Goal: Task Accomplishment & Management: Complete application form

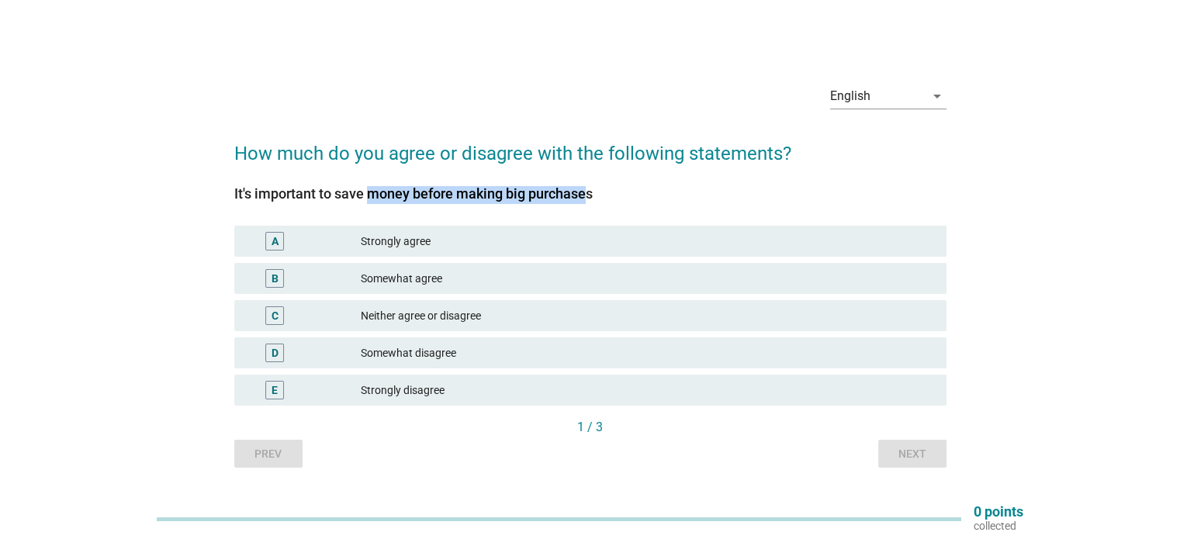
drag, startPoint x: 304, startPoint y: 192, endPoint x: 511, endPoint y: 197, distance: 207.2
click at [511, 197] on div "It's important to save money before making big purchases" at bounding box center [590, 193] width 712 height 21
click at [412, 245] on div "Strongly agree" at bounding box center [647, 241] width 572 height 19
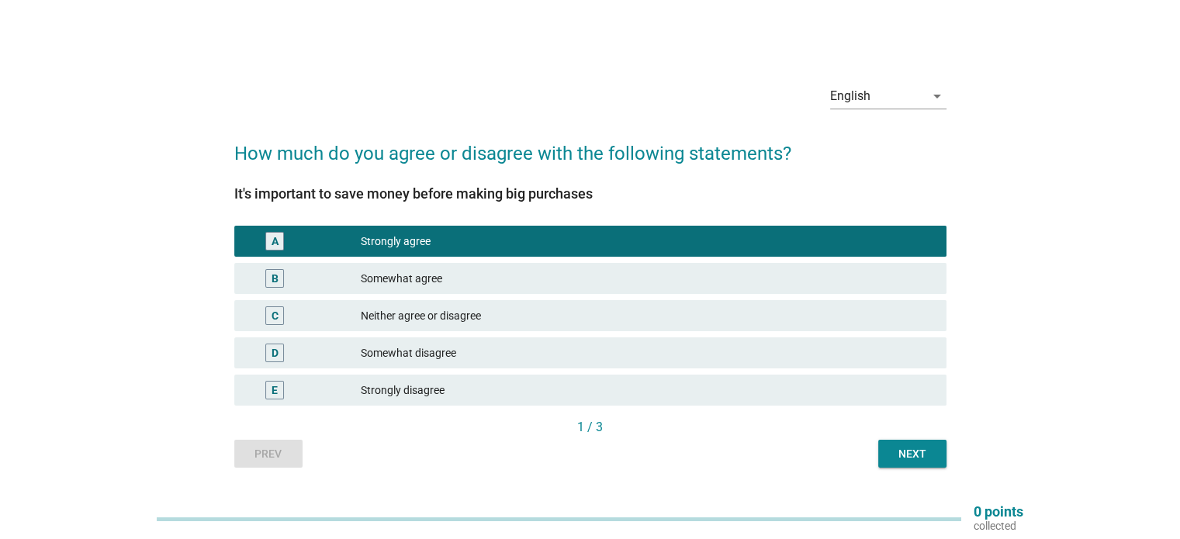
click at [899, 454] on div "Next" at bounding box center [912, 454] width 43 height 16
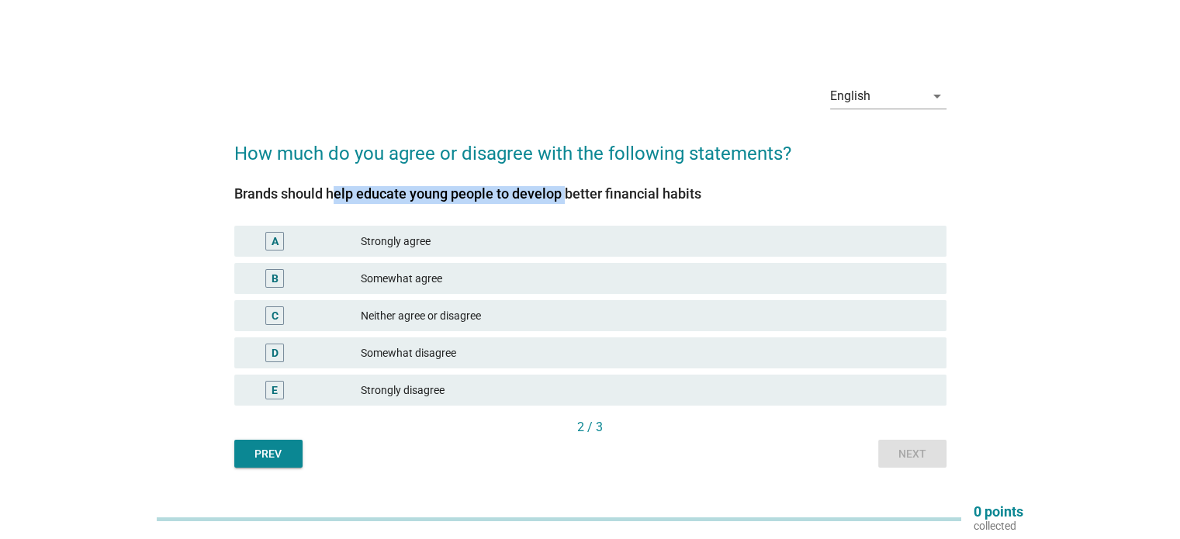
drag, startPoint x: 265, startPoint y: 189, endPoint x: 496, endPoint y: 192, distance: 231.2
click at [496, 192] on div "Brands should help educate young people to develop better financial habits" at bounding box center [590, 193] width 712 height 21
drag, startPoint x: 533, startPoint y: 195, endPoint x: 616, endPoint y: 200, distance: 83.1
click at [616, 200] on div "Brands should help educate young people to develop better financial habits" at bounding box center [590, 193] width 712 height 21
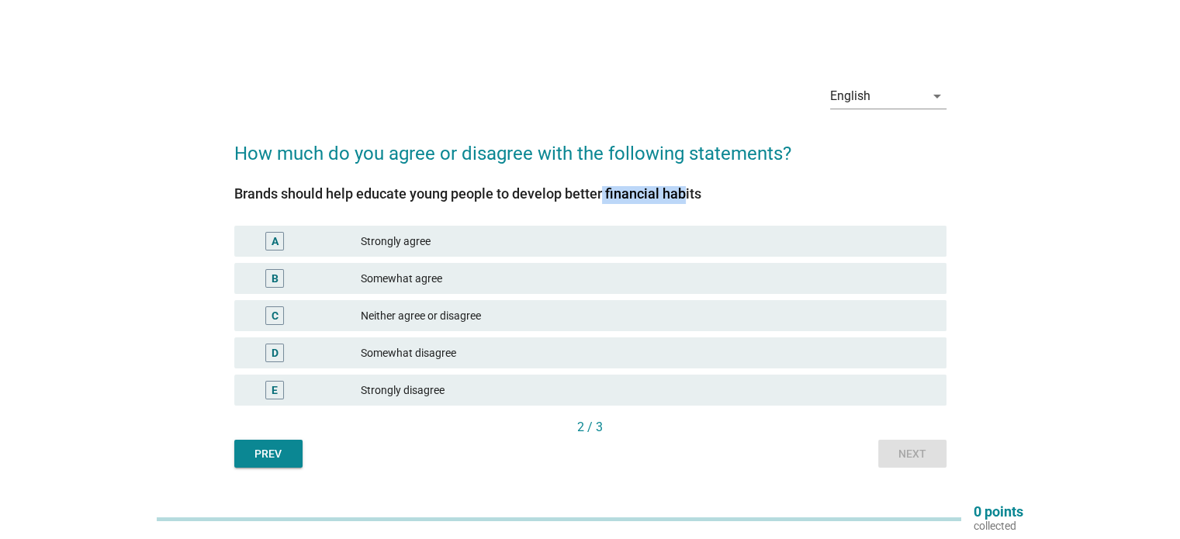
click at [616, 200] on div "Brands should help educate young people to develop better financial habits" at bounding box center [590, 193] width 712 height 21
click at [344, 313] on div "C" at bounding box center [304, 315] width 115 height 19
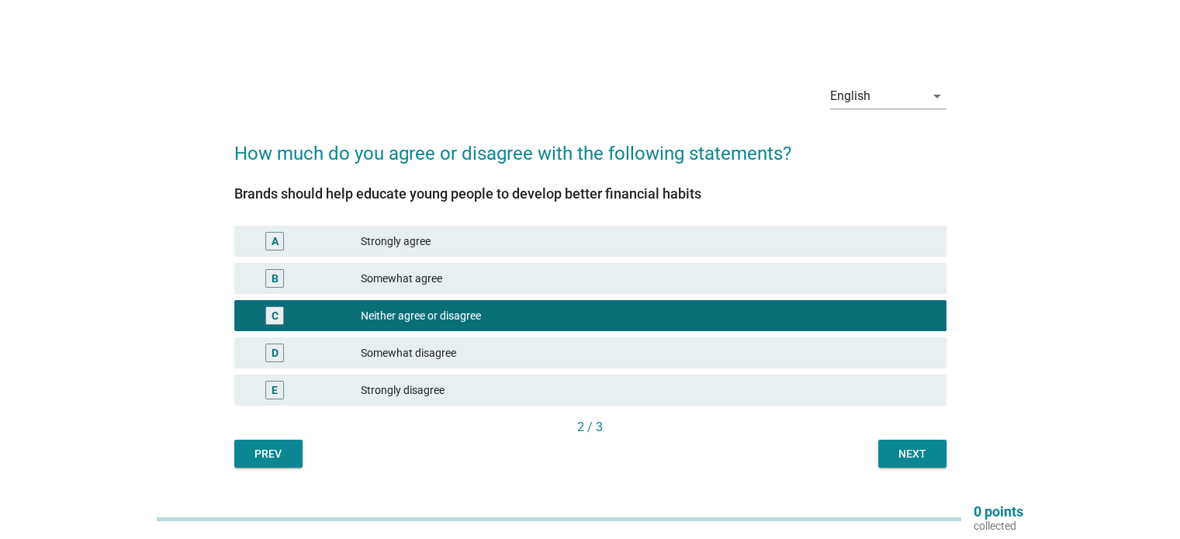
click at [918, 452] on div "Next" at bounding box center [912, 454] width 43 height 16
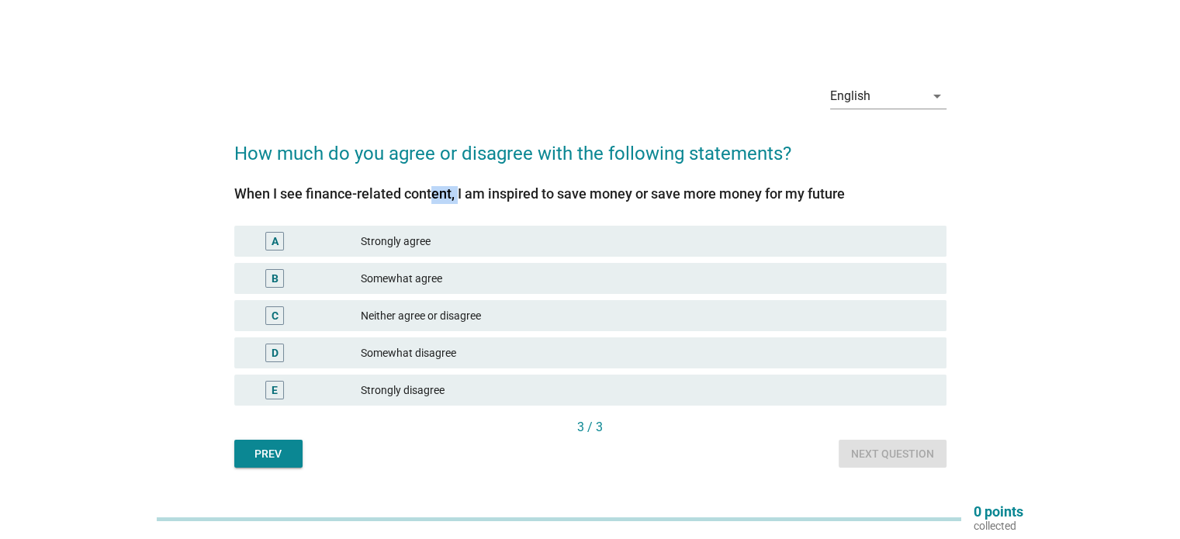
drag, startPoint x: 360, startPoint y: 195, endPoint x: 392, endPoint y: 195, distance: 31.8
click at [392, 195] on div "When I see finance-related content, I am inspired to save money or save more mo…" at bounding box center [590, 193] width 712 height 21
click at [378, 240] on div "Strongly agree" at bounding box center [647, 241] width 572 height 19
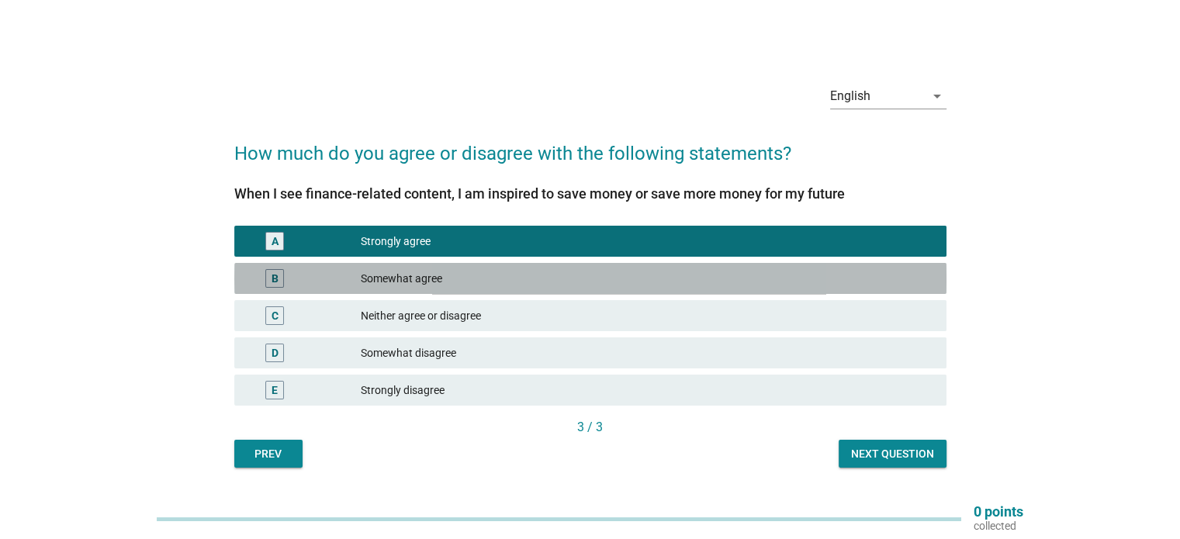
click at [340, 285] on div "B" at bounding box center [304, 278] width 115 height 19
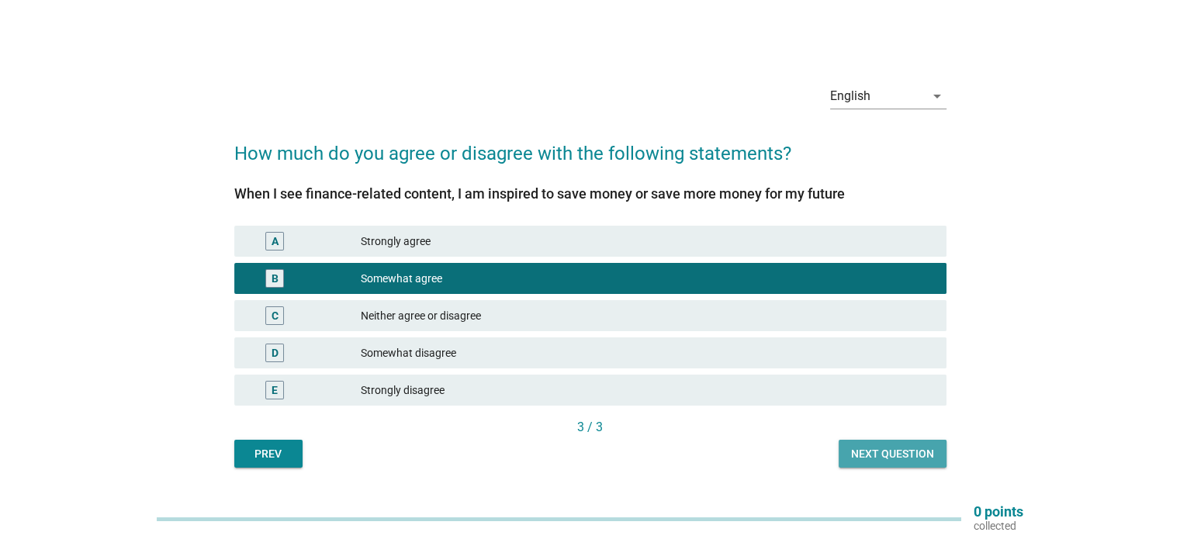
click at [906, 453] on div "Next question" at bounding box center [892, 454] width 83 height 16
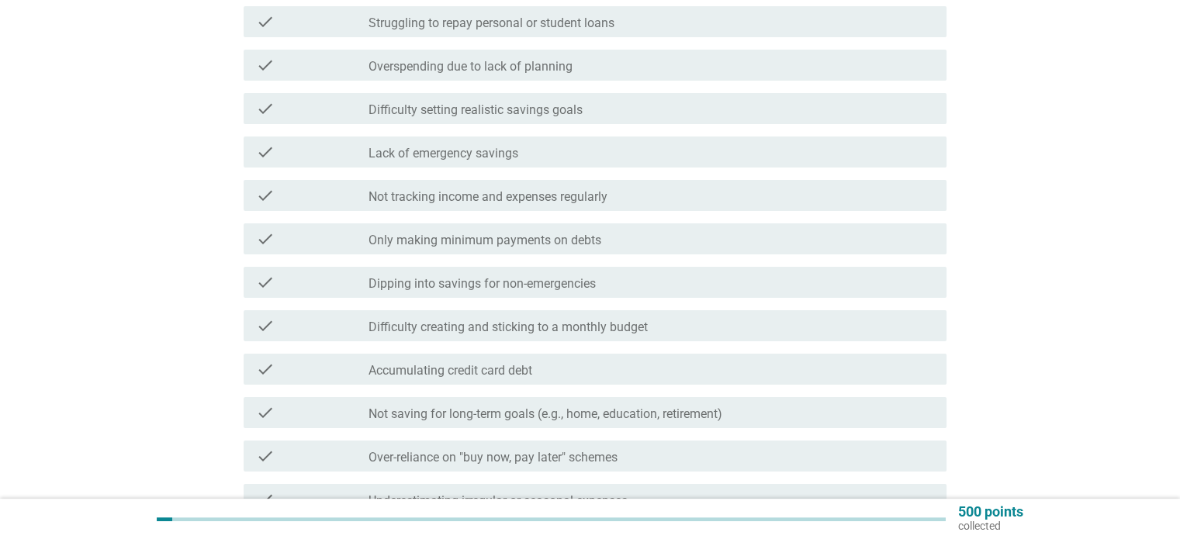
scroll to position [310, 0]
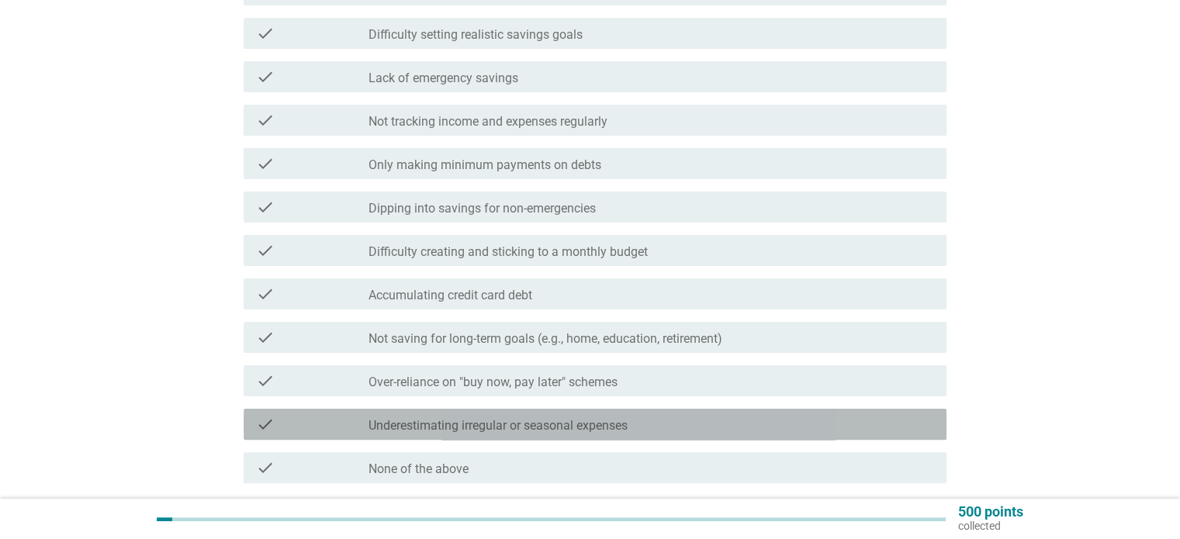
click at [301, 429] on div "check" at bounding box center [312, 424] width 113 height 19
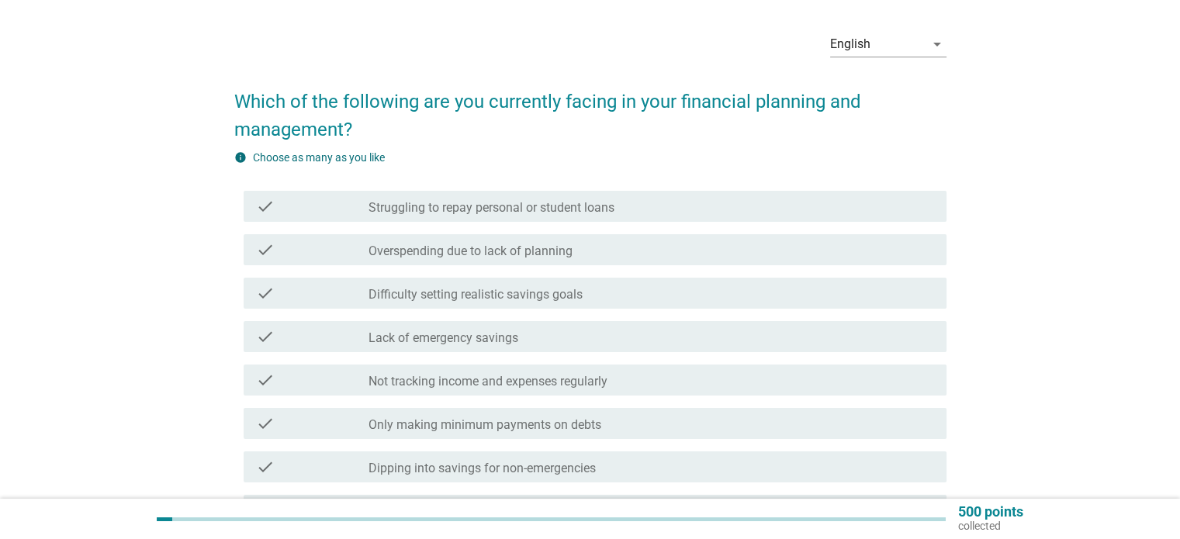
scroll to position [438, 0]
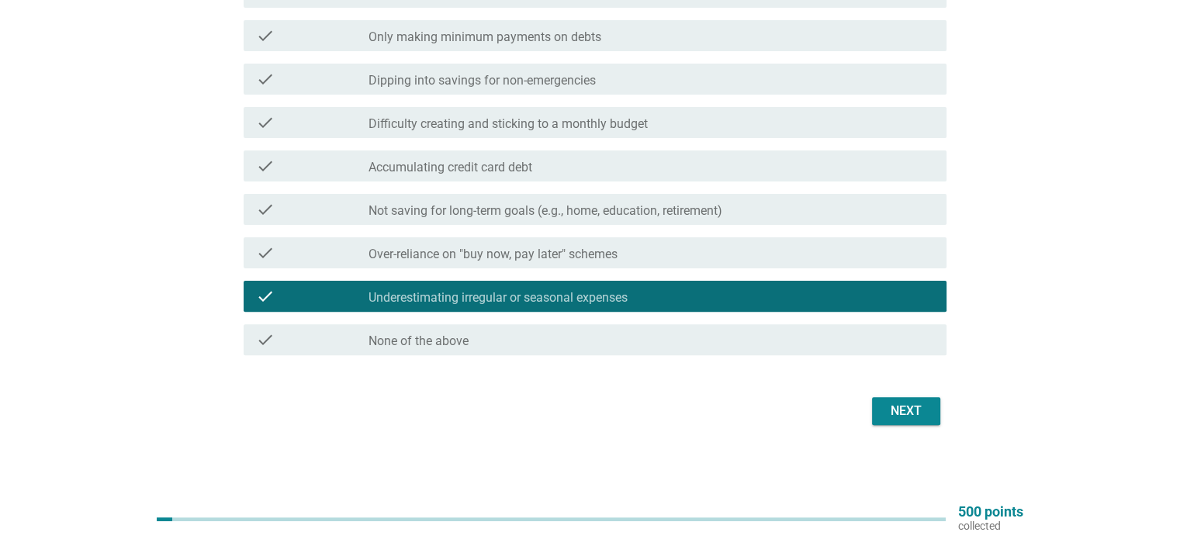
click at [905, 408] on div "Next" at bounding box center [905, 411] width 43 height 19
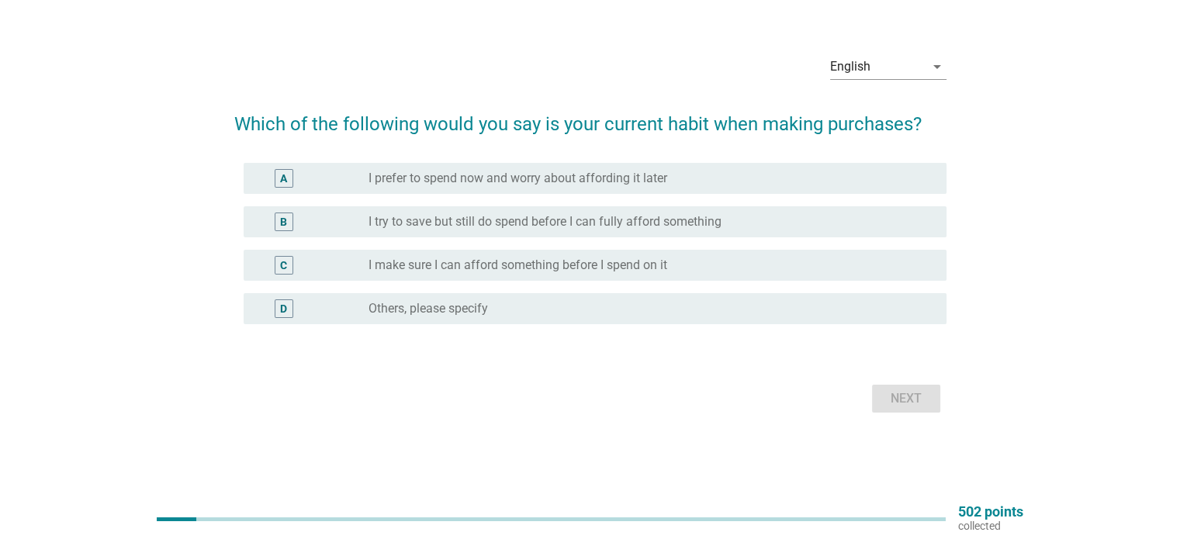
scroll to position [0, 0]
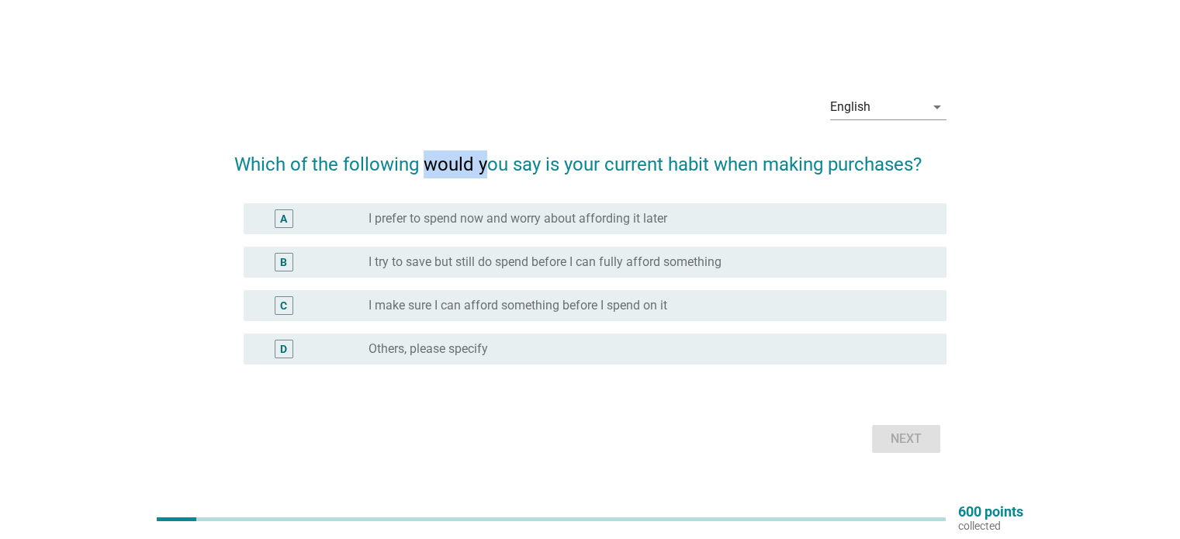
drag, startPoint x: 427, startPoint y: 161, endPoint x: 487, endPoint y: 166, distance: 60.7
click at [487, 166] on h2 "Which of the following would you say is your current habit when making purchase…" at bounding box center [590, 156] width 712 height 43
click at [99, 274] on div "English arrow_drop_down Which of the following would you say is your current ha…" at bounding box center [589, 270] width 1105 height 400
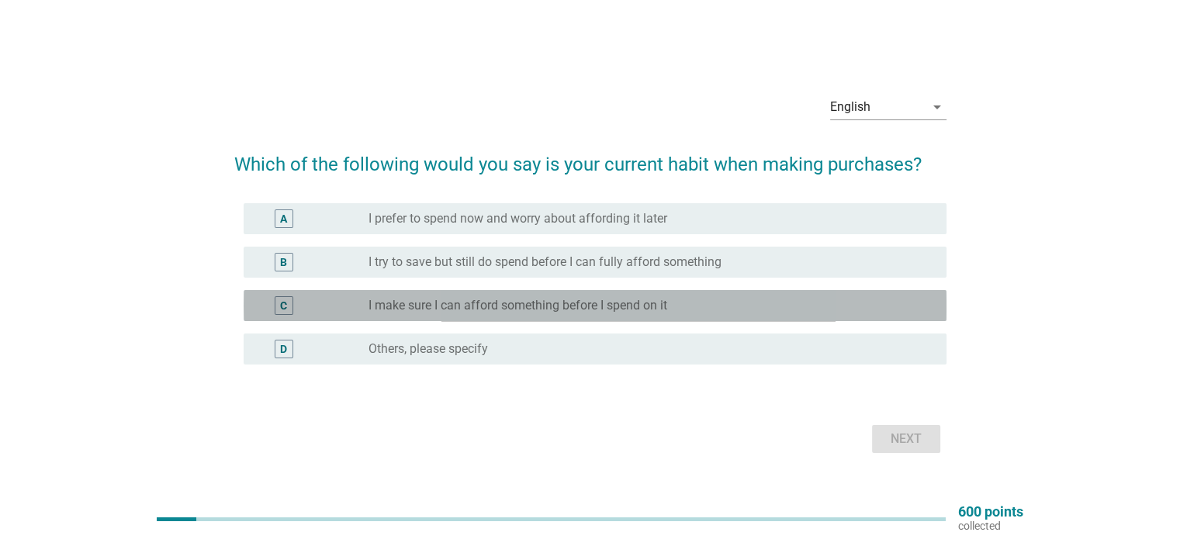
click at [391, 310] on label "I make sure I can afford something before I spend on it" at bounding box center [517, 306] width 299 height 16
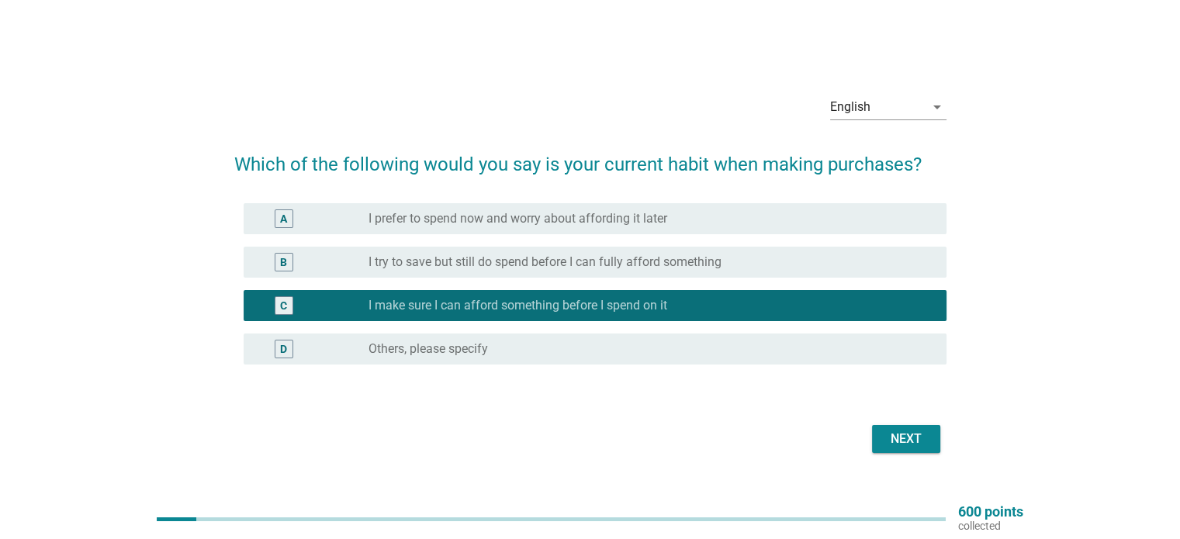
click at [900, 445] on div "Next" at bounding box center [905, 439] width 43 height 19
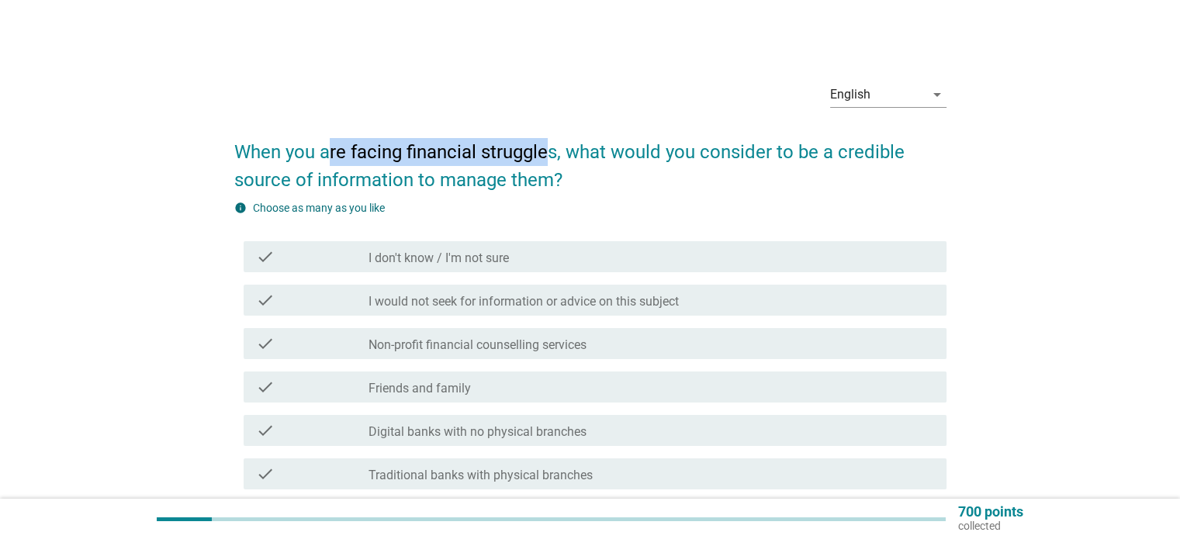
drag, startPoint x: 326, startPoint y: 154, endPoint x: 552, endPoint y: 154, distance: 226.5
click at [552, 154] on h2 "When you are facing financial struggles, what would you consider to be a credib…" at bounding box center [590, 158] width 712 height 71
drag, startPoint x: 497, startPoint y: 173, endPoint x: 524, endPoint y: 176, distance: 26.6
click at [524, 176] on h2 "When you are facing financial struggles, what would you consider to be a credib…" at bounding box center [590, 158] width 712 height 71
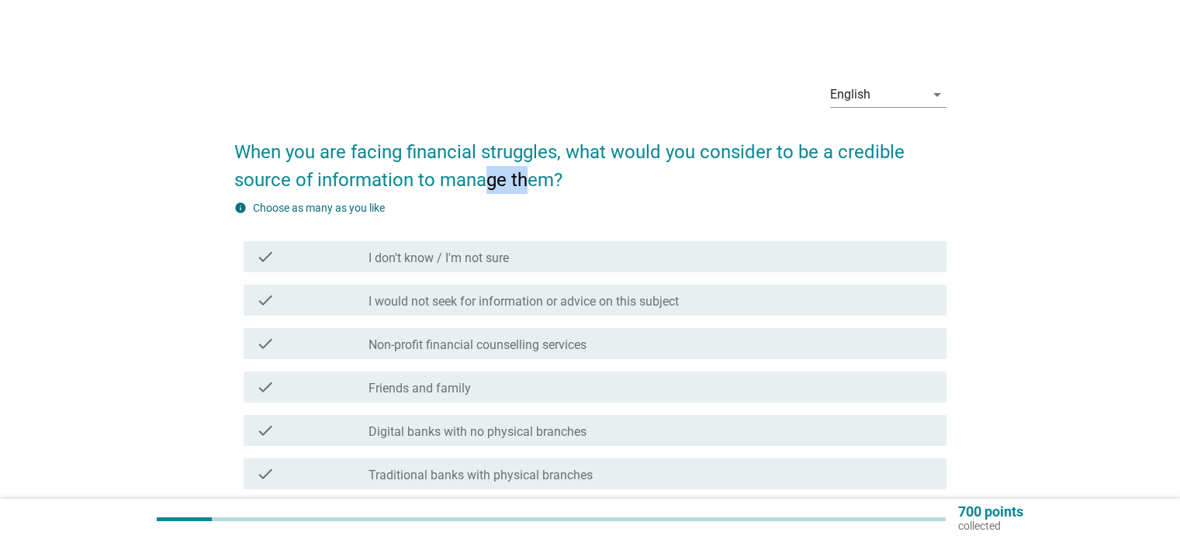
click at [524, 176] on h2 "When you are facing financial struggles, what would you consider to be a credib…" at bounding box center [590, 158] width 712 height 71
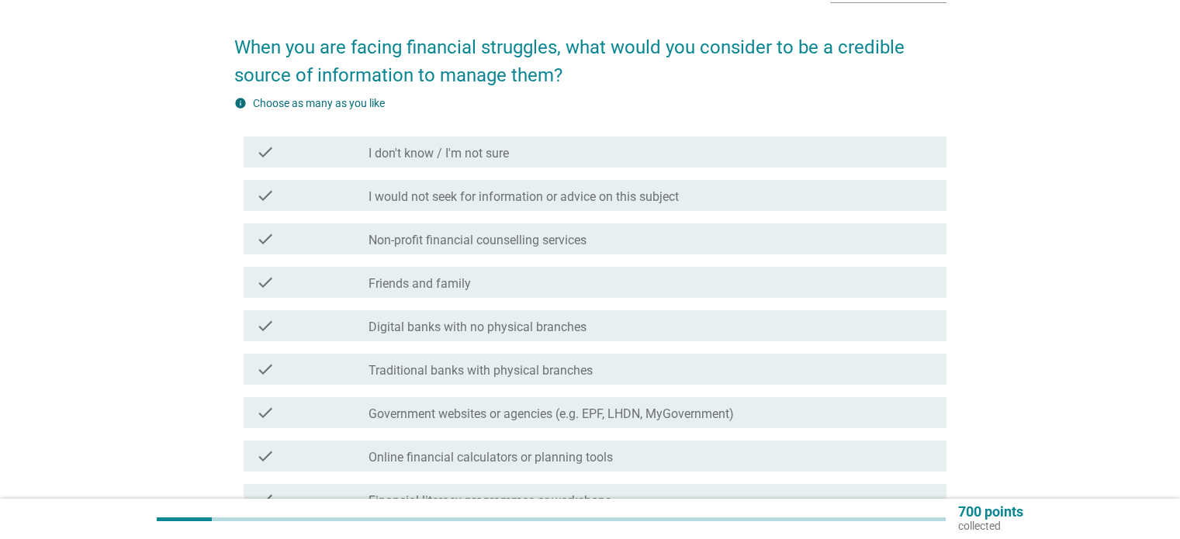
scroll to position [78, 0]
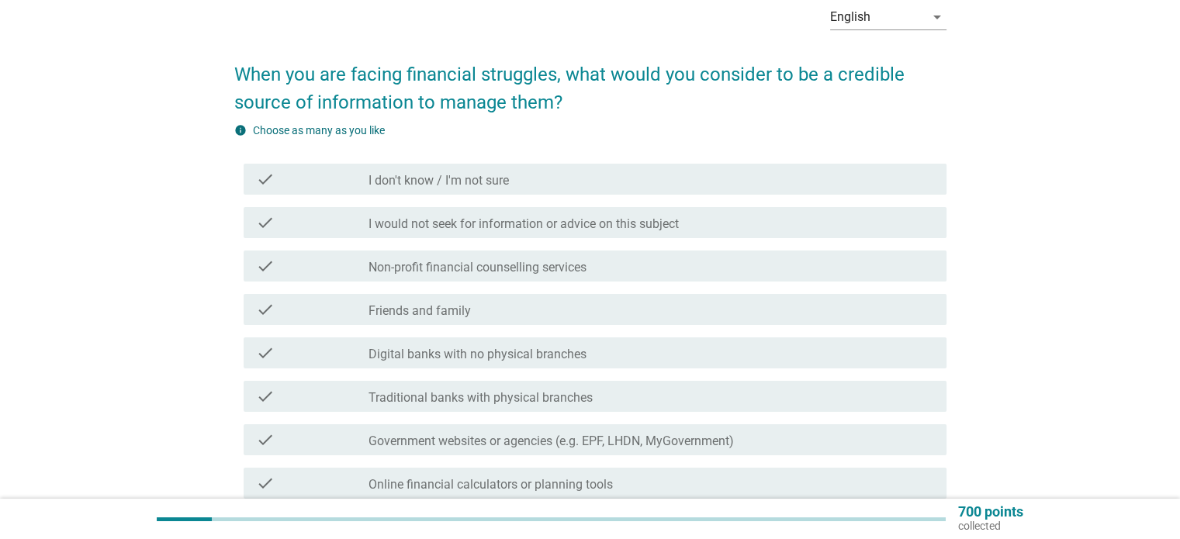
click at [435, 319] on div "check check_box_outline_blank Friends and family" at bounding box center [595, 309] width 703 height 31
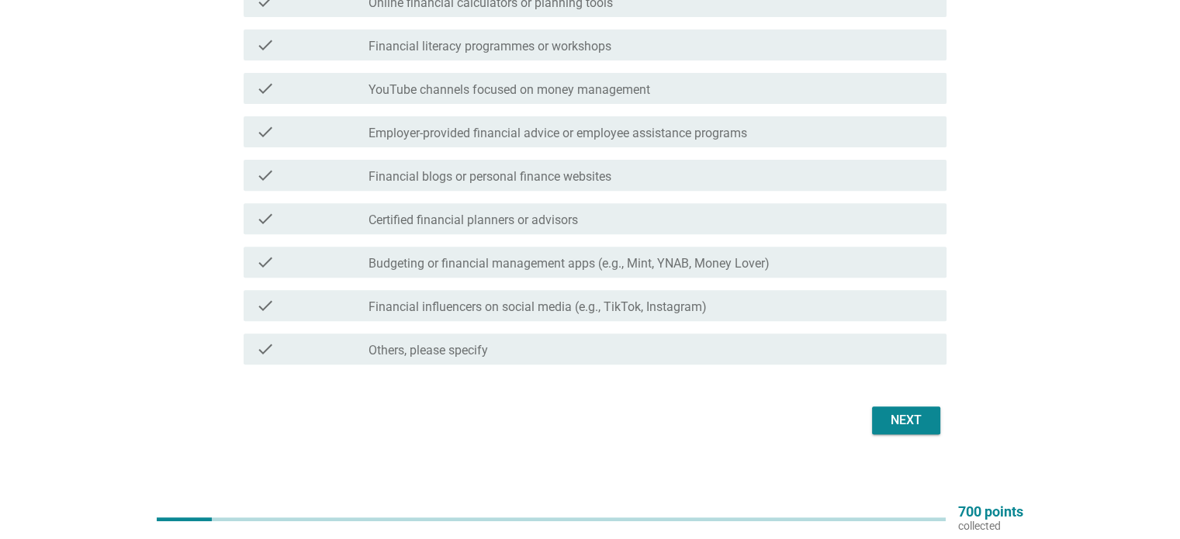
scroll to position [569, 0]
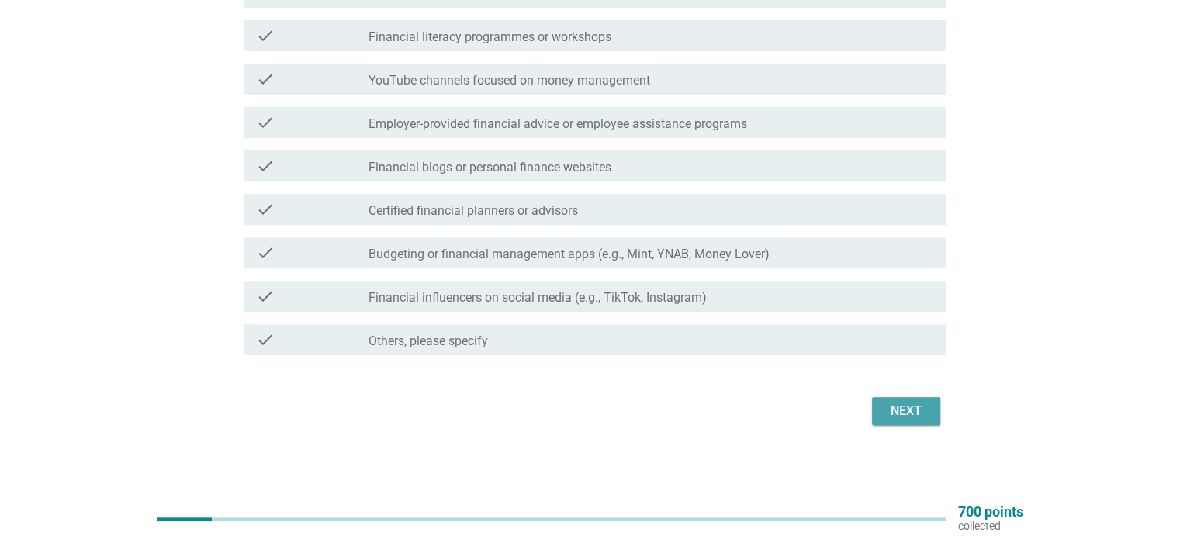
click at [898, 412] on div "Next" at bounding box center [905, 411] width 43 height 19
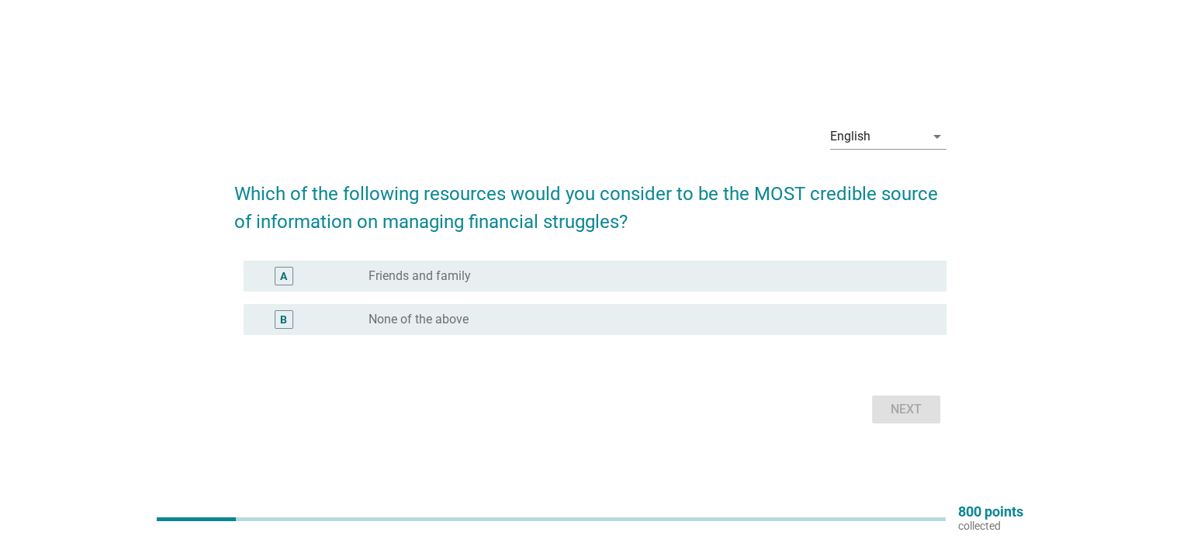
click at [393, 281] on label "Friends and family" at bounding box center [419, 276] width 102 height 16
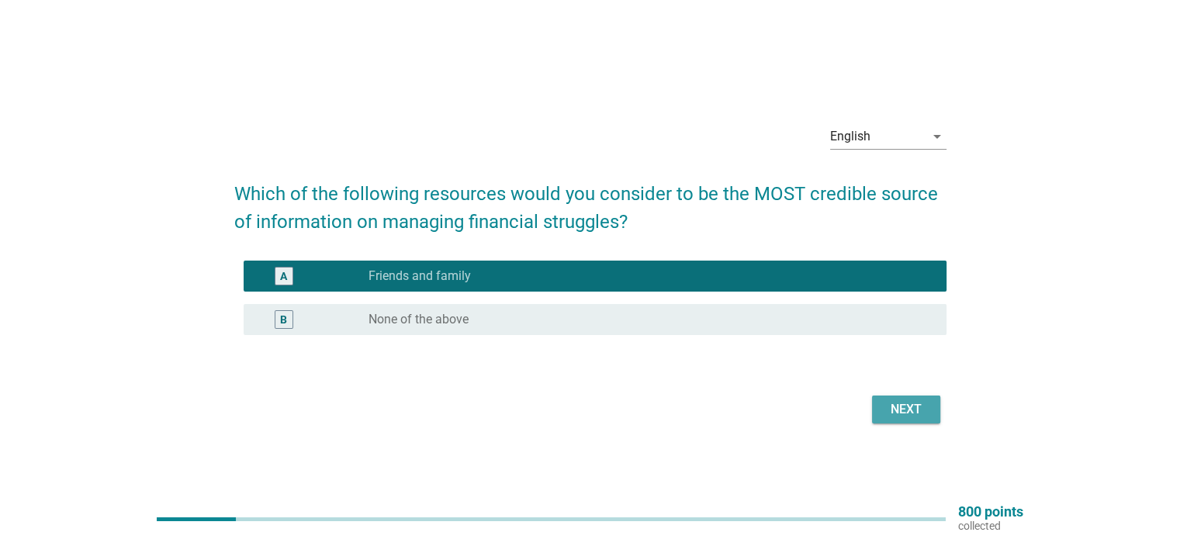
click at [922, 403] on div "Next" at bounding box center [905, 409] width 43 height 19
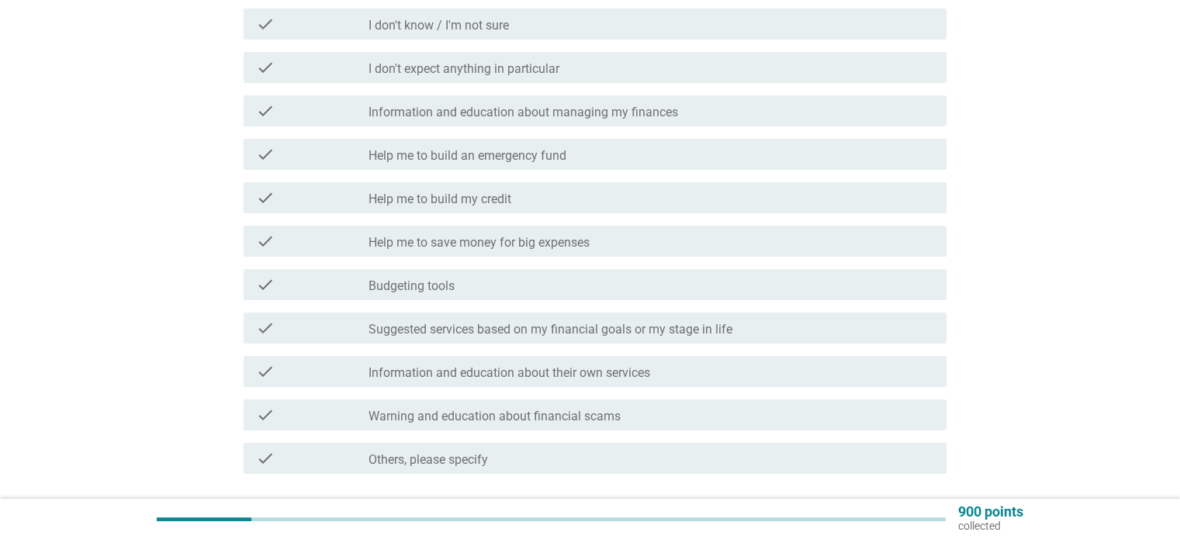
scroll to position [155, 0]
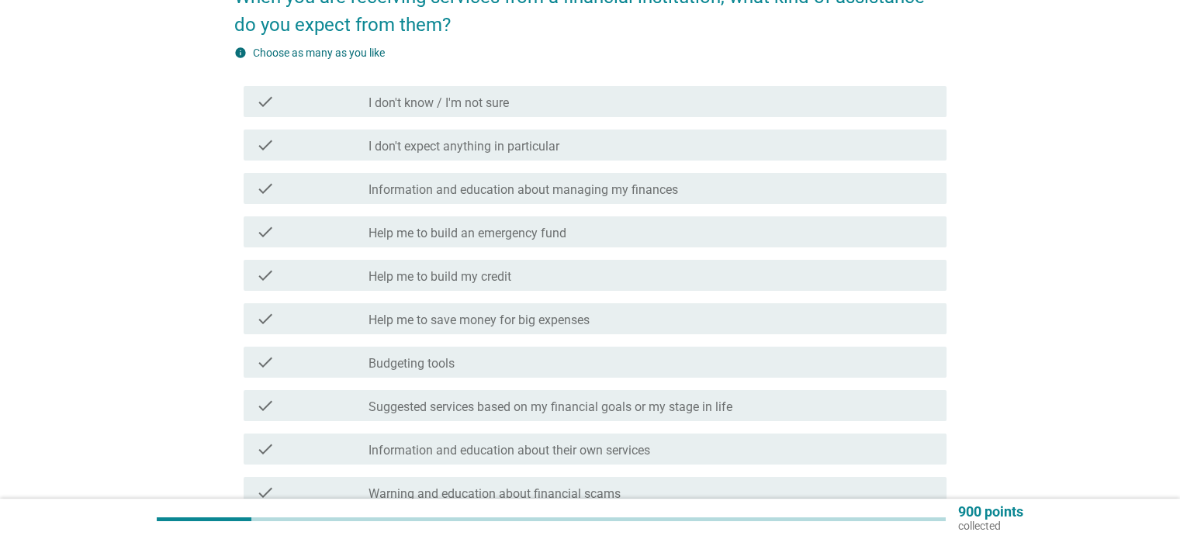
click at [328, 404] on div "check" at bounding box center [312, 405] width 113 height 19
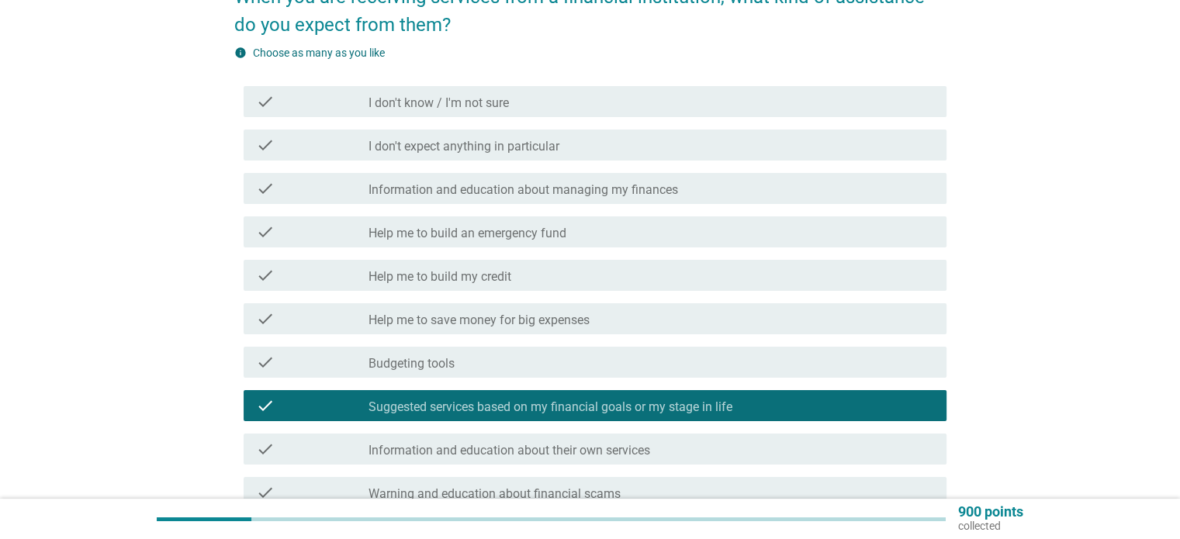
click at [293, 316] on div "check" at bounding box center [312, 319] width 113 height 19
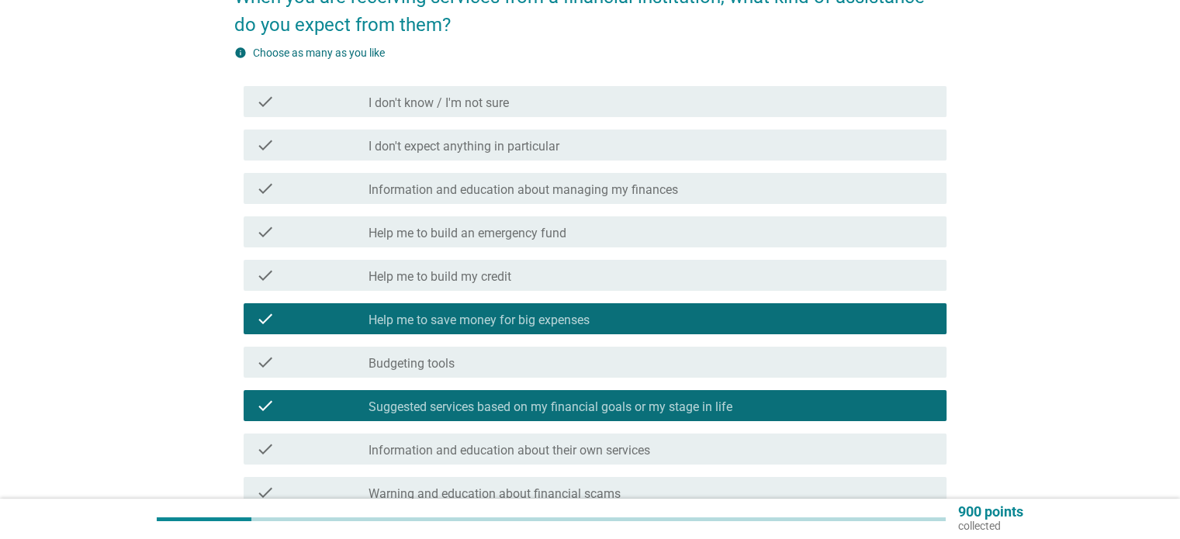
scroll to position [233, 0]
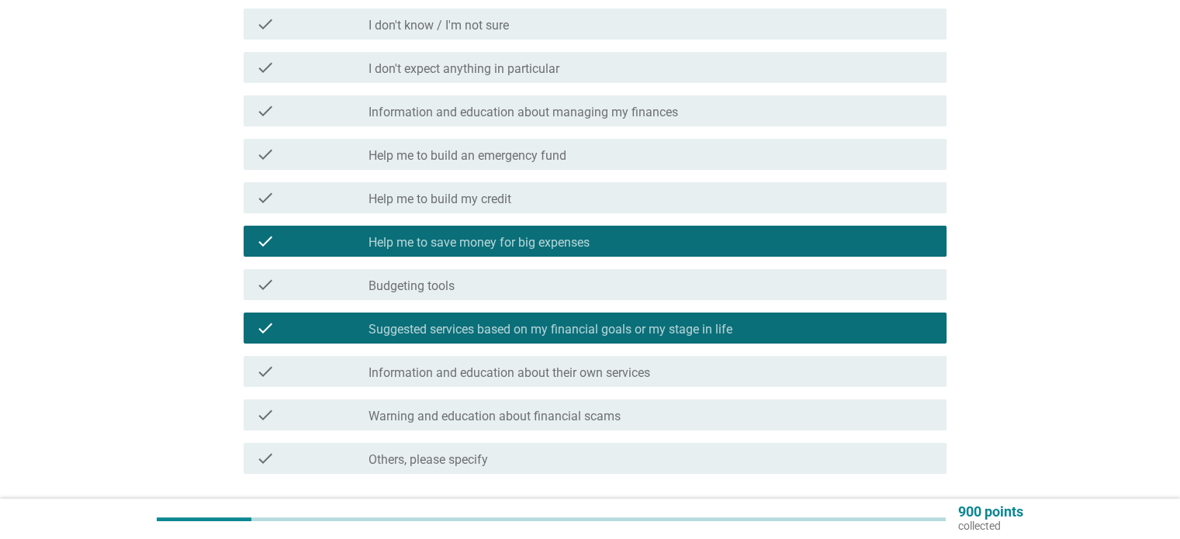
click at [362, 288] on div "check" at bounding box center [312, 284] width 113 height 19
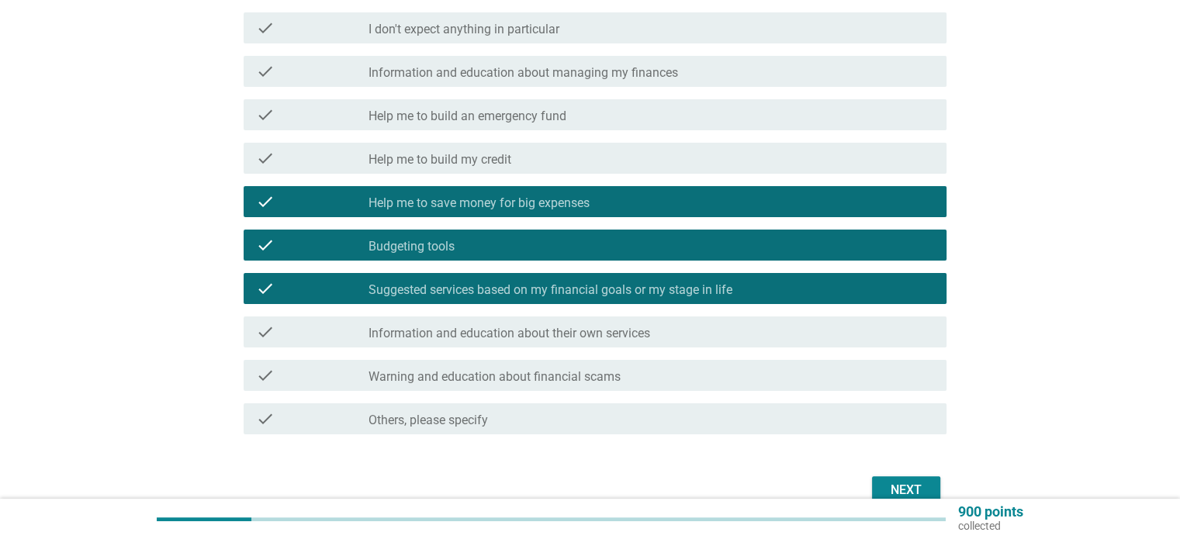
scroll to position [351, 0]
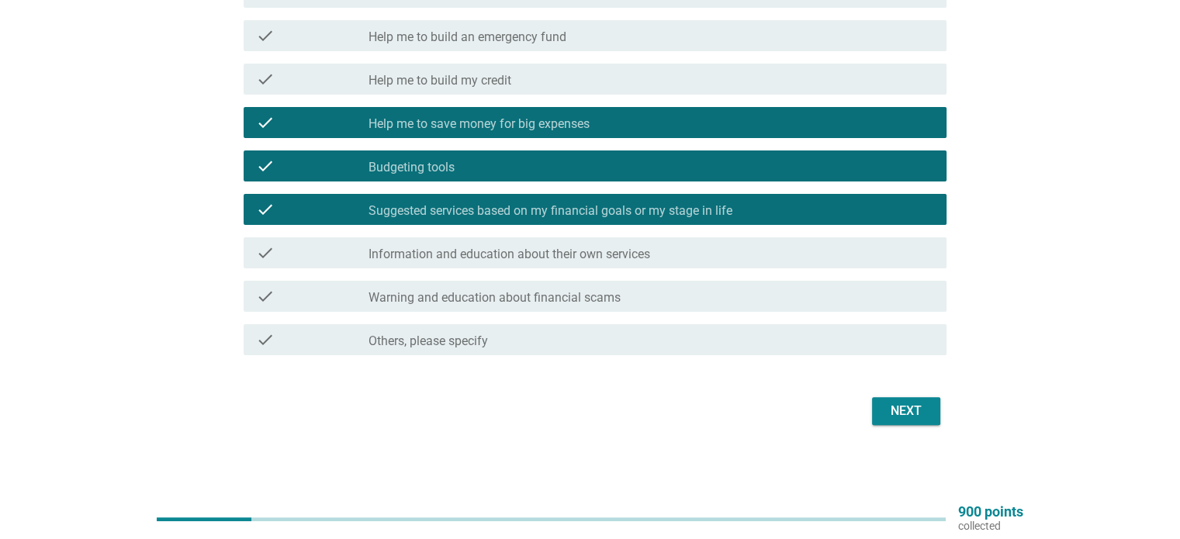
click at [901, 416] on div "Next" at bounding box center [905, 411] width 43 height 19
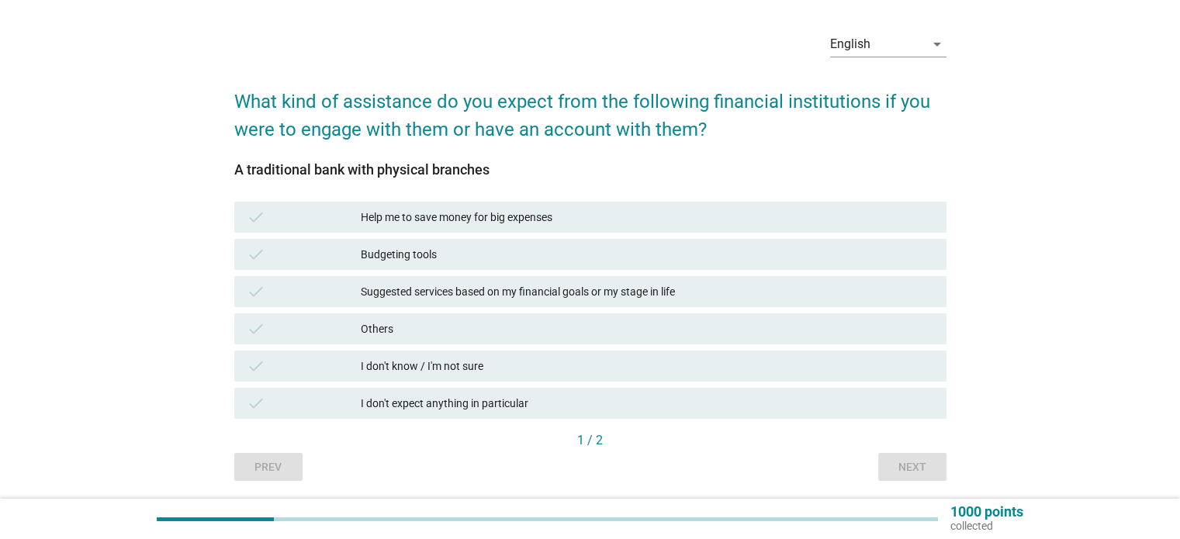
scroll to position [102, 0]
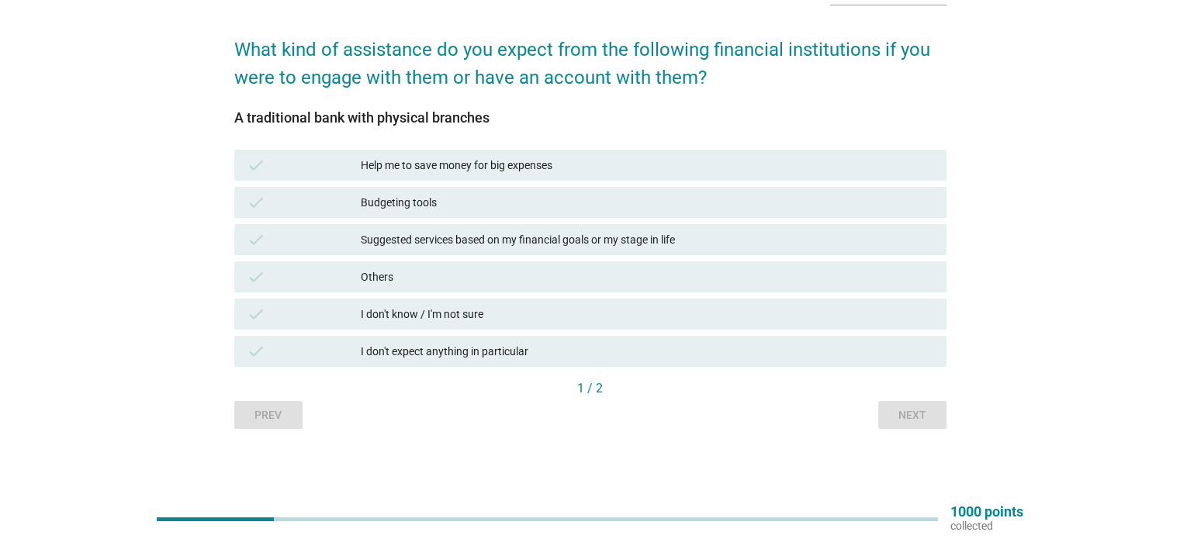
click at [344, 239] on div "check" at bounding box center [304, 239] width 115 height 19
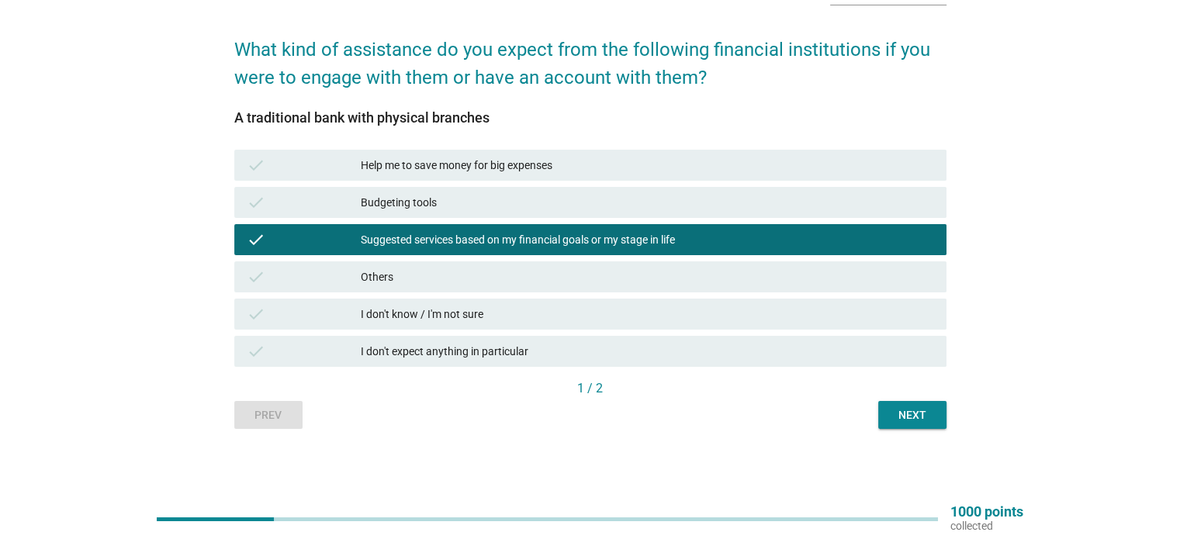
click at [344, 239] on div "check" at bounding box center [304, 239] width 115 height 19
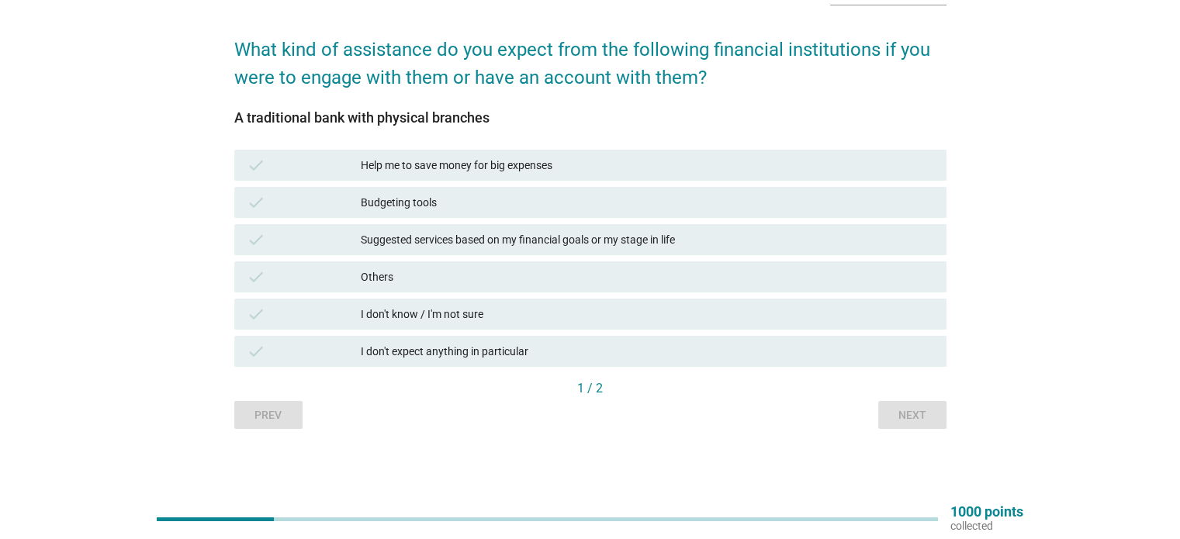
click at [406, 157] on div "Help me to save money for big expenses" at bounding box center [647, 165] width 572 height 19
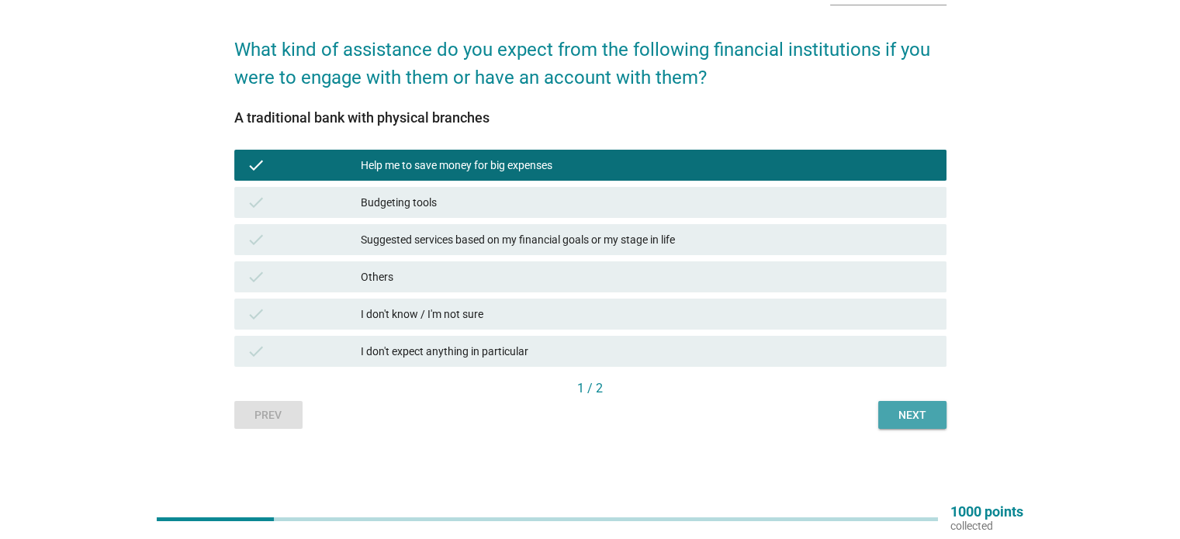
click at [908, 413] on div "Next" at bounding box center [912, 415] width 43 height 16
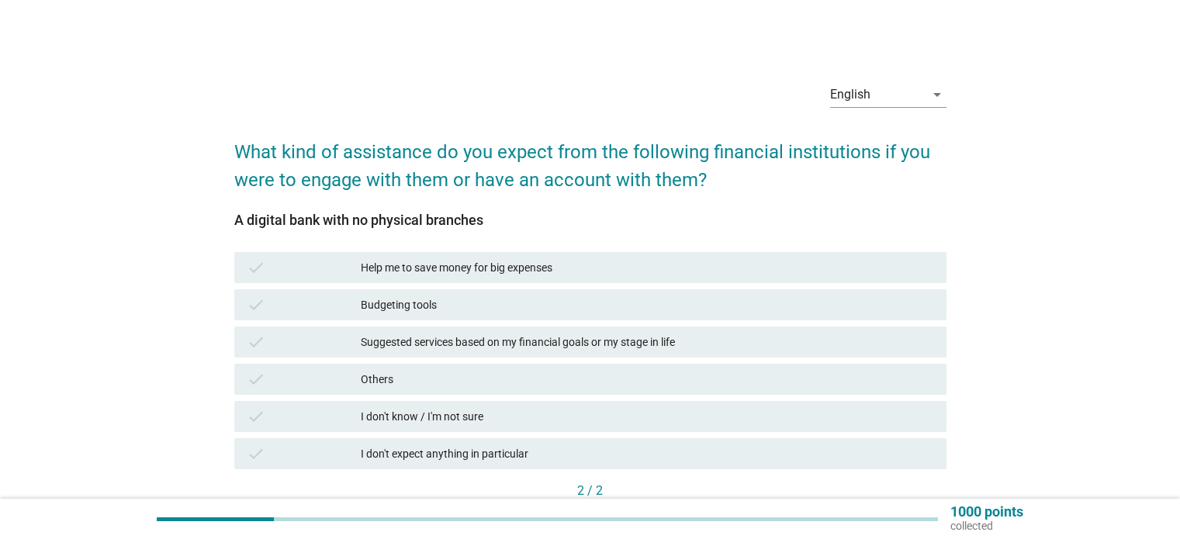
drag, startPoint x: 275, startPoint y: 222, endPoint x: 425, endPoint y: 223, distance: 149.7
click at [425, 223] on div "A digital bank with no physical branches" at bounding box center [590, 219] width 712 height 21
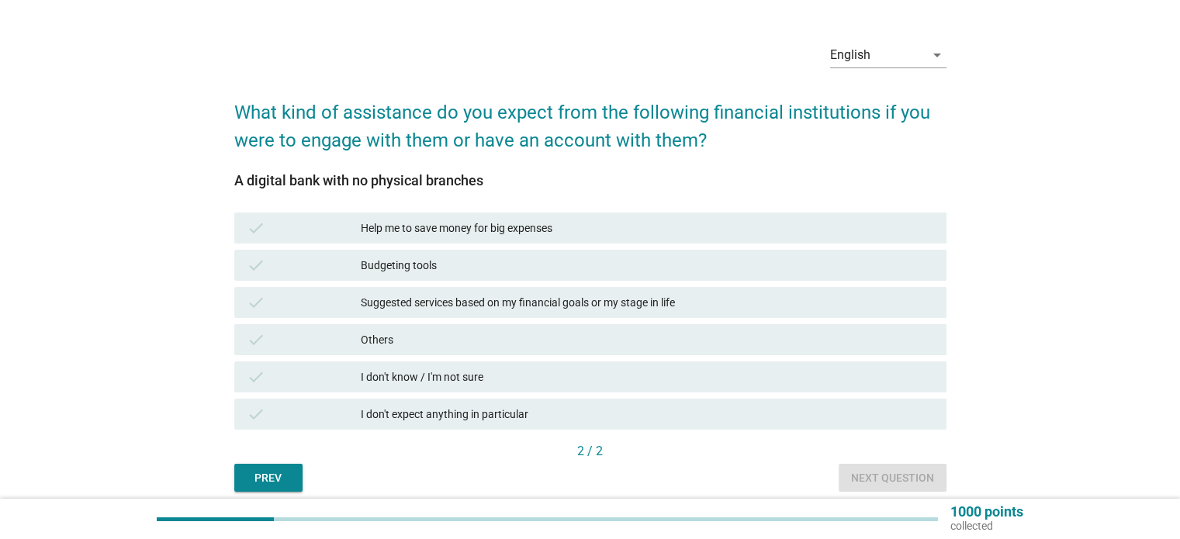
scroll to position [78, 0]
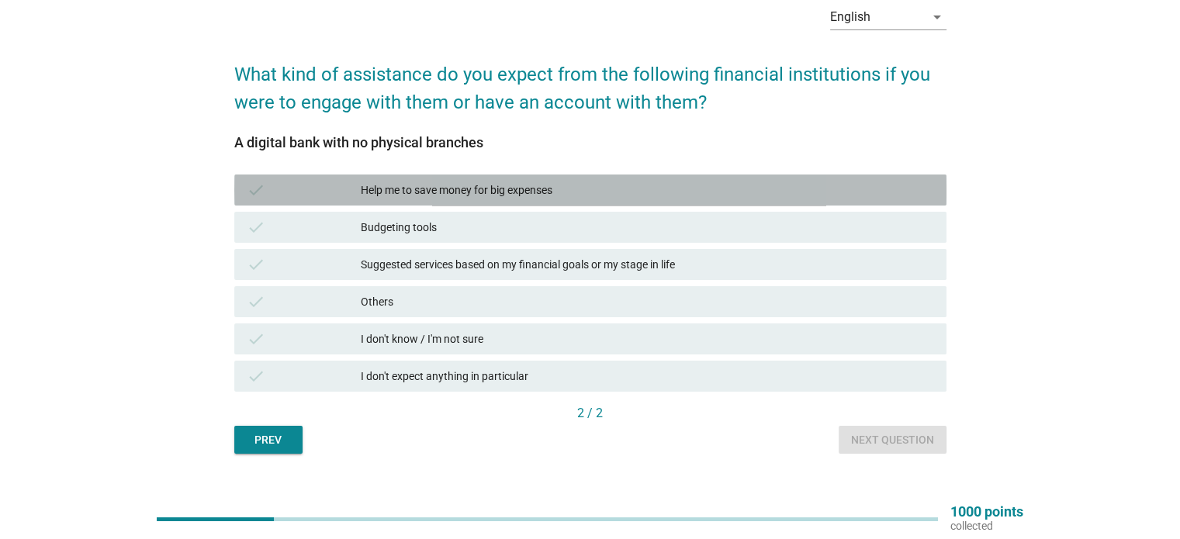
click at [398, 188] on div "Help me to save money for big expenses" at bounding box center [647, 190] width 572 height 19
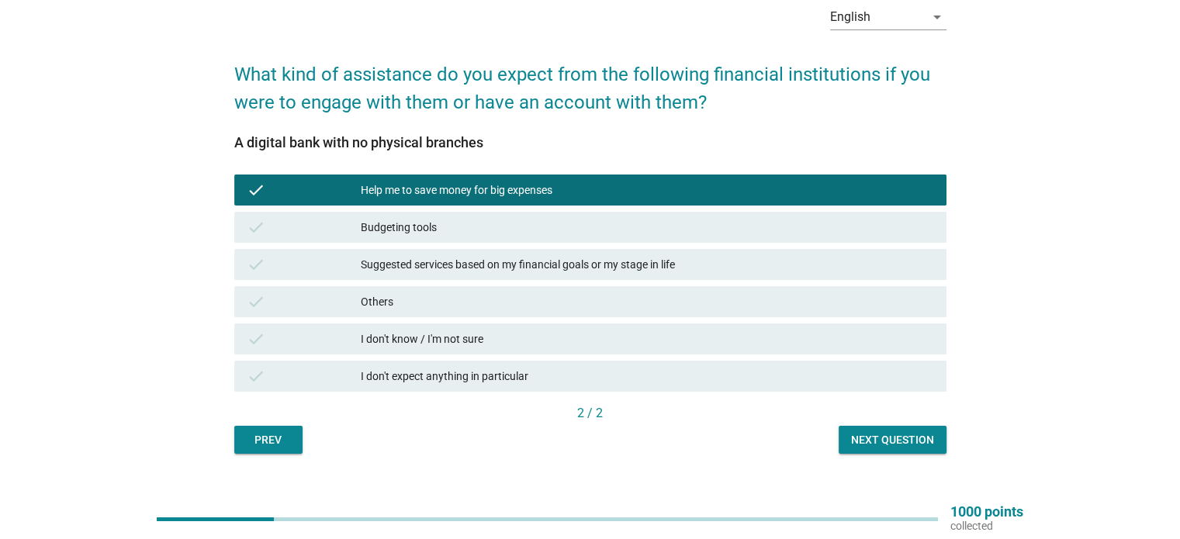
click at [887, 443] on div "Next question" at bounding box center [892, 440] width 83 height 16
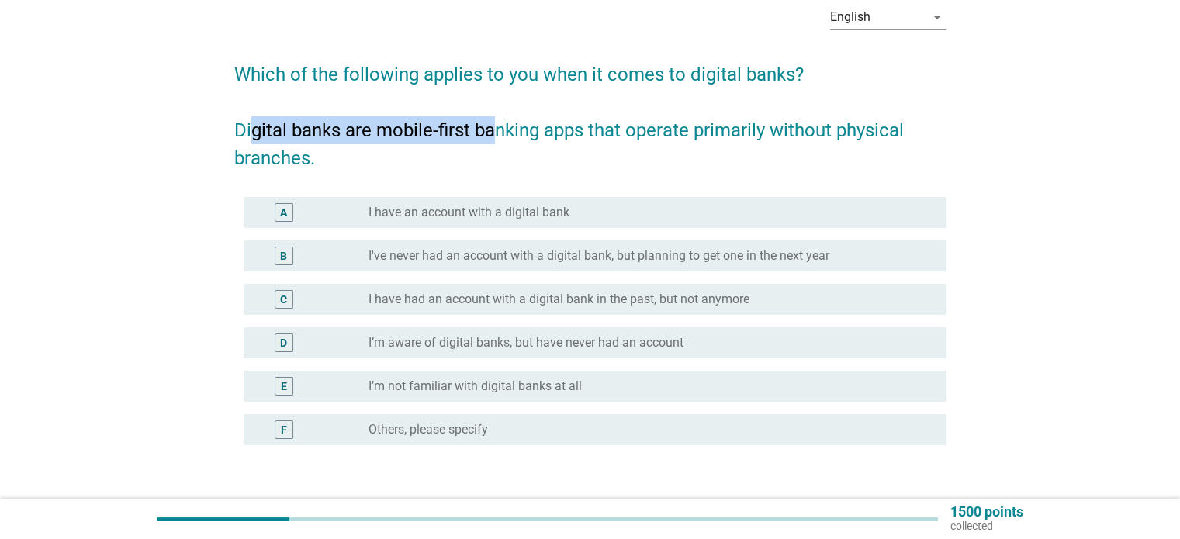
drag, startPoint x: 248, startPoint y: 130, endPoint x: 493, endPoint y: 133, distance: 244.4
click at [493, 133] on h2 "Which of the following applies to you when it comes to digital banks? Digital b…" at bounding box center [590, 108] width 712 height 127
click at [123, 336] on div "English arrow_drop_down Which of the following applies to you when it comes to …" at bounding box center [589, 265] width 1105 height 571
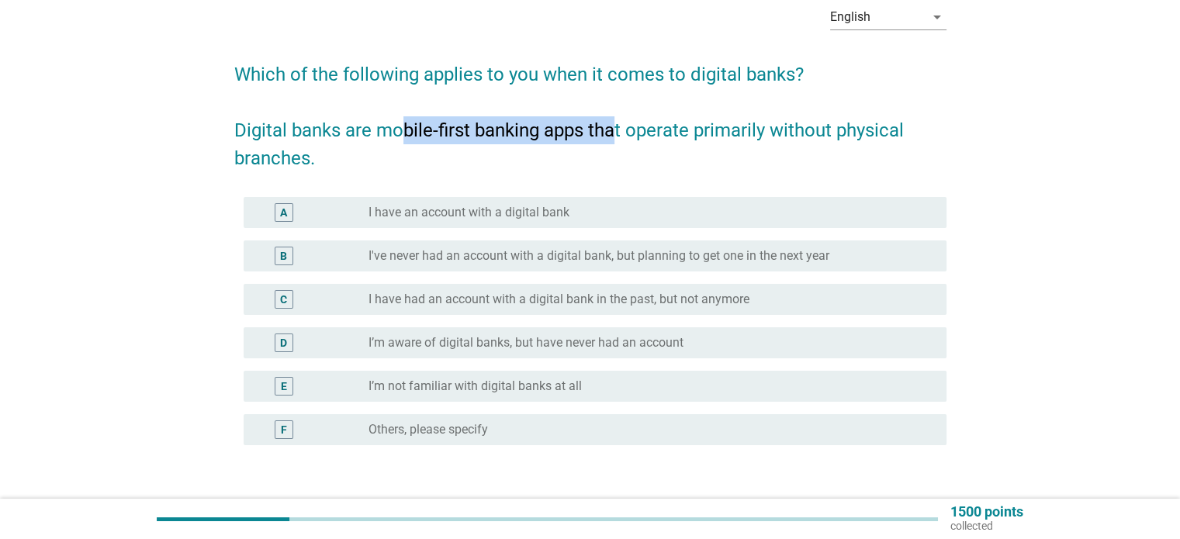
drag, startPoint x: 406, startPoint y: 136, endPoint x: 617, endPoint y: 133, distance: 211.8
click at [617, 133] on h2 "Which of the following applies to you when it comes to digital banks? Digital b…" at bounding box center [590, 108] width 712 height 127
click at [382, 344] on label "I’m aware of digital banks, but have never had an account" at bounding box center [525, 343] width 315 height 16
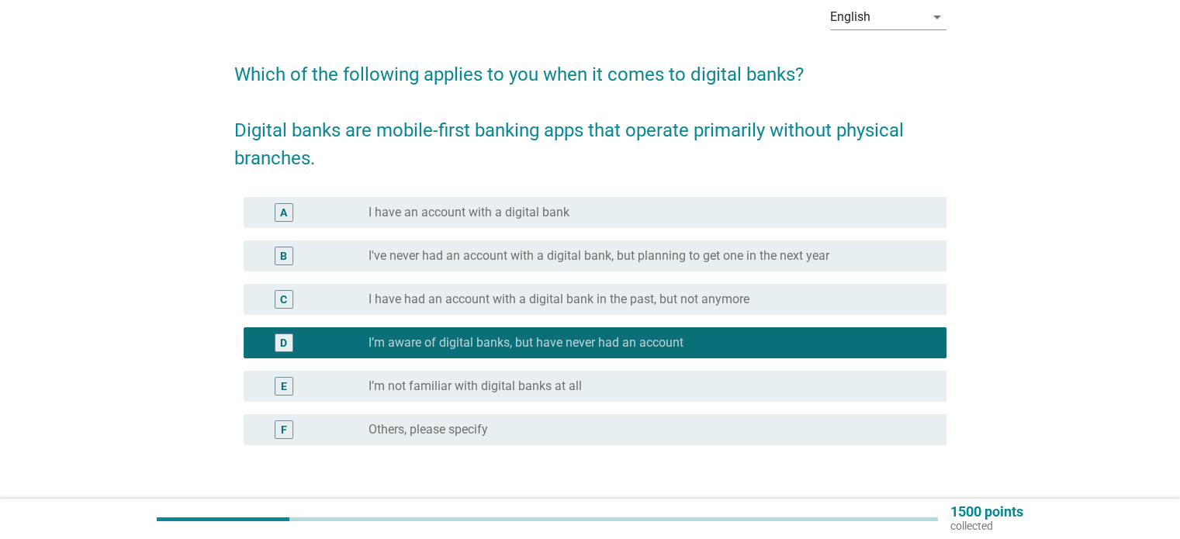
scroll to position [155, 0]
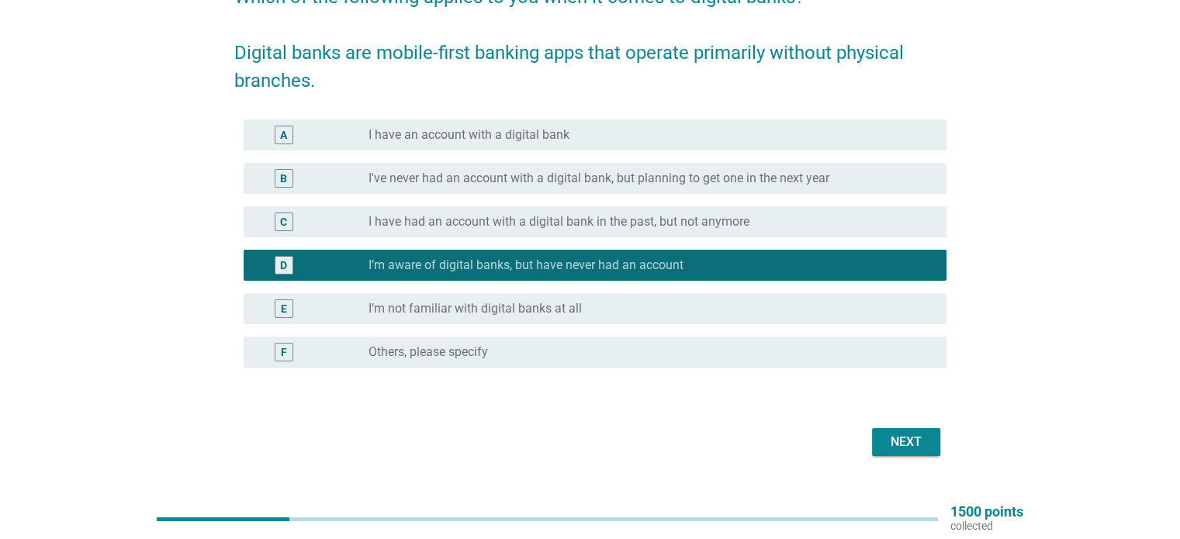
click at [891, 444] on div "Next" at bounding box center [905, 442] width 43 height 19
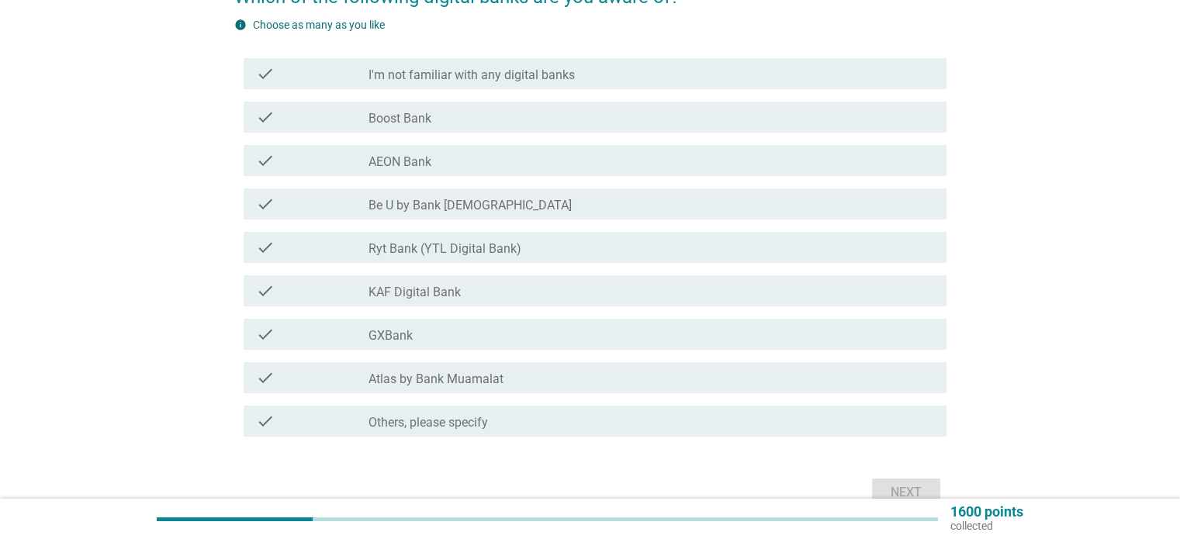
click at [394, 126] on label "Boost Bank" at bounding box center [399, 119] width 63 height 16
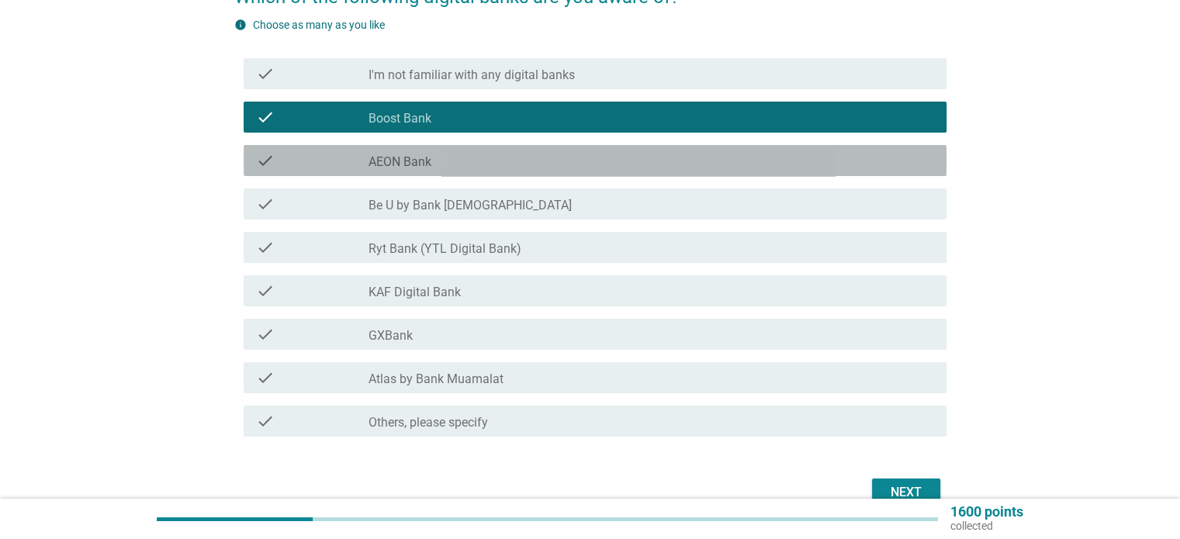
click at [394, 157] on label "AEON Bank" at bounding box center [399, 162] width 63 height 16
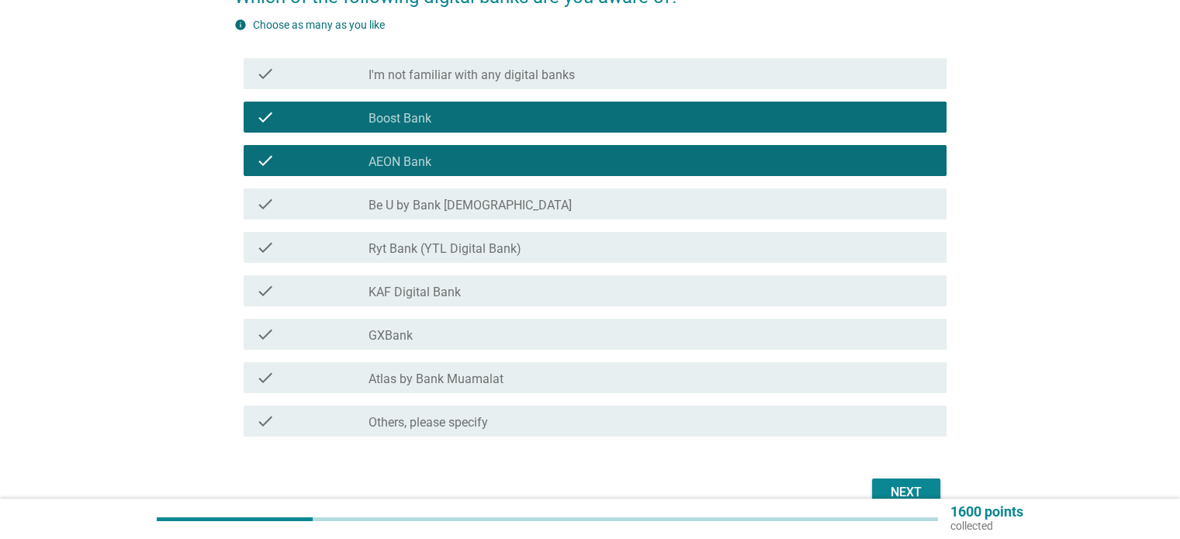
click at [404, 253] on label "Ryt Bank (YTL Digital Bank)" at bounding box center [444, 249] width 153 height 16
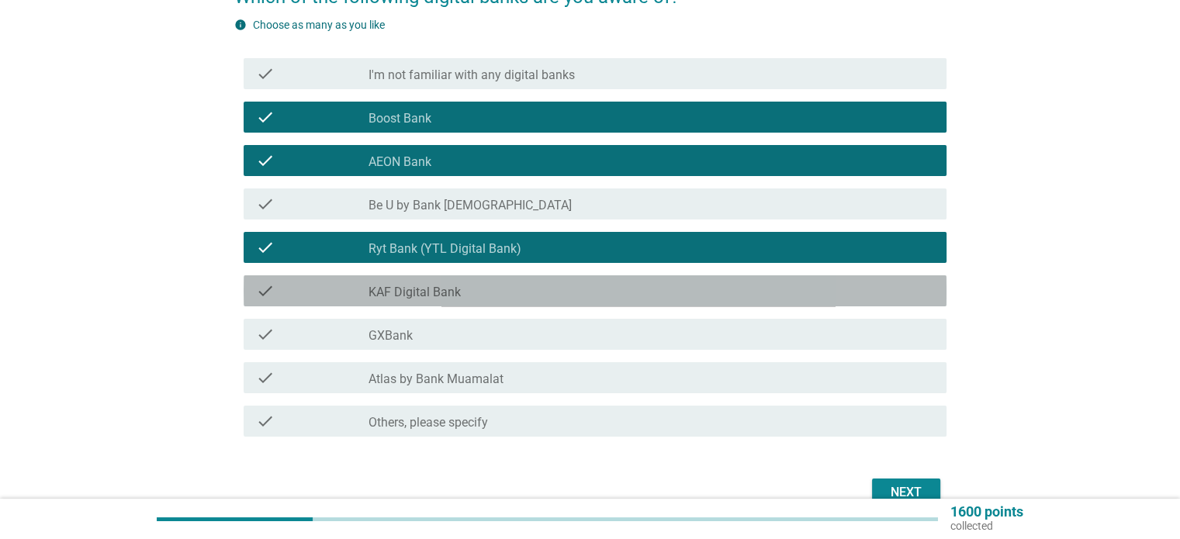
click at [394, 290] on label "KAF Digital Bank" at bounding box center [414, 293] width 92 height 16
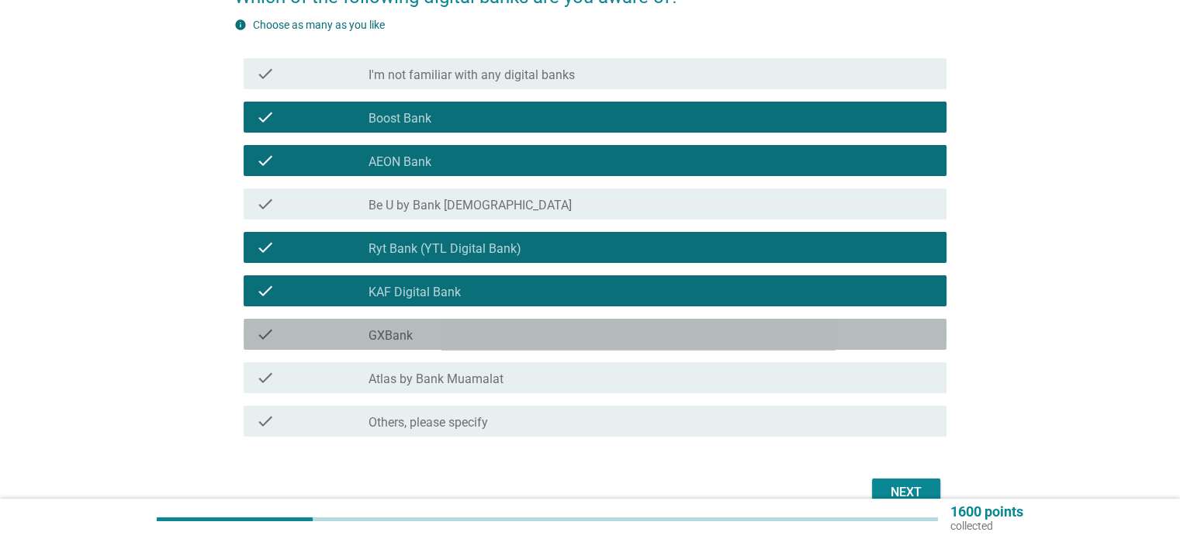
click at [469, 326] on div "check_box_outline_blank GXBank" at bounding box center [650, 334] width 565 height 19
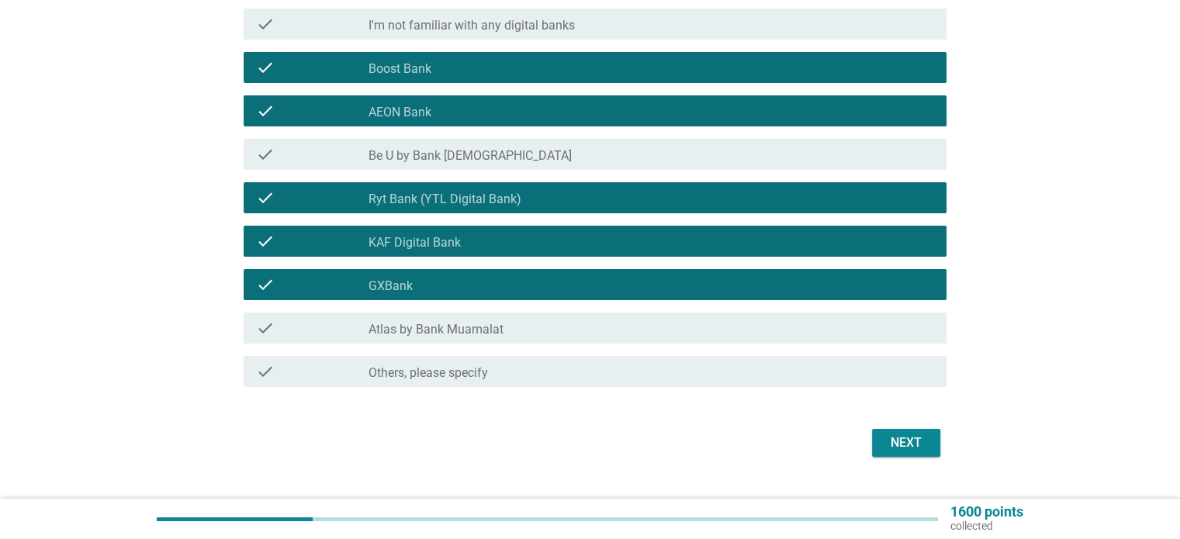
scroll to position [233, 0]
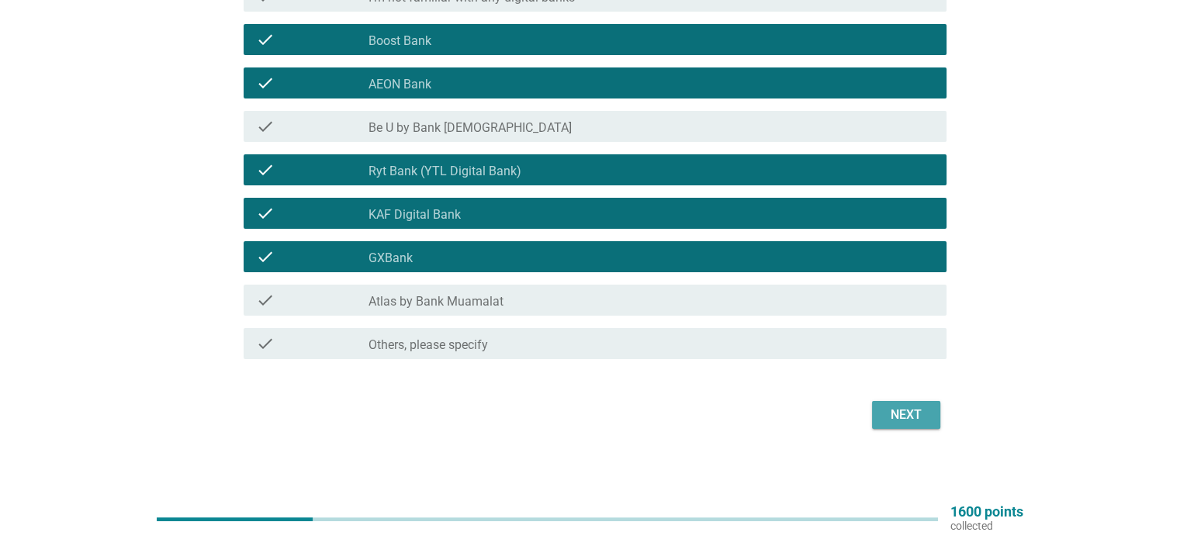
click at [916, 418] on div "Next" at bounding box center [905, 415] width 43 height 19
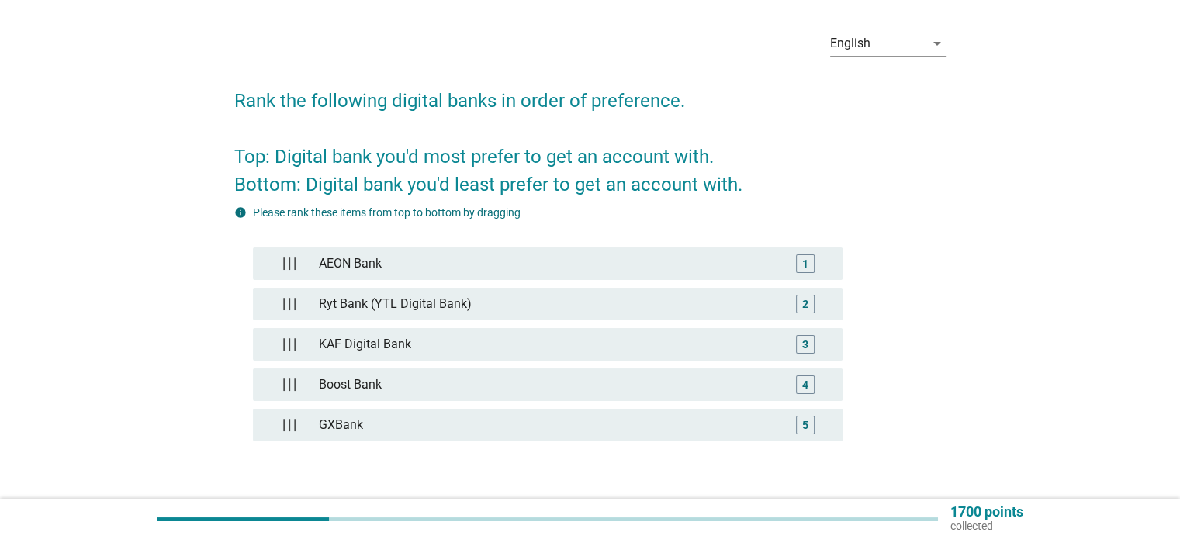
scroll to position [78, 0]
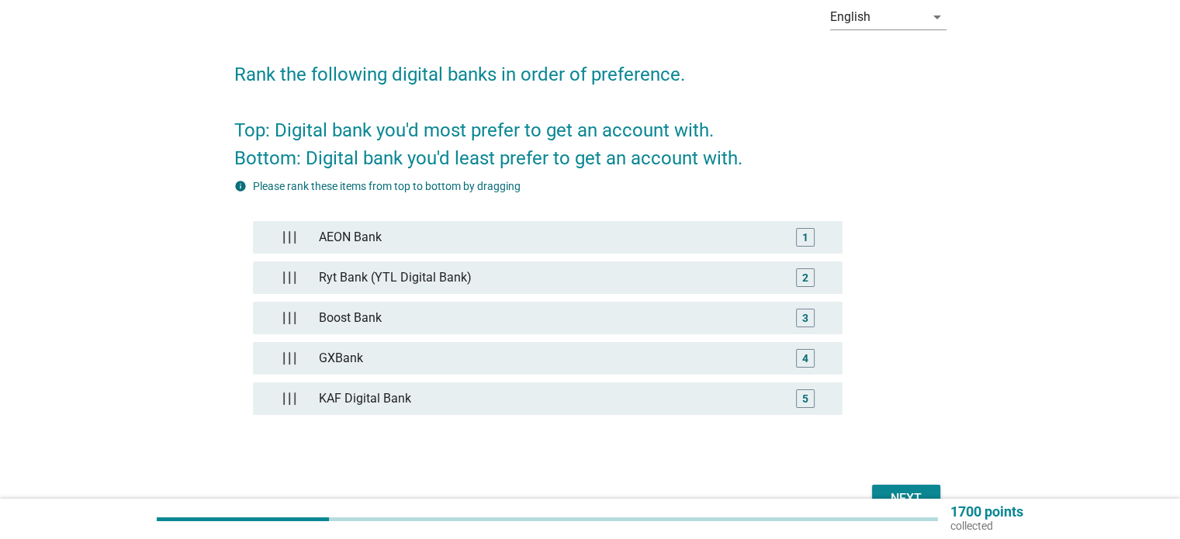
click at [164, 406] on div "English arrow_drop_down Rank the following digital banks in order of preference…" at bounding box center [589, 255] width 1105 height 550
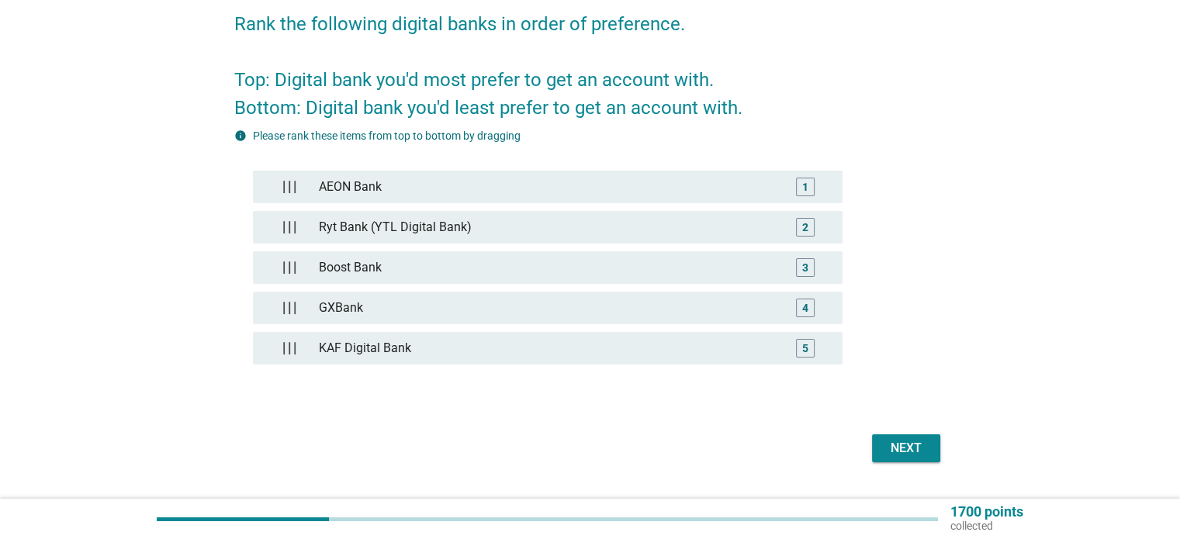
scroll to position [155, 0]
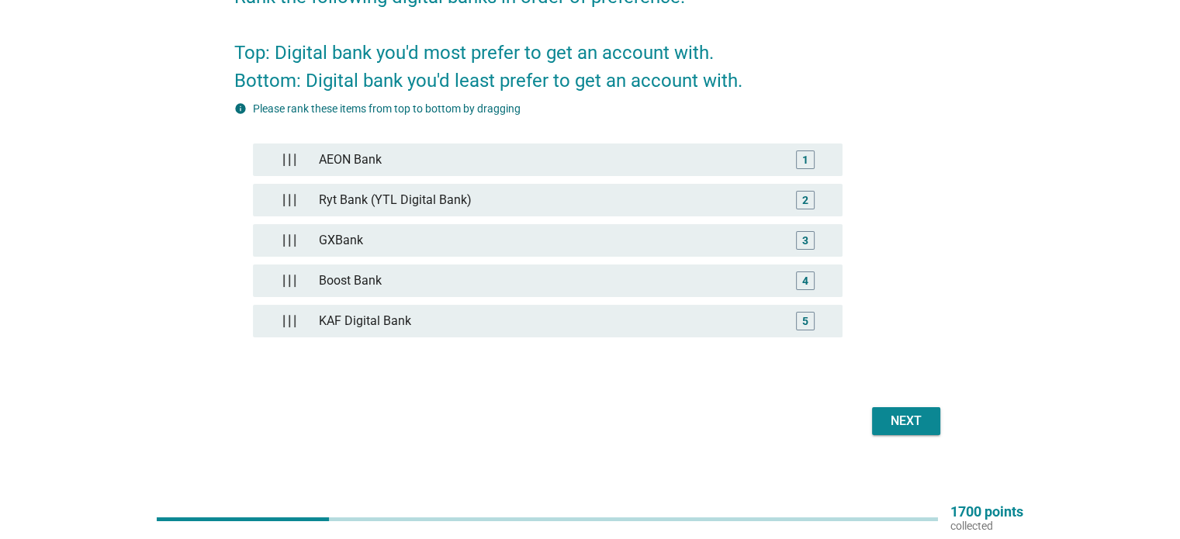
click at [905, 415] on div "Next" at bounding box center [905, 421] width 43 height 19
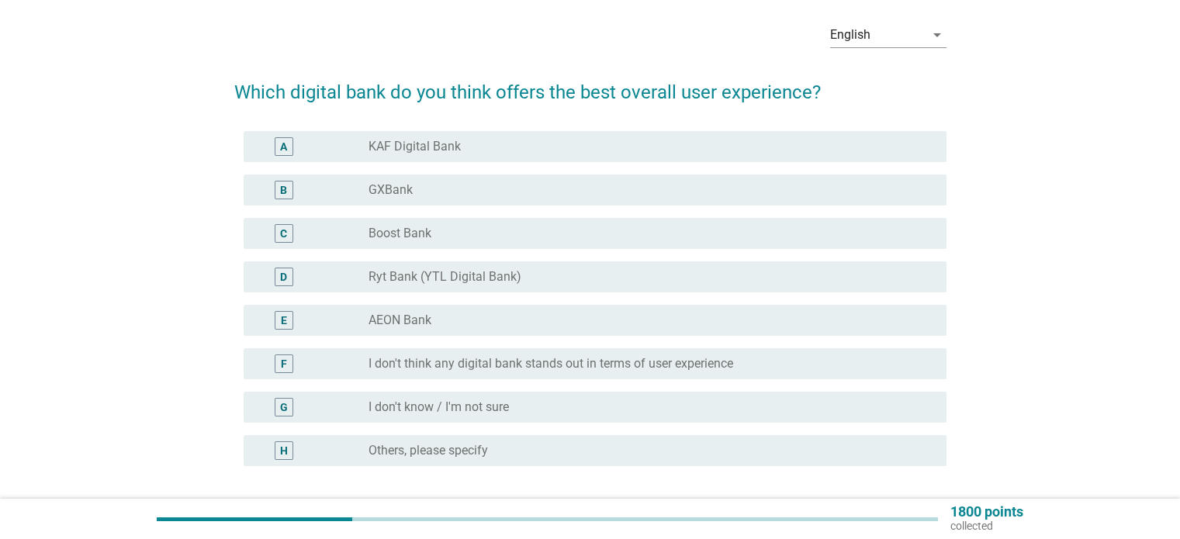
scroll to position [78, 0]
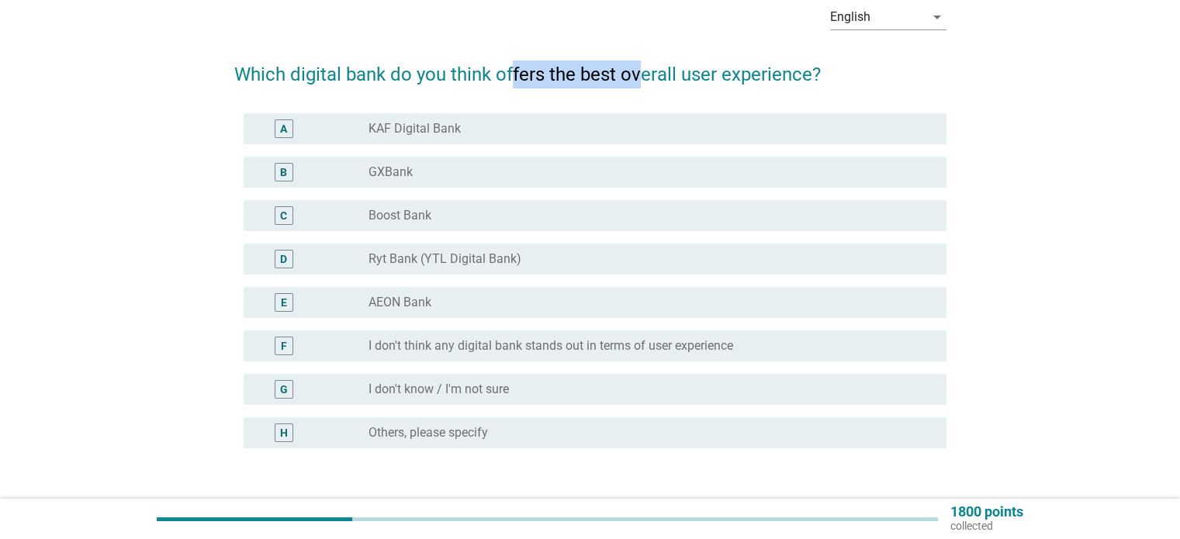
drag, startPoint x: 515, startPoint y: 78, endPoint x: 643, endPoint y: 81, distance: 128.0
click at [643, 81] on h2 "Which digital bank do you think offers the best overall user experience?" at bounding box center [590, 66] width 712 height 43
click at [435, 350] on label "I don't think any digital bank stands out in terms of user experience" at bounding box center [550, 346] width 365 height 16
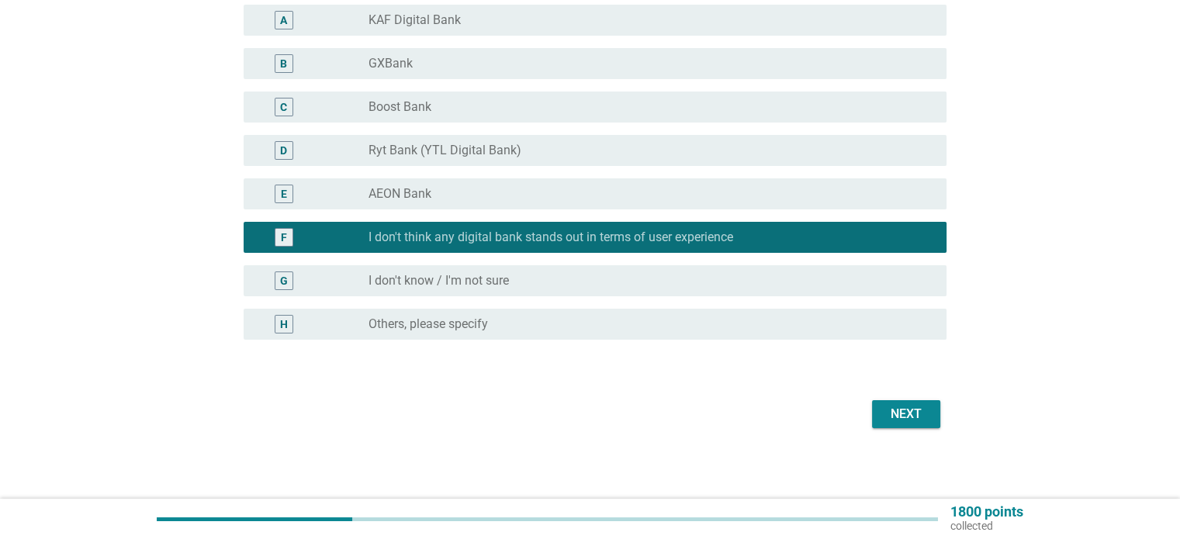
scroll to position [189, 0]
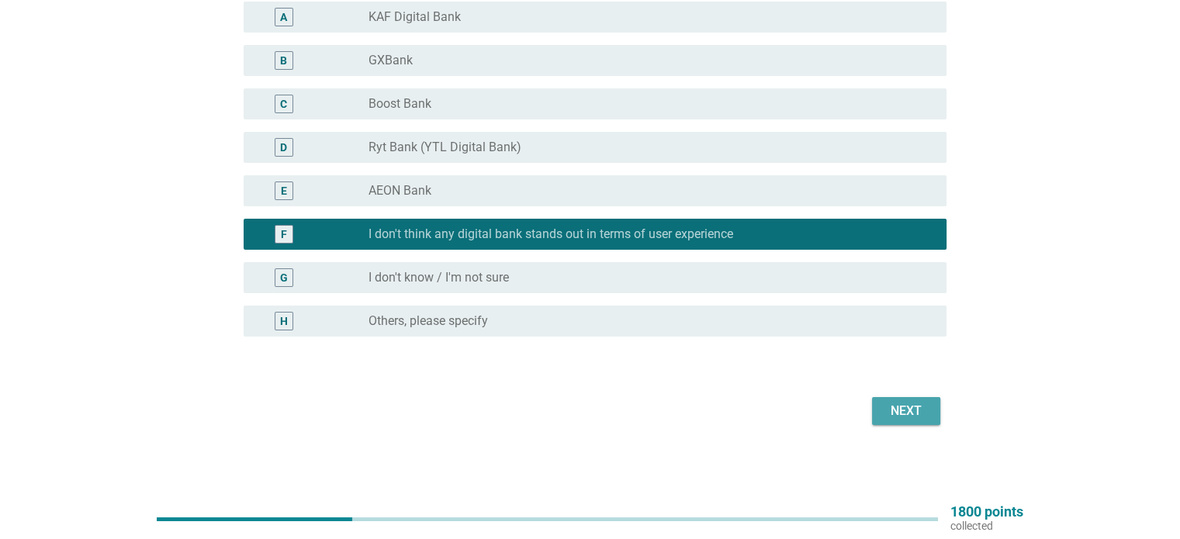
click at [891, 404] on div "Next" at bounding box center [905, 411] width 43 height 19
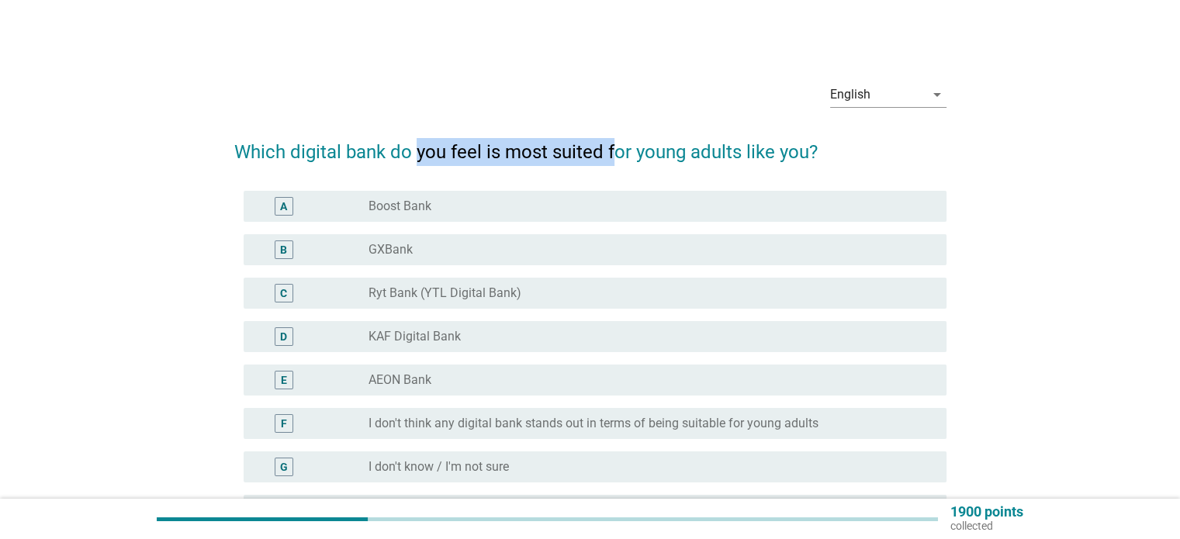
drag, startPoint x: 419, startPoint y: 164, endPoint x: 617, endPoint y: 164, distance: 198.6
click at [617, 164] on h2 "Which digital bank do you feel is most suited for young adults like you?" at bounding box center [590, 144] width 712 height 43
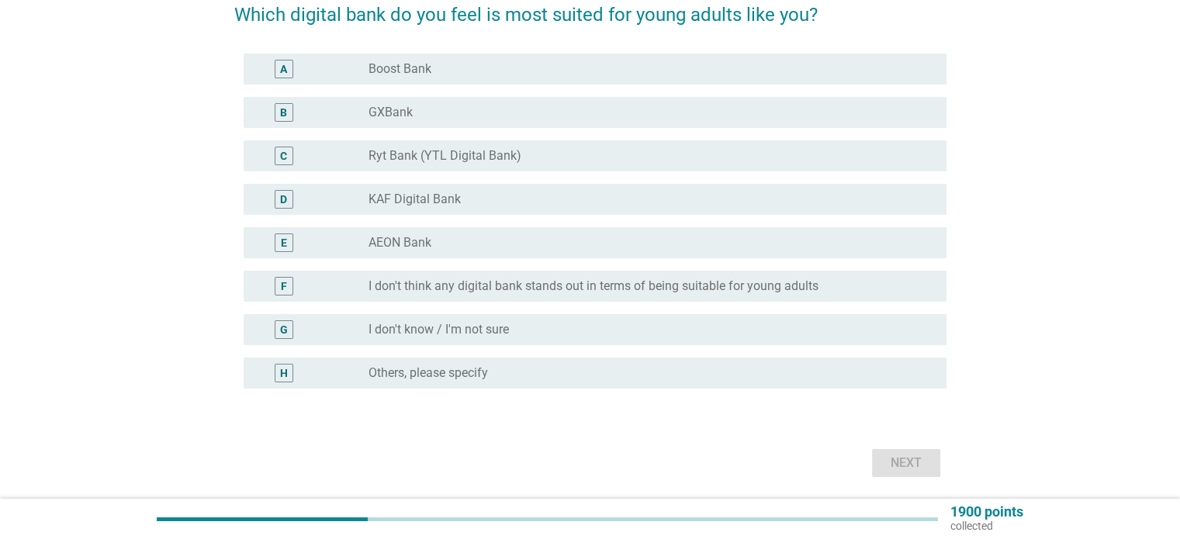
scroll to position [155, 0]
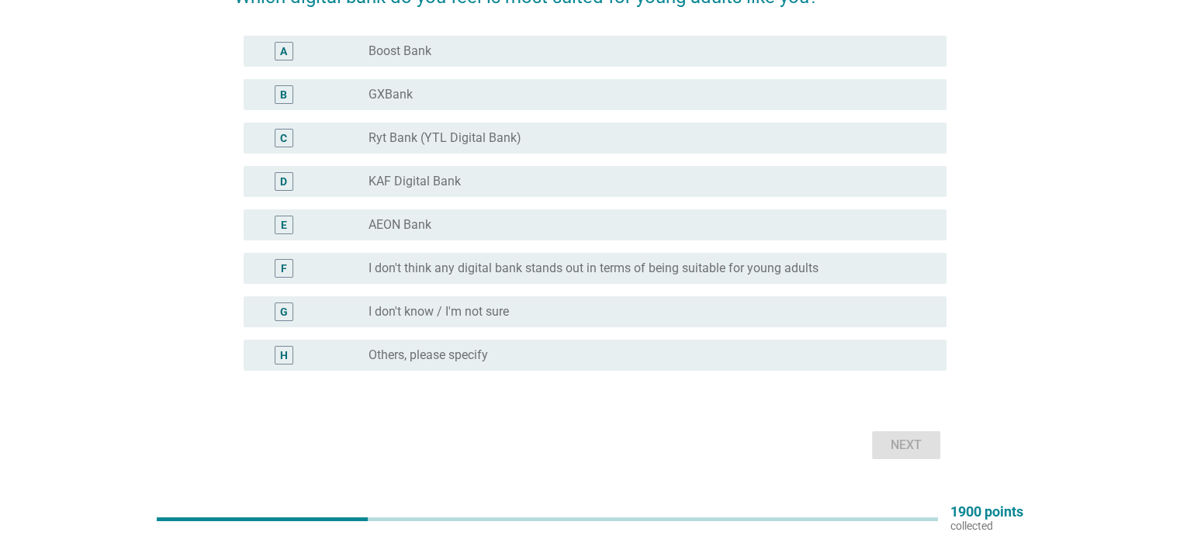
click at [395, 130] on label "Ryt Bank (YTL Digital Bank)" at bounding box center [444, 138] width 153 height 16
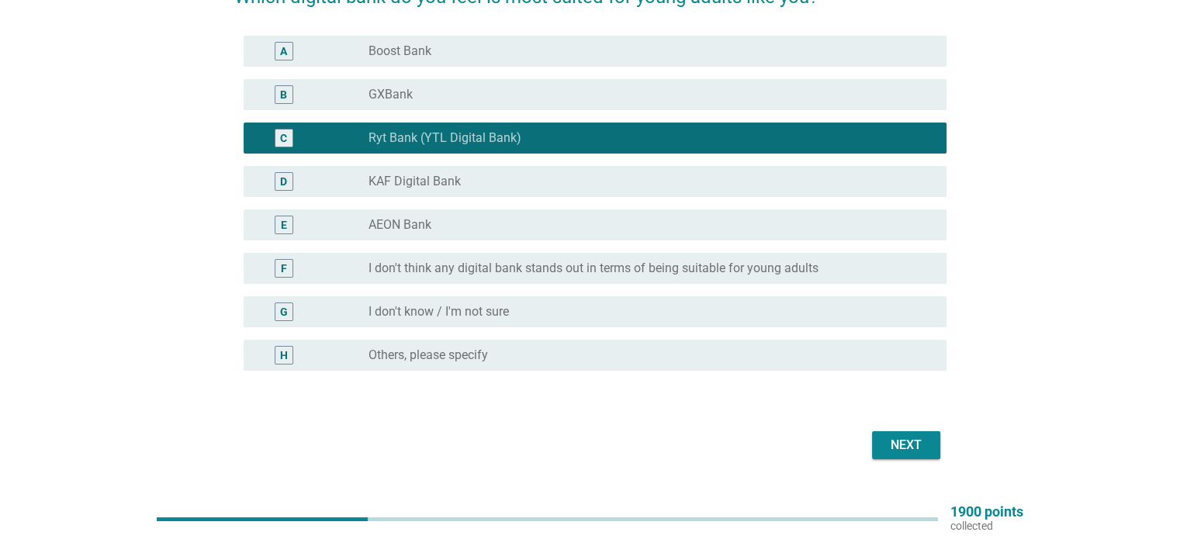
click at [914, 448] on div "Next" at bounding box center [905, 445] width 43 height 19
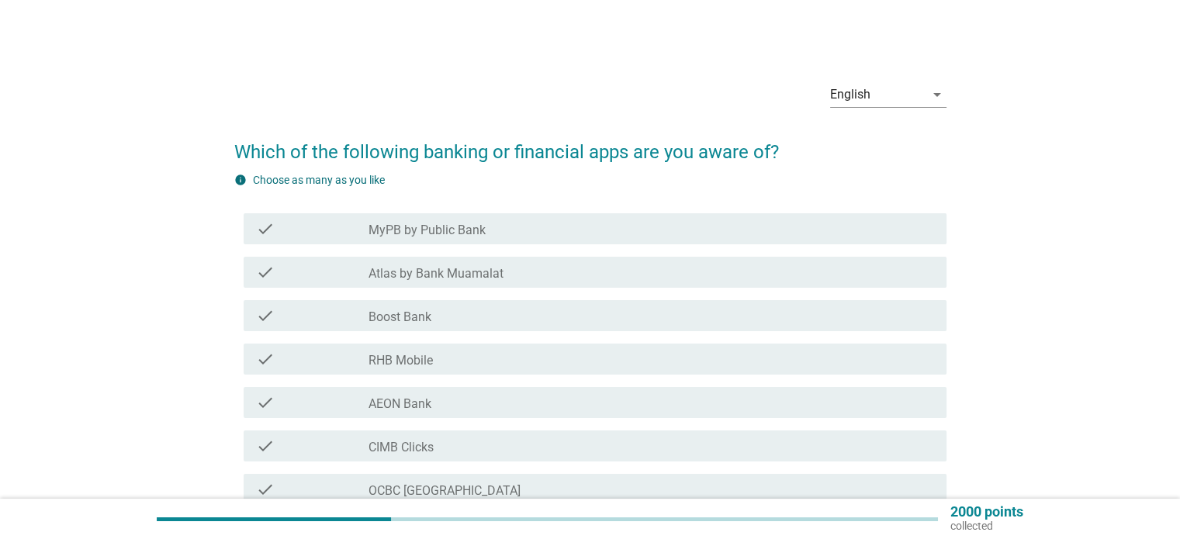
scroll to position [78, 0]
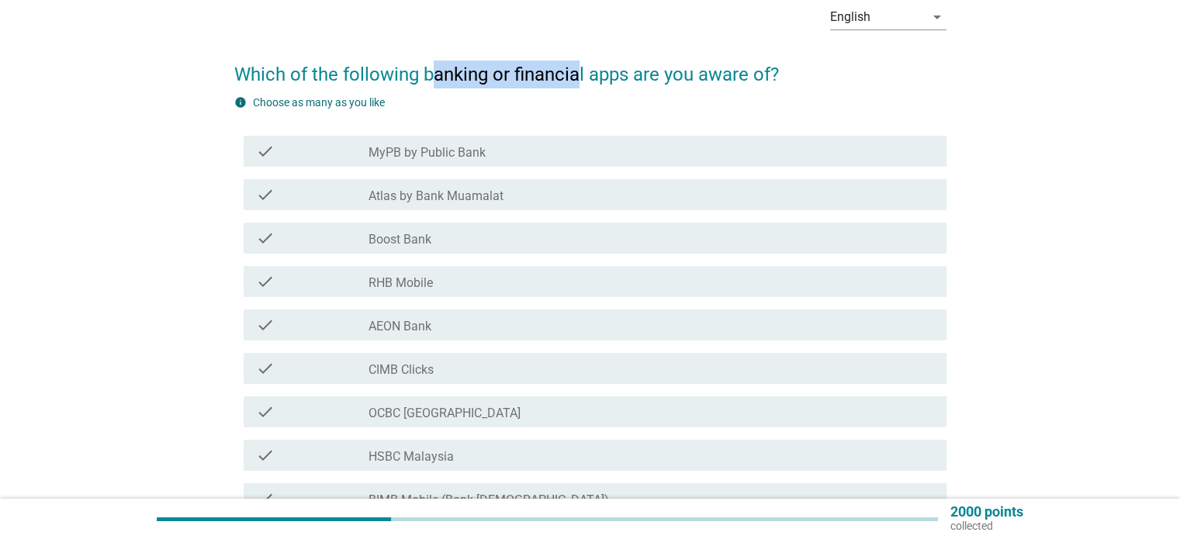
drag, startPoint x: 437, startPoint y: 71, endPoint x: 581, endPoint y: 71, distance: 144.3
click at [581, 71] on h2 "Which of the following banking or financial apps are you aware of?" at bounding box center [590, 66] width 712 height 43
click at [436, 147] on label "MyPB by Public Bank" at bounding box center [426, 153] width 117 height 16
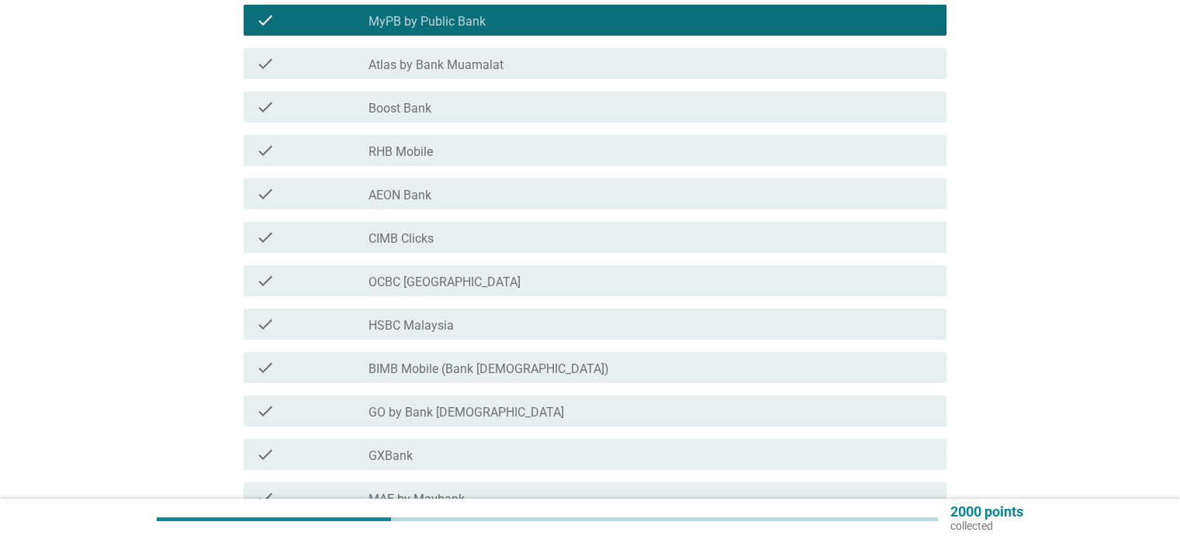
scroll to position [233, 0]
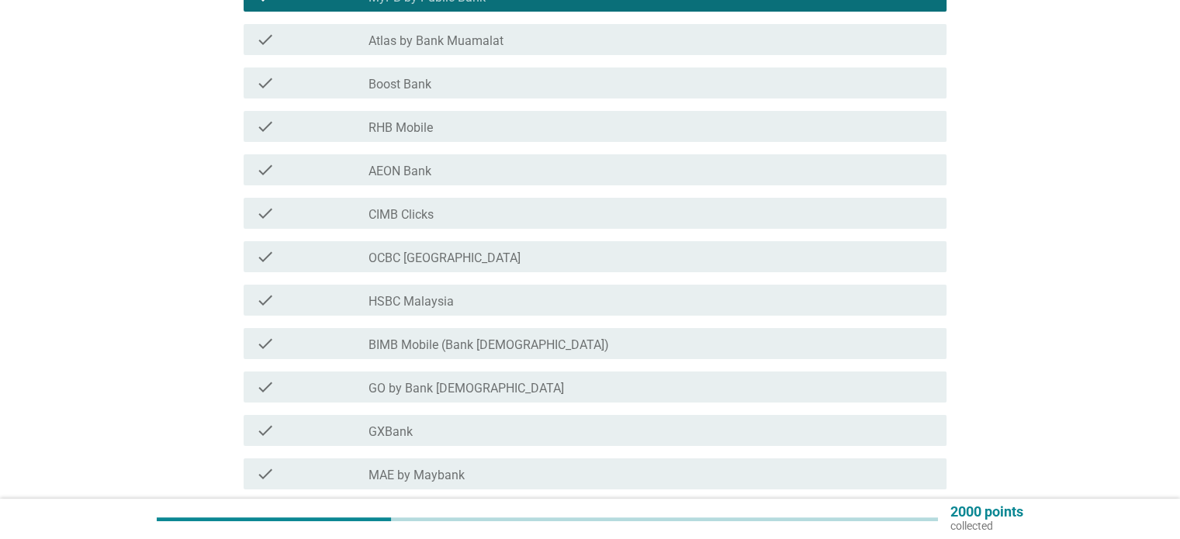
click at [403, 85] on label "Boost Bank" at bounding box center [399, 85] width 63 height 16
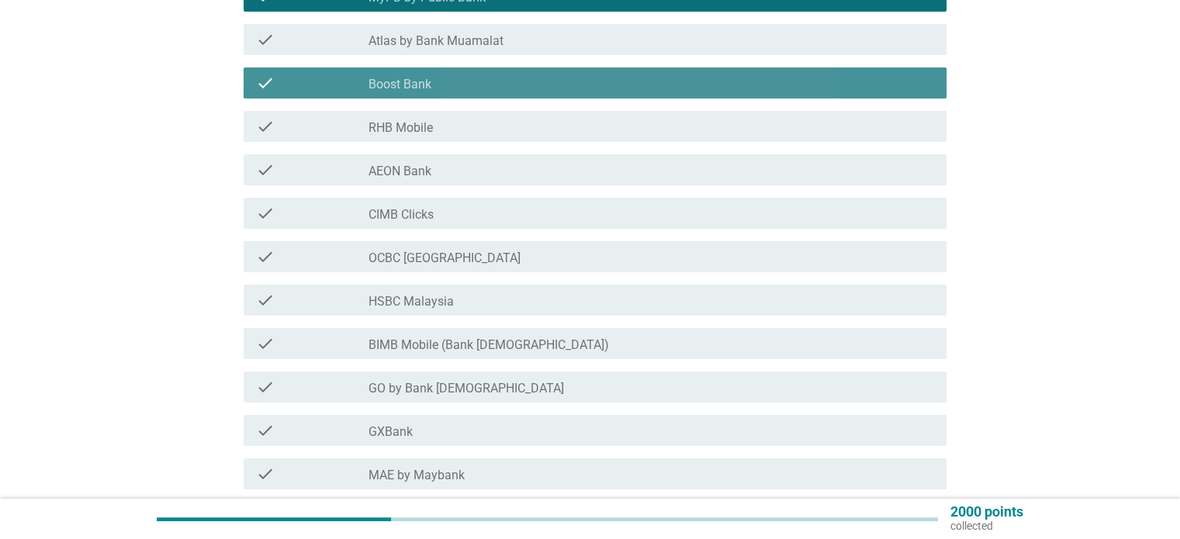
click at [397, 120] on label "RHB Mobile" at bounding box center [400, 128] width 64 height 16
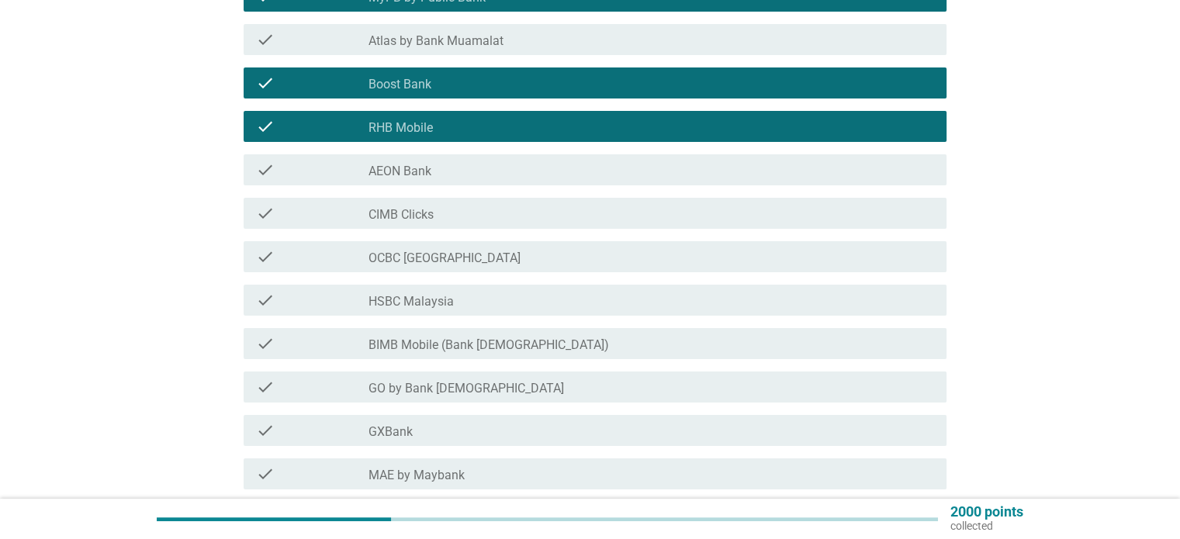
click at [385, 173] on label "AEON Bank" at bounding box center [399, 172] width 63 height 16
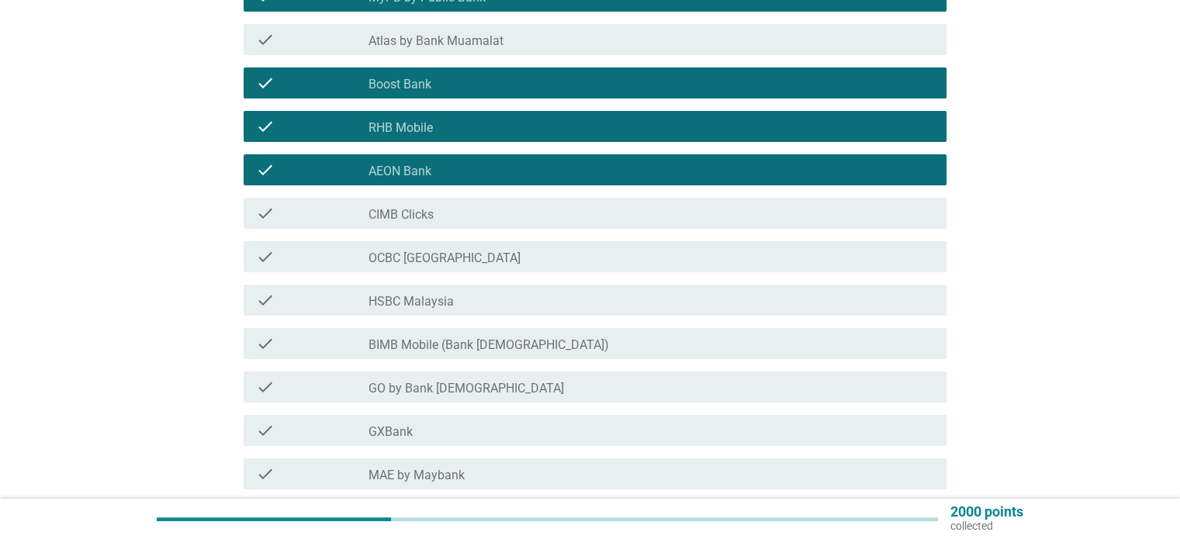
click at [400, 216] on label "CIMB Clicks" at bounding box center [400, 215] width 65 height 16
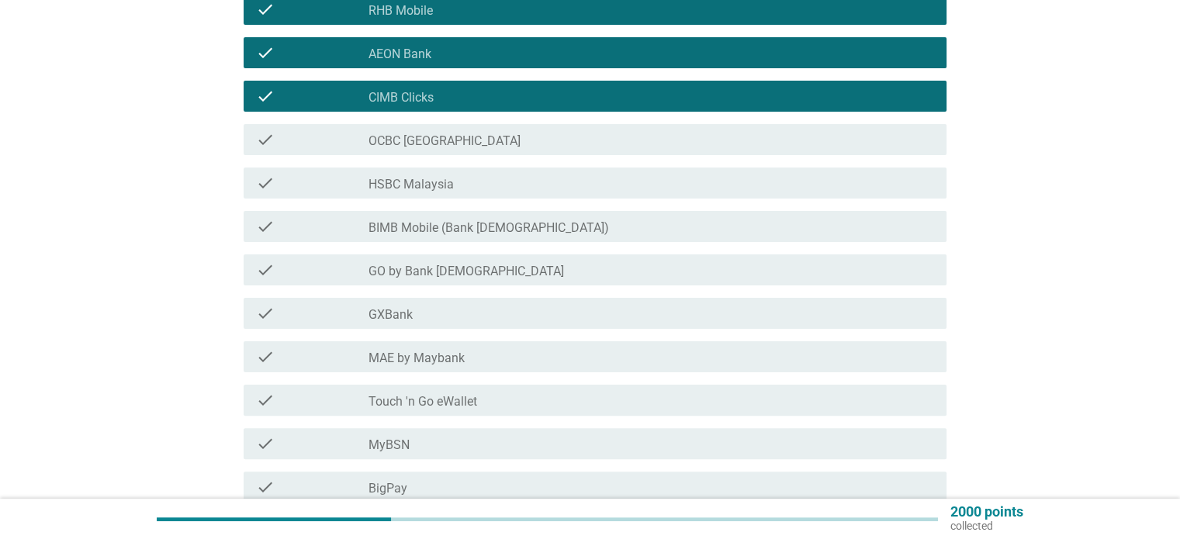
scroll to position [388, 0]
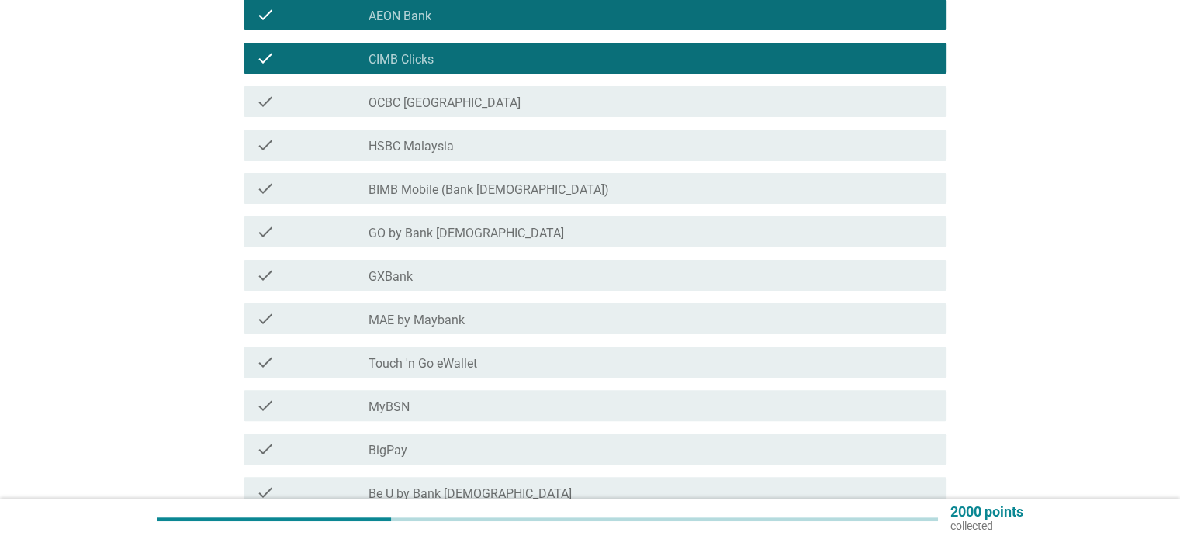
click at [397, 276] on label "GXBank" at bounding box center [390, 277] width 44 height 16
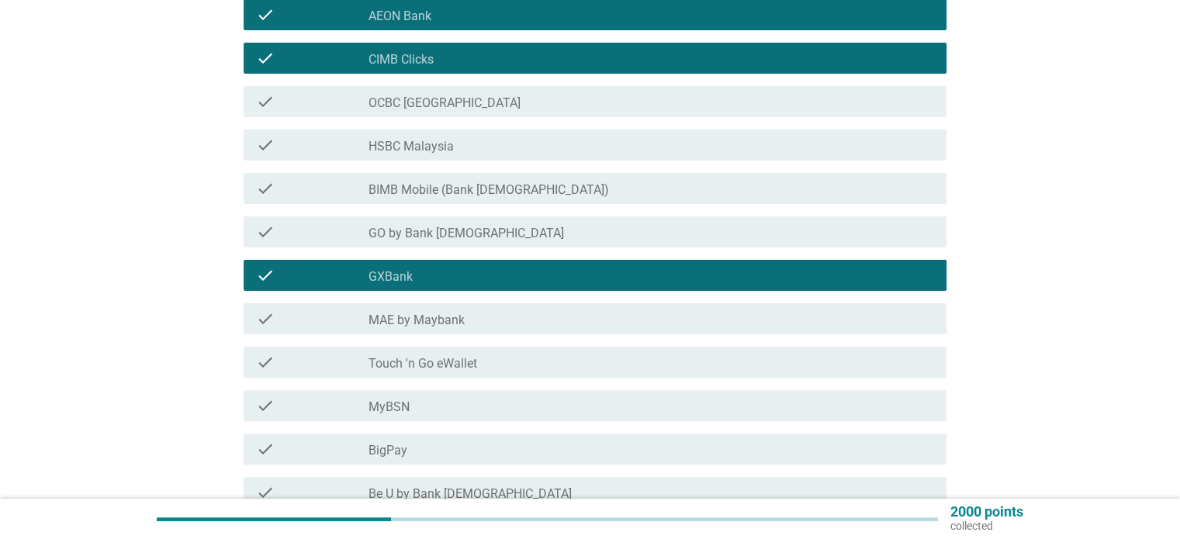
click at [400, 319] on label "MAE by Maybank" at bounding box center [416, 321] width 96 height 16
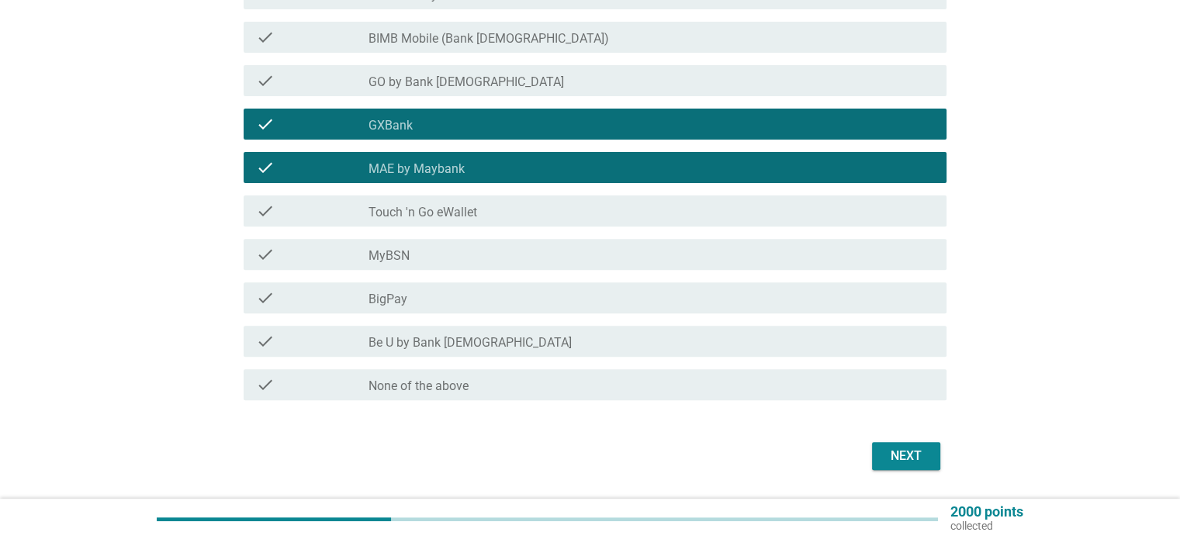
scroll to position [543, 0]
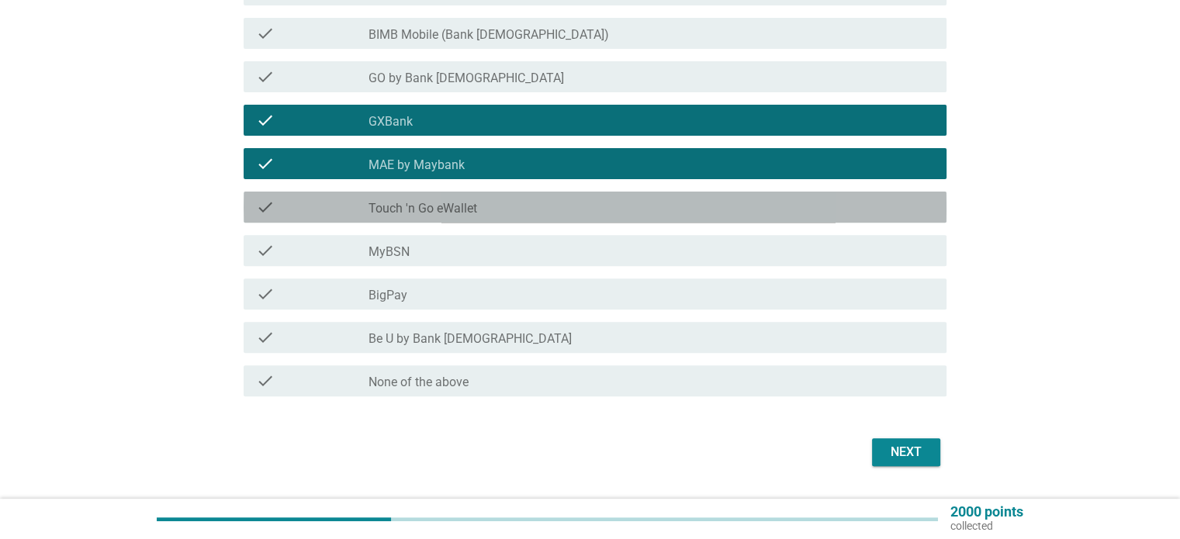
click at [385, 213] on label "Touch 'n Go eWallet" at bounding box center [422, 209] width 109 height 16
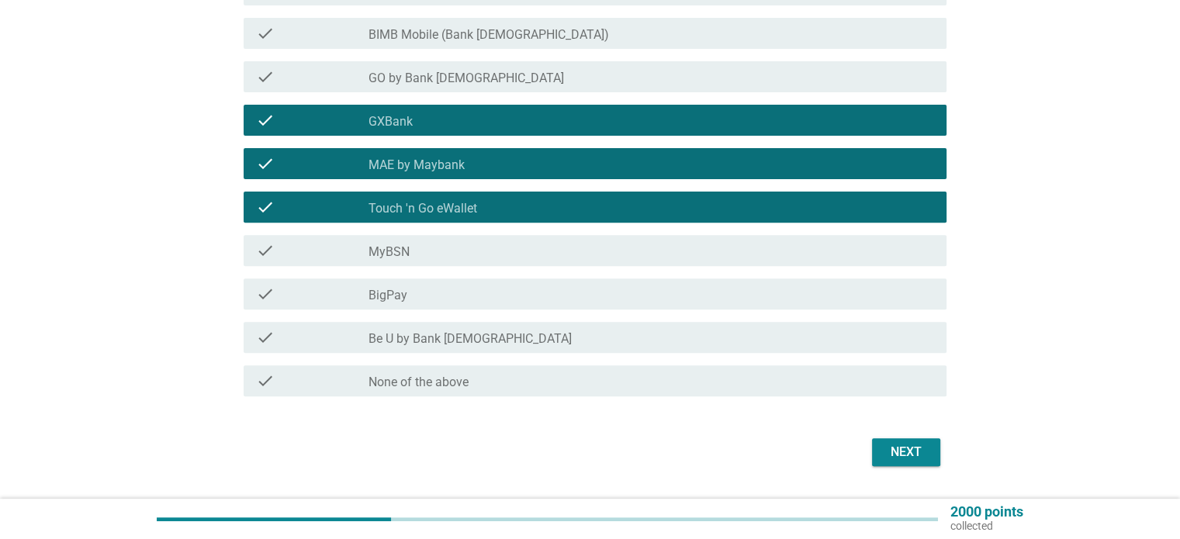
click at [906, 457] on div "Next" at bounding box center [905, 452] width 43 height 19
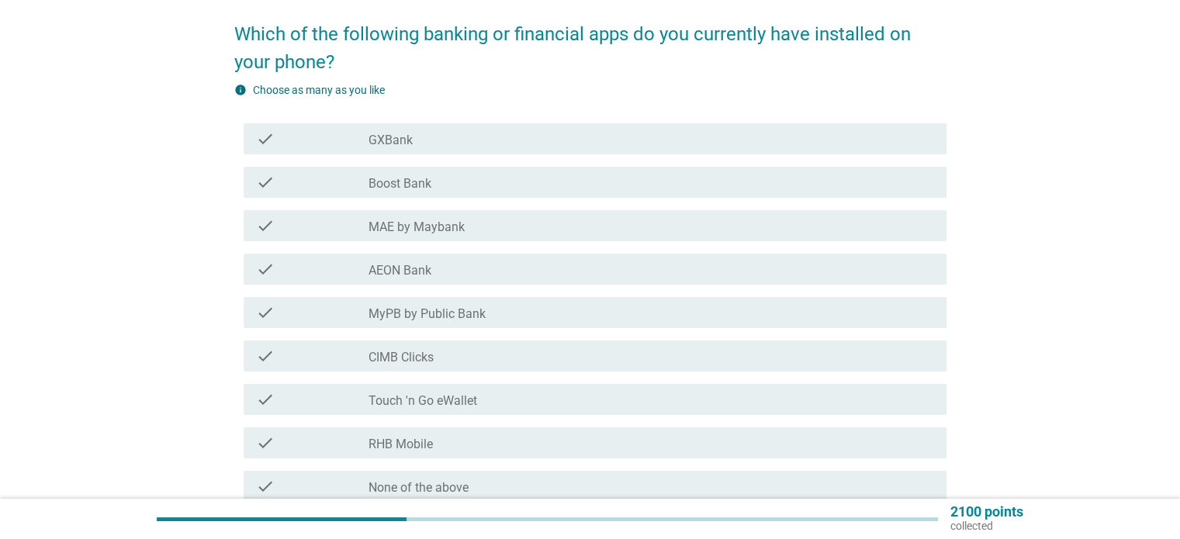
scroll to position [155, 0]
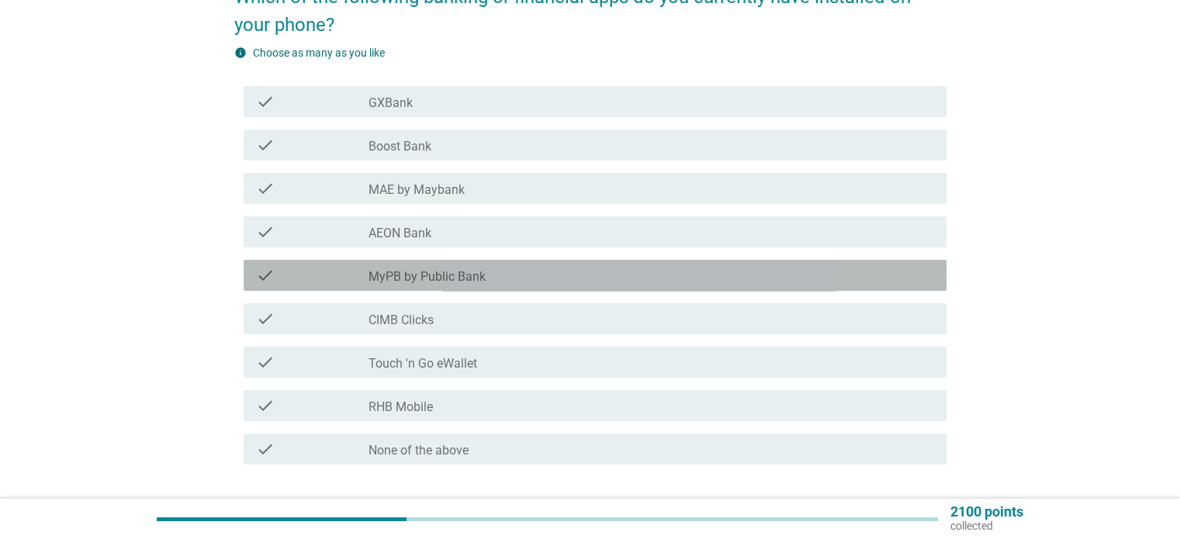
click at [346, 281] on div "check" at bounding box center [312, 275] width 113 height 19
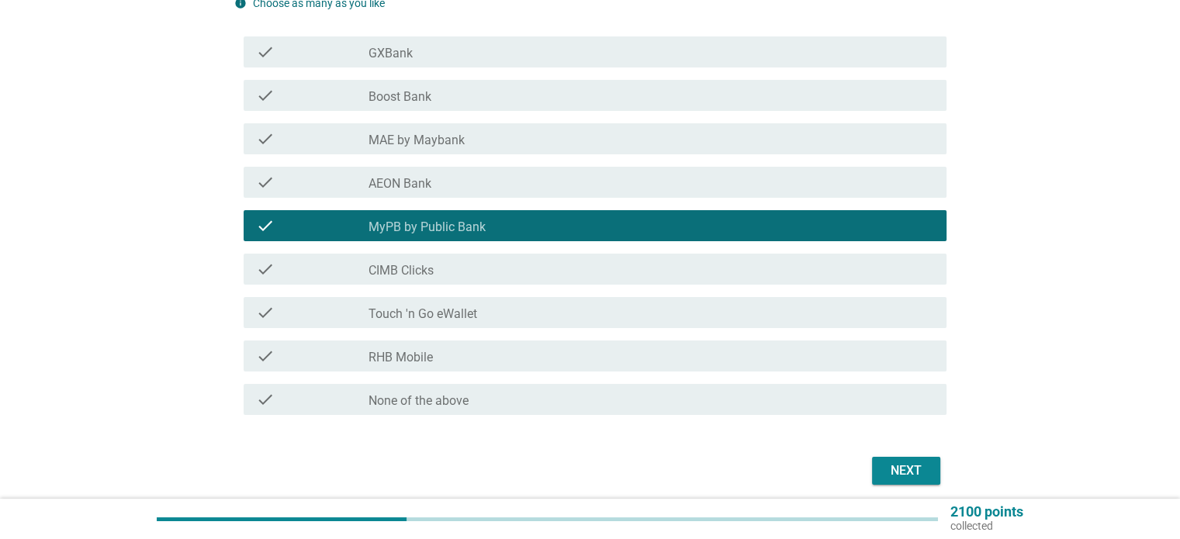
scroll to position [233, 0]
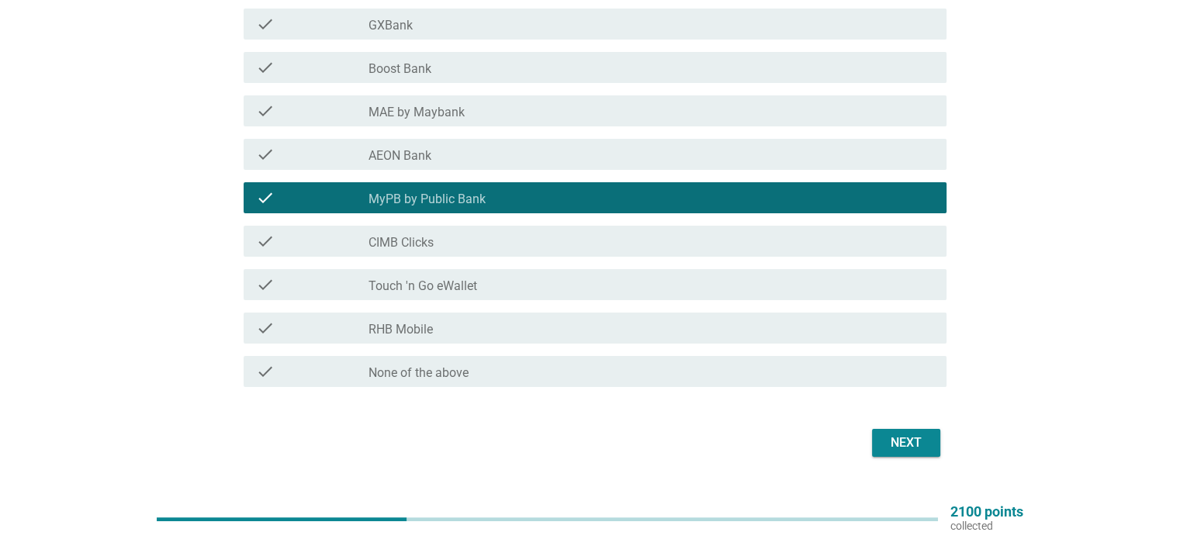
click at [391, 285] on label "Touch 'n Go eWallet" at bounding box center [422, 286] width 109 height 16
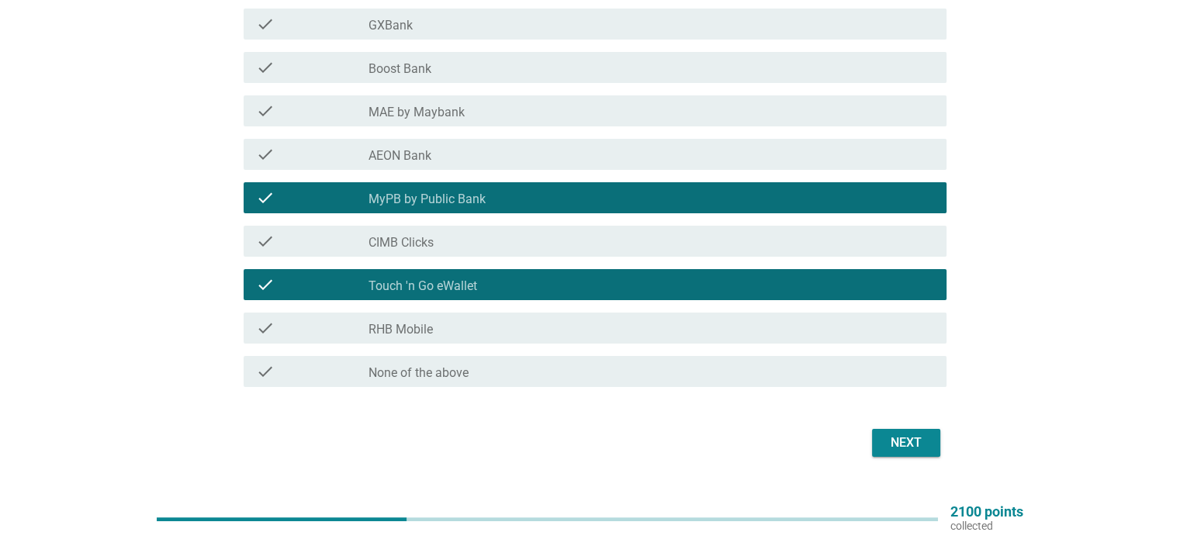
click at [490, 334] on div "check_box_outline_blank RHB Mobile" at bounding box center [650, 328] width 565 height 19
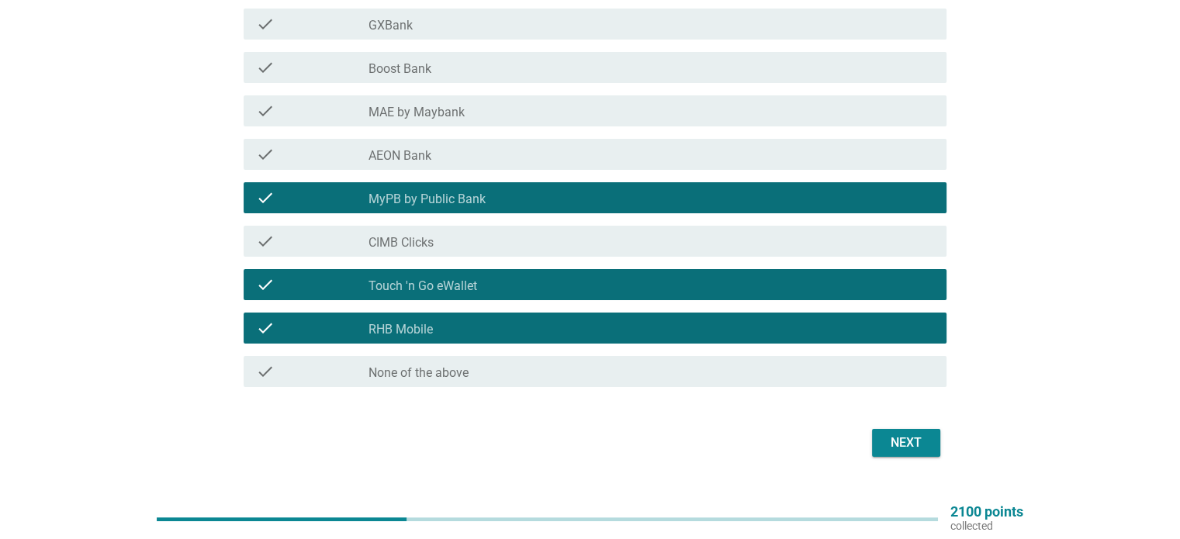
click at [905, 429] on button "Next" at bounding box center [906, 443] width 68 height 28
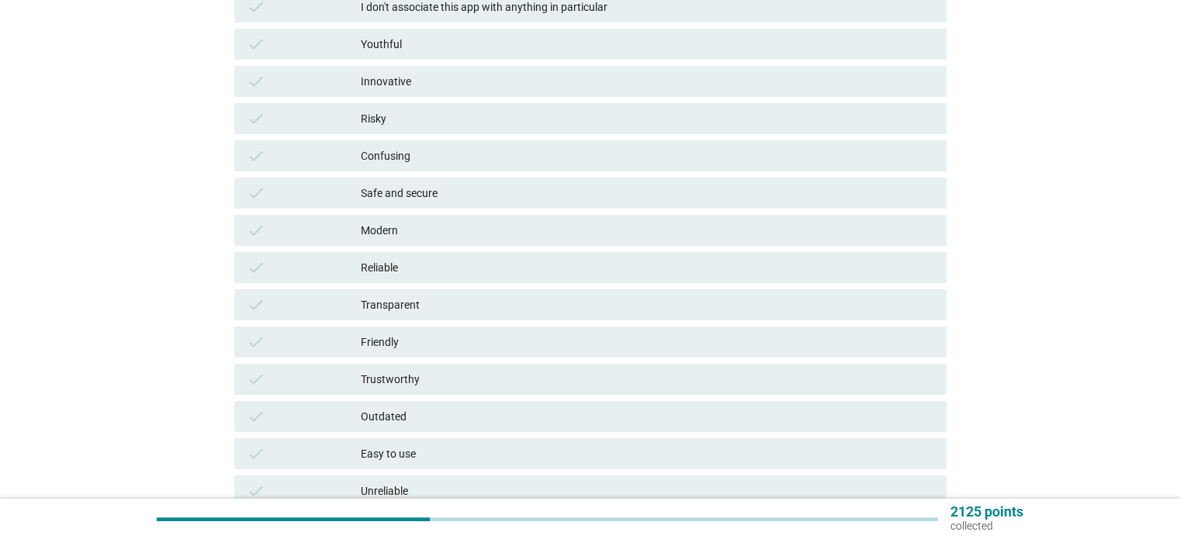
scroll to position [0, 0]
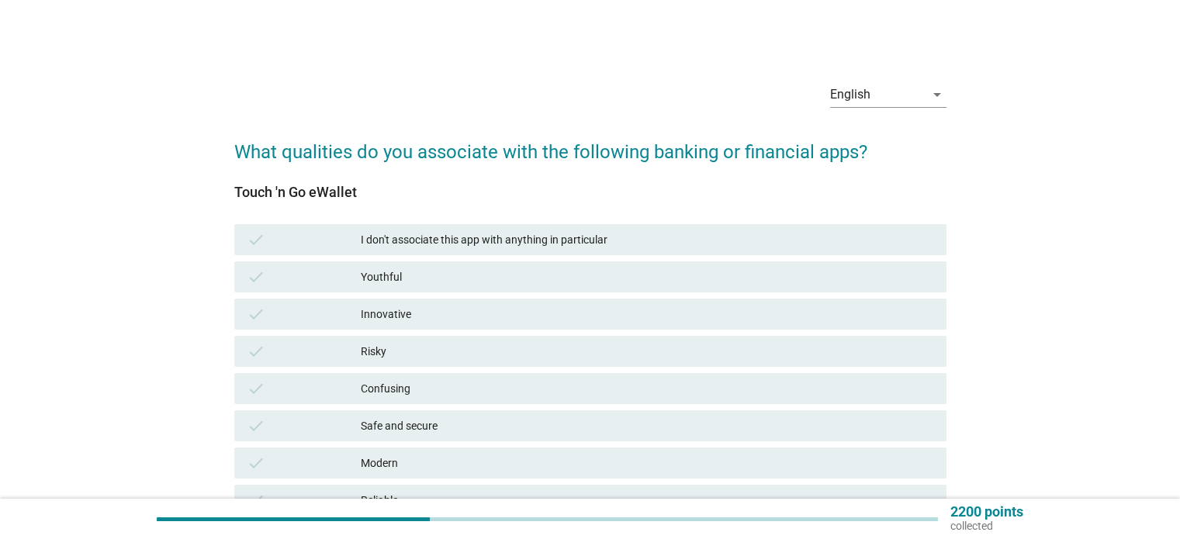
drag, startPoint x: 285, startPoint y: 196, endPoint x: 359, endPoint y: 185, distance: 74.5
click at [359, 185] on div "Touch 'n Go eWallet" at bounding box center [590, 192] width 712 height 21
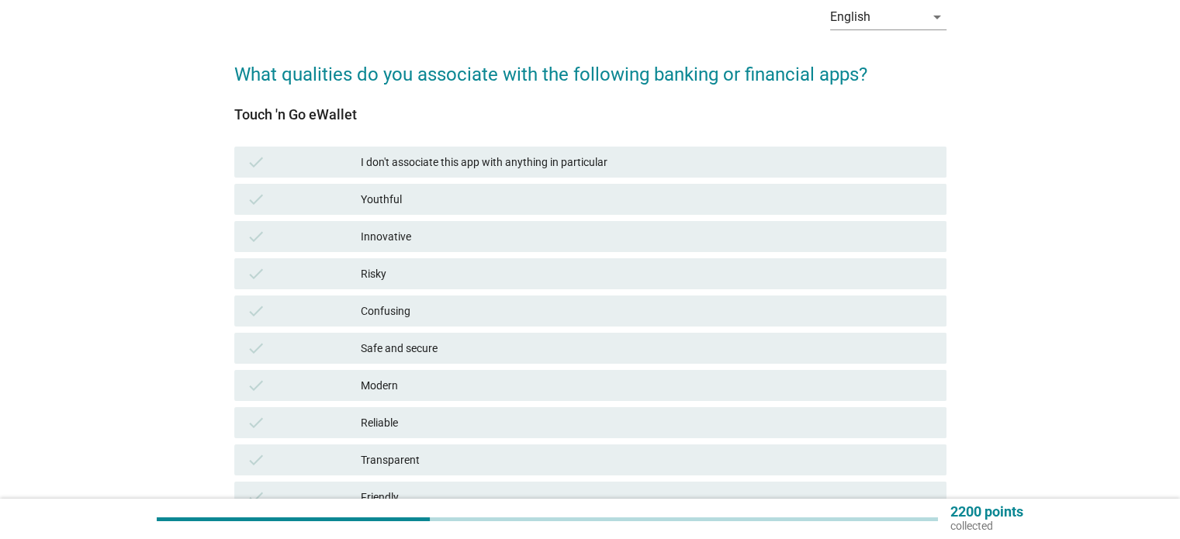
scroll to position [155, 0]
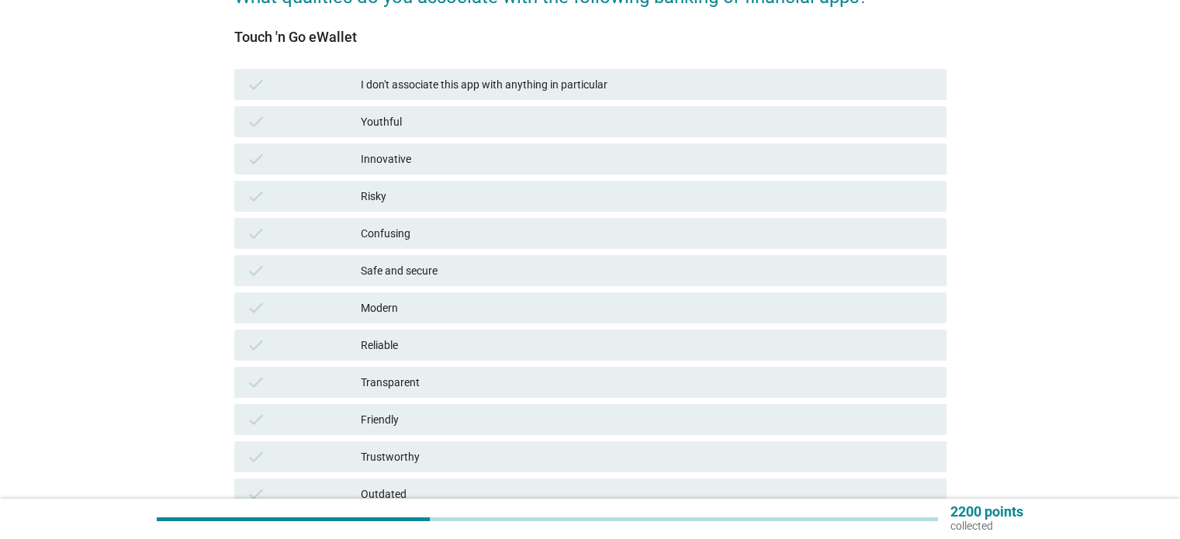
click at [303, 266] on div "check" at bounding box center [304, 270] width 115 height 19
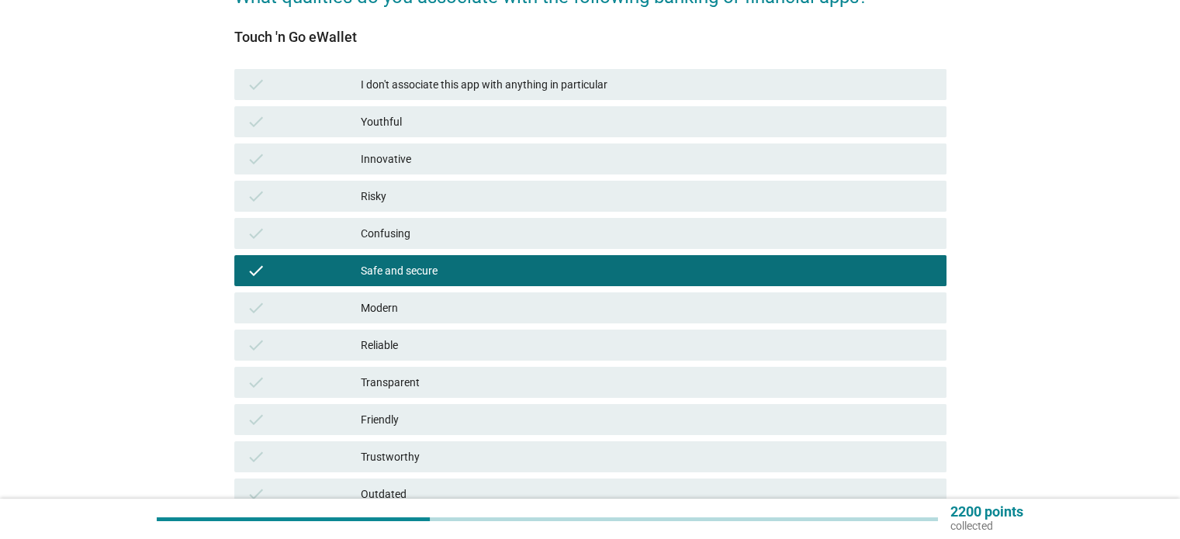
click at [289, 274] on div "check" at bounding box center [304, 270] width 115 height 19
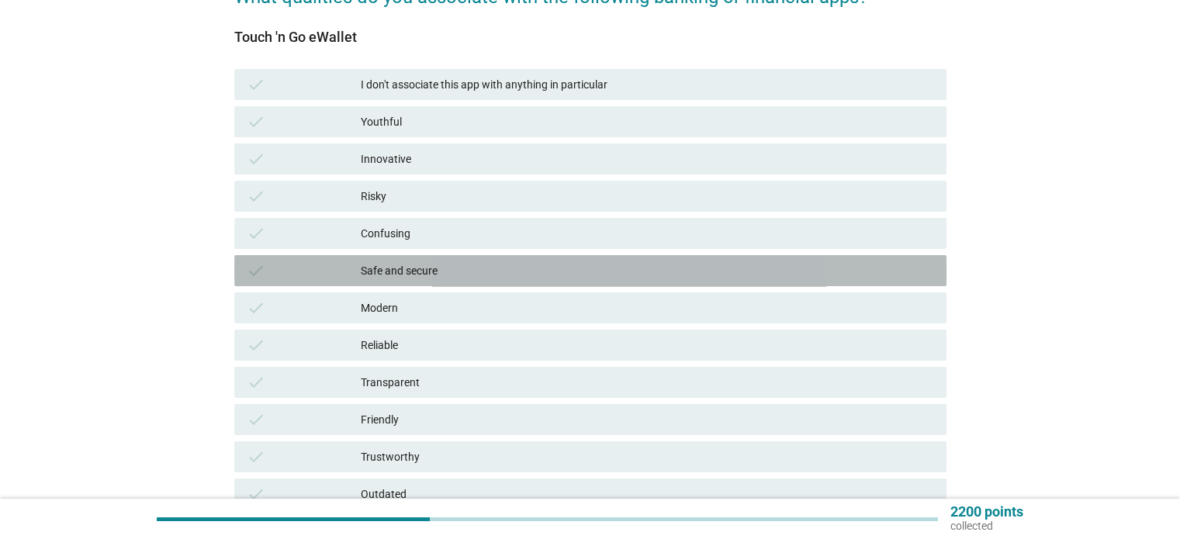
click at [344, 192] on div "check" at bounding box center [304, 196] width 115 height 19
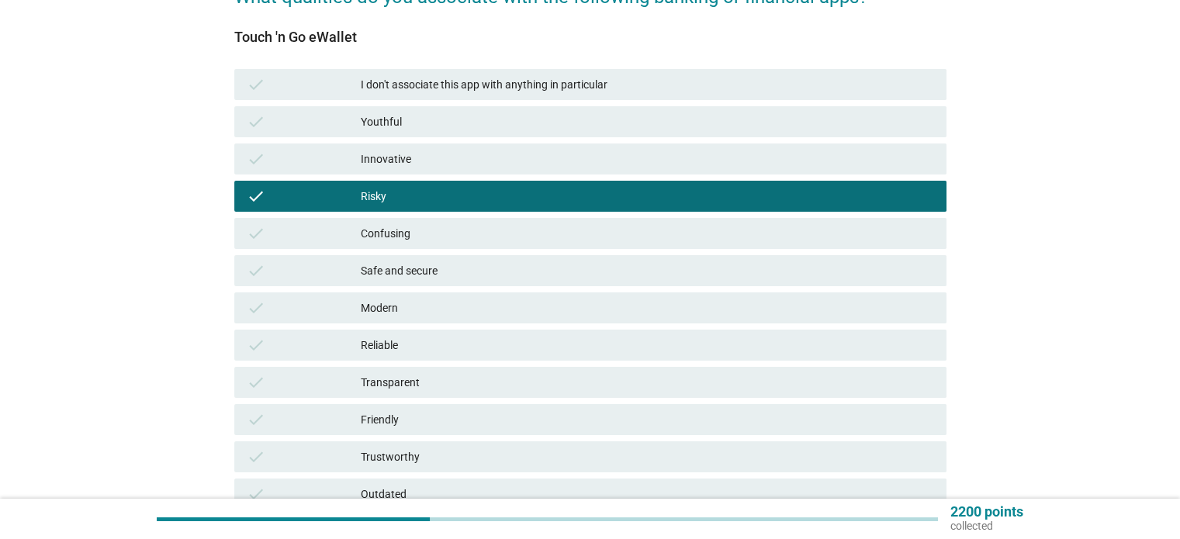
scroll to position [233, 0]
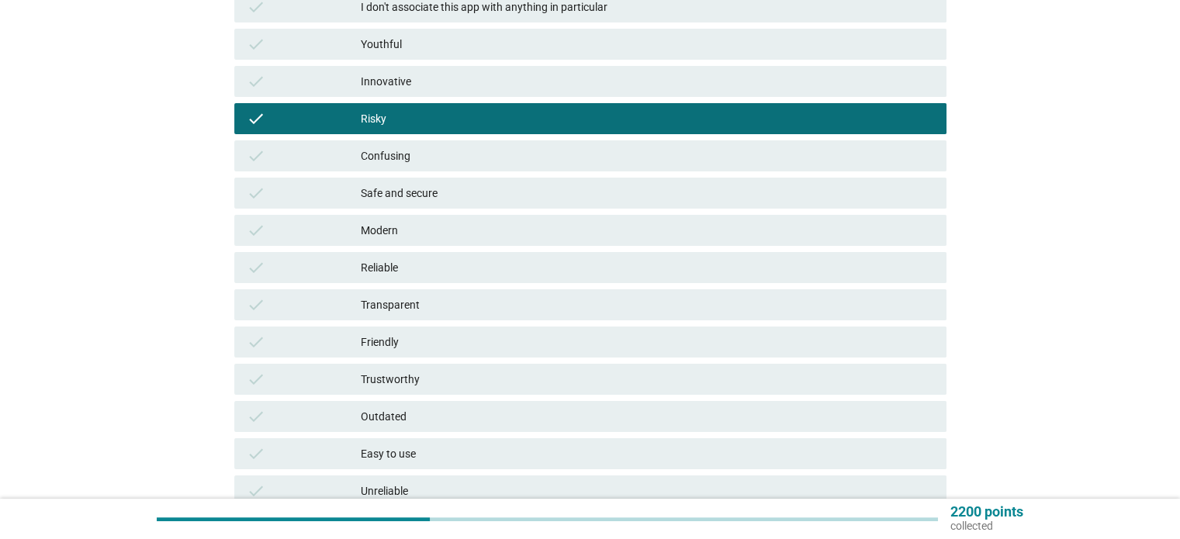
click at [326, 156] on div "check" at bounding box center [304, 156] width 115 height 19
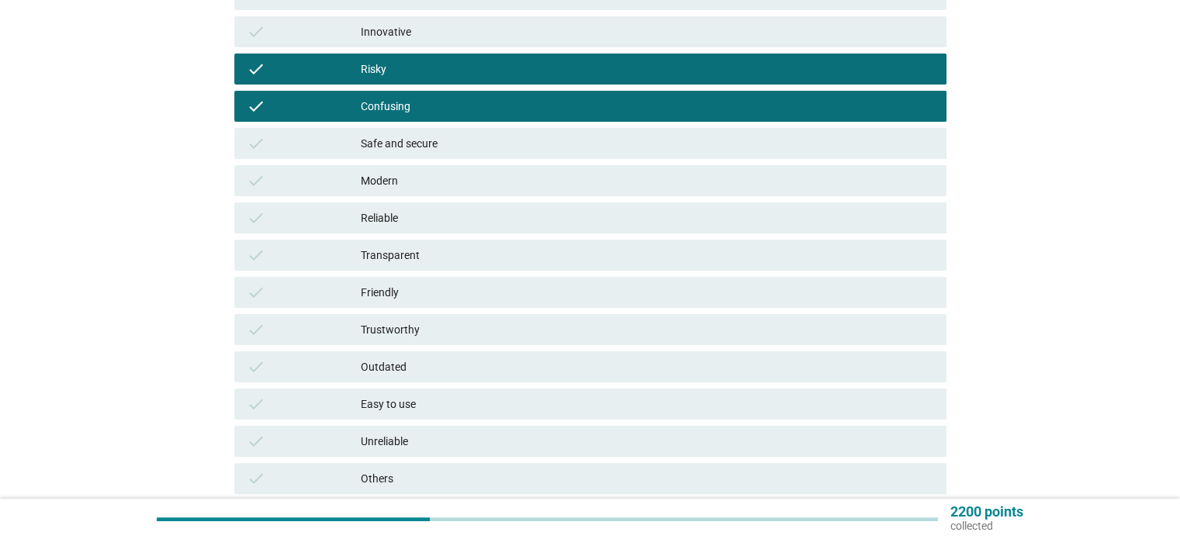
scroll to position [310, 0]
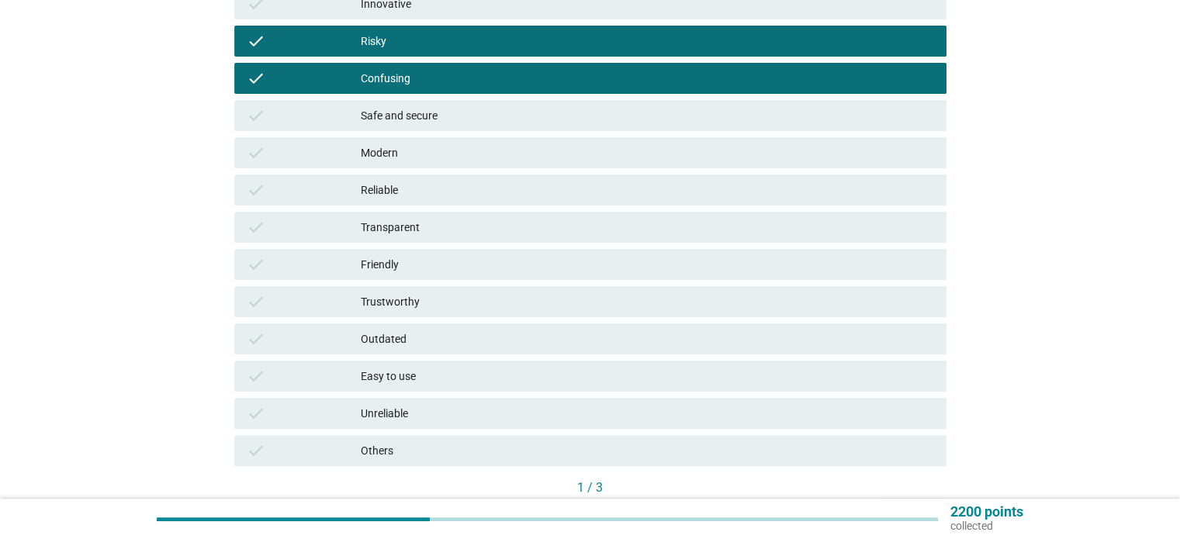
click at [359, 154] on div "check" at bounding box center [304, 153] width 115 height 19
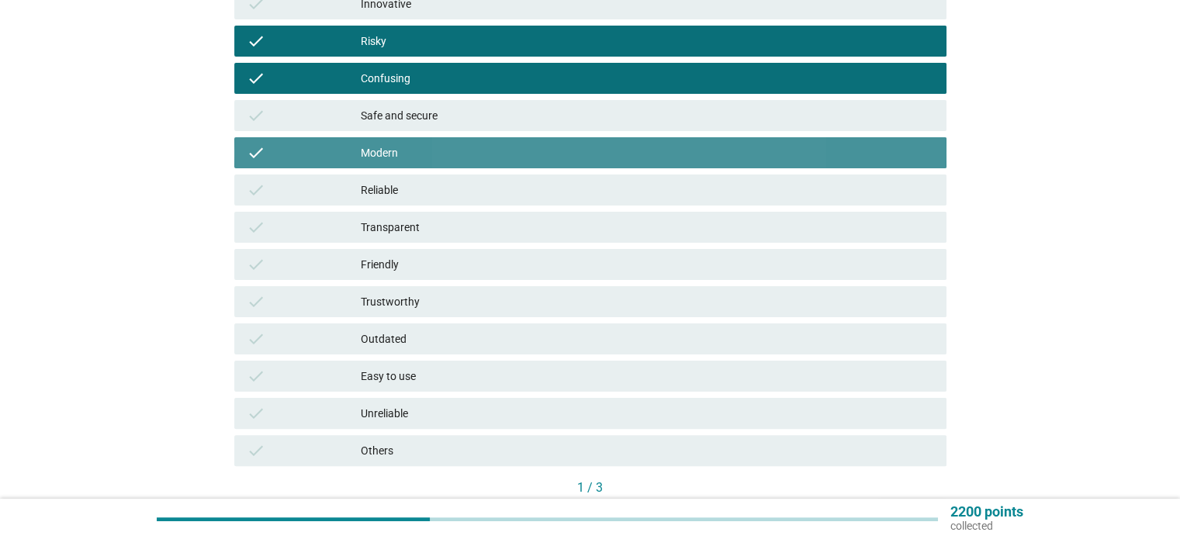
click at [348, 188] on div "check" at bounding box center [304, 190] width 115 height 19
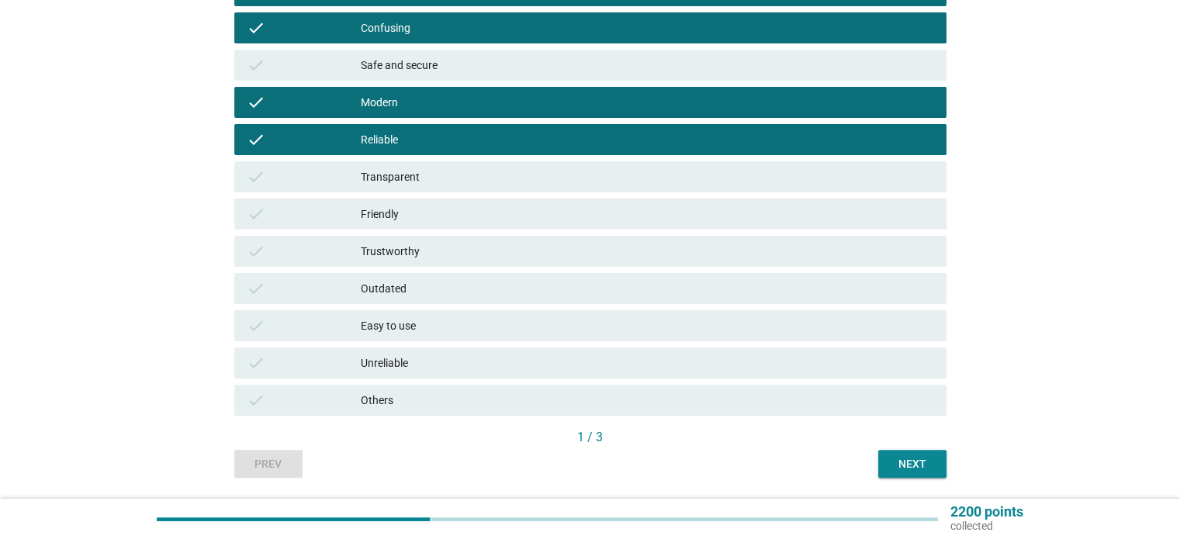
scroll to position [388, 0]
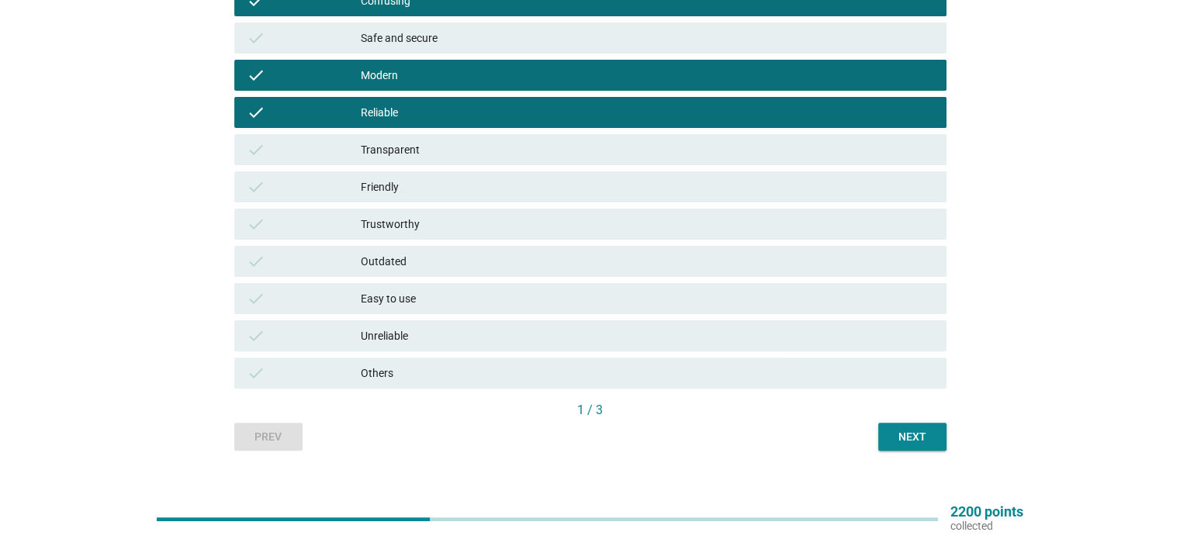
click at [364, 183] on div "Friendly" at bounding box center [647, 187] width 572 height 19
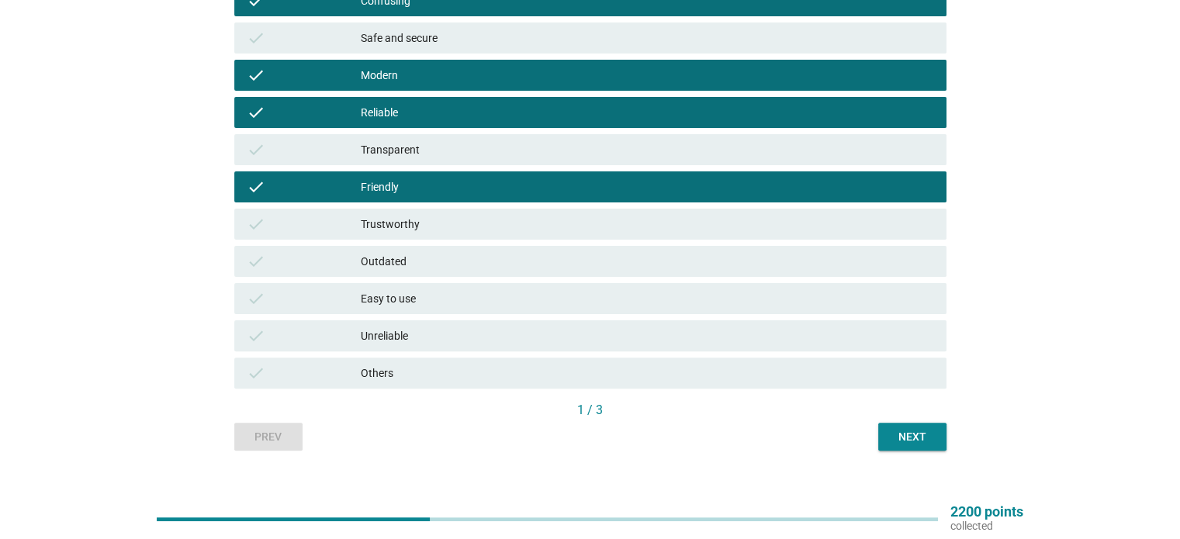
click at [914, 443] on div "Next" at bounding box center [912, 437] width 43 height 16
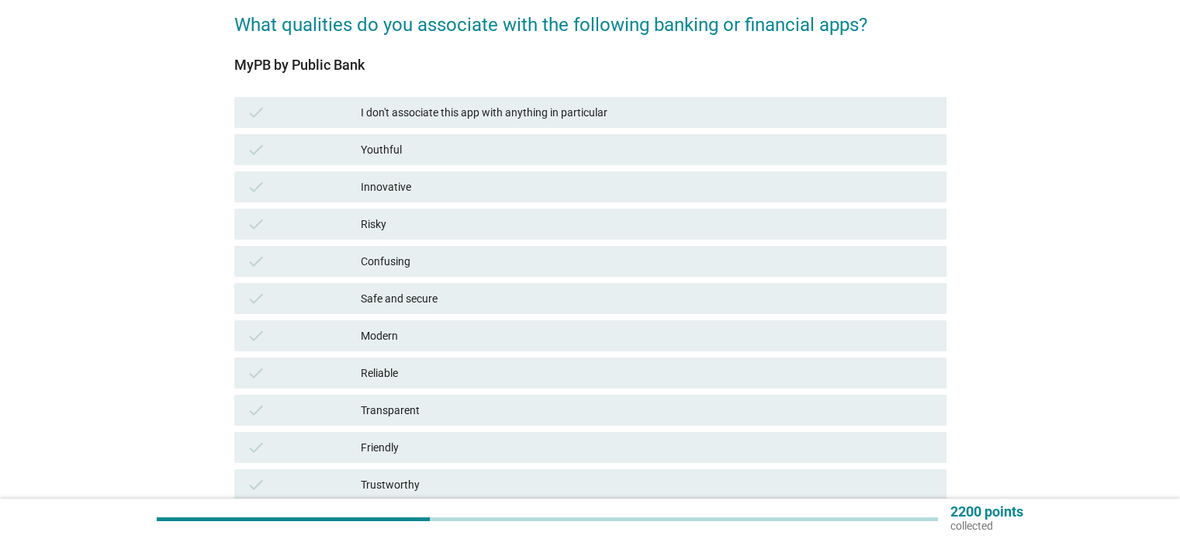
scroll to position [155, 0]
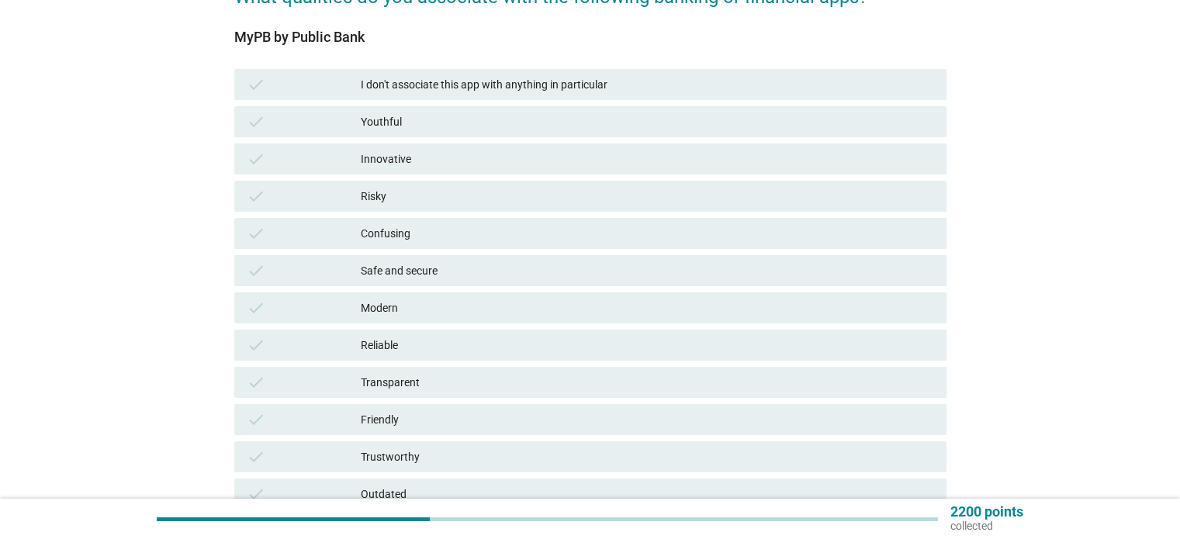
click at [413, 235] on div "Confusing" at bounding box center [647, 233] width 572 height 19
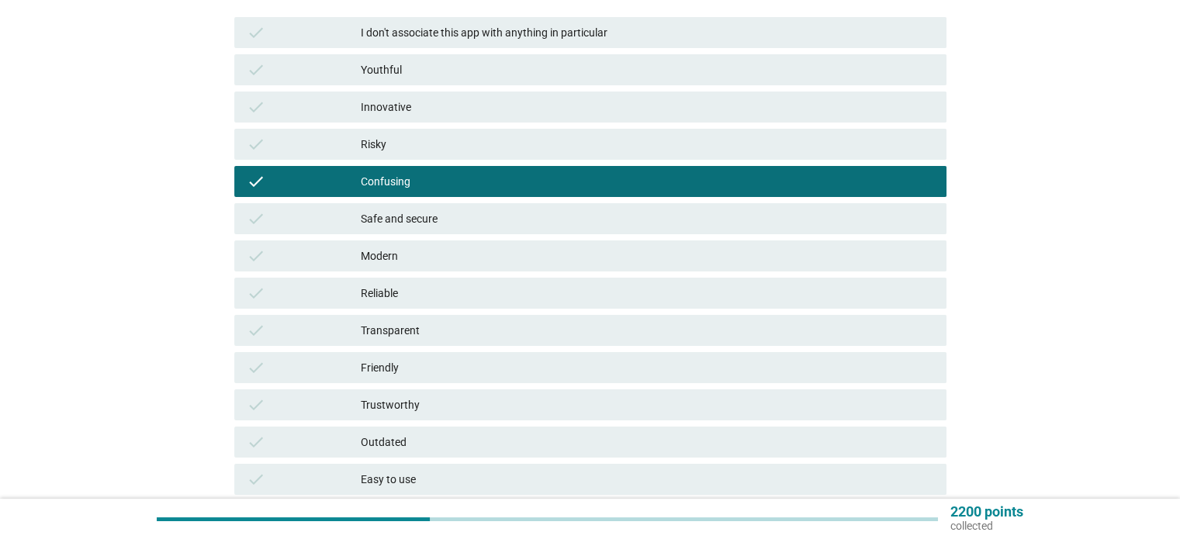
scroll to position [233, 0]
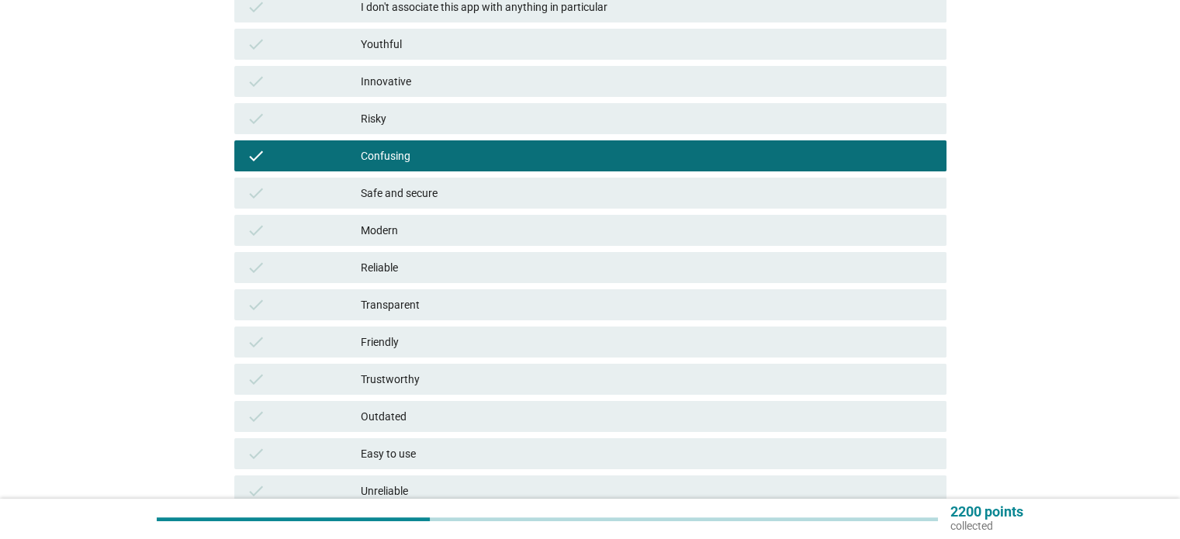
click at [407, 201] on div "Safe and secure" at bounding box center [647, 193] width 572 height 19
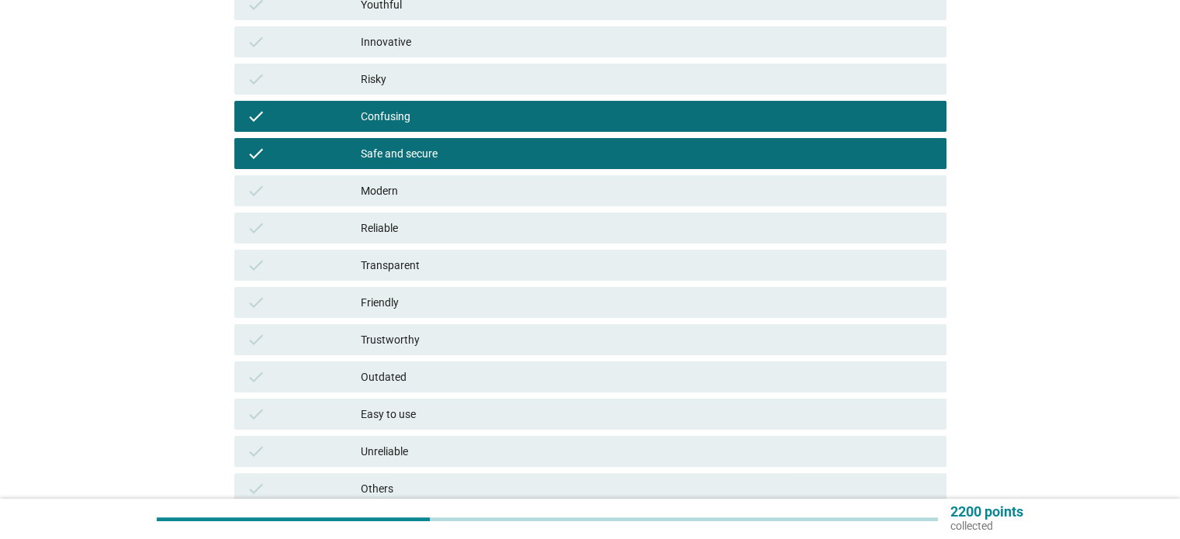
scroll to position [310, 0]
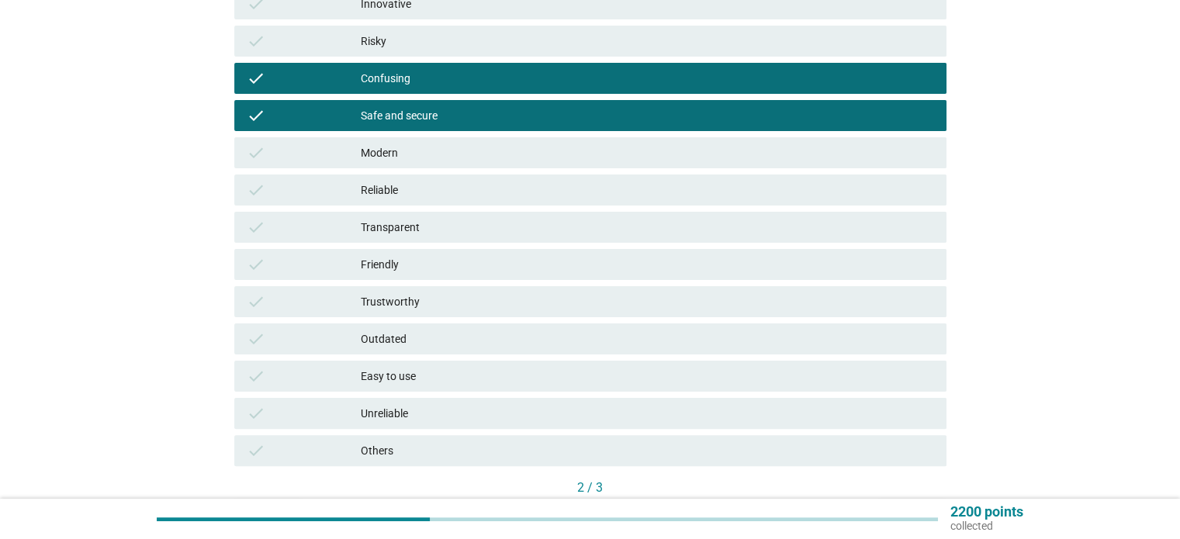
click at [403, 195] on div "Reliable" at bounding box center [647, 190] width 572 height 19
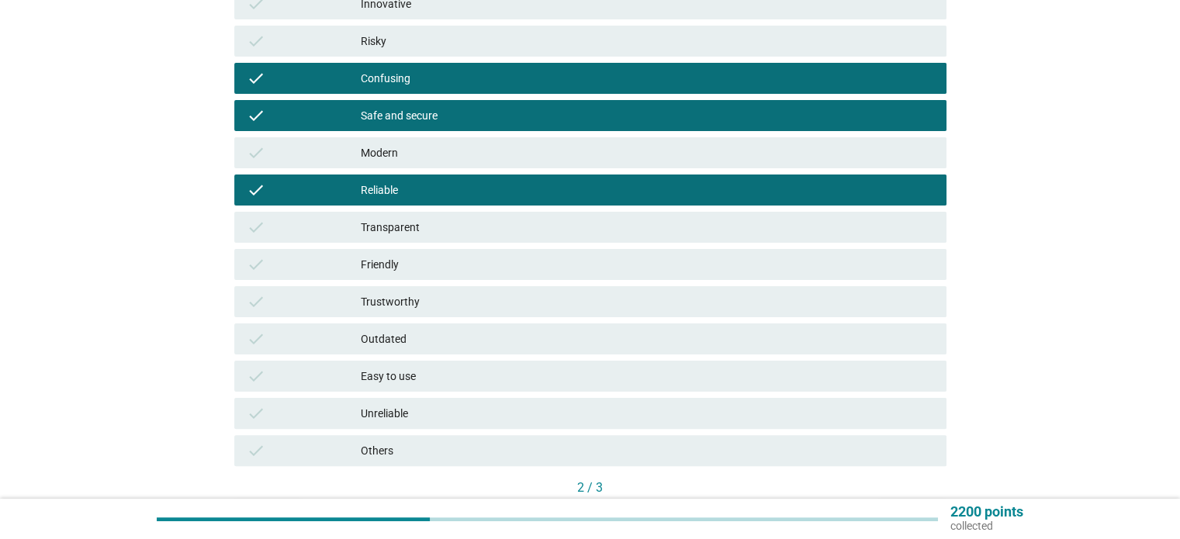
click at [391, 341] on div "Outdated" at bounding box center [647, 339] width 572 height 19
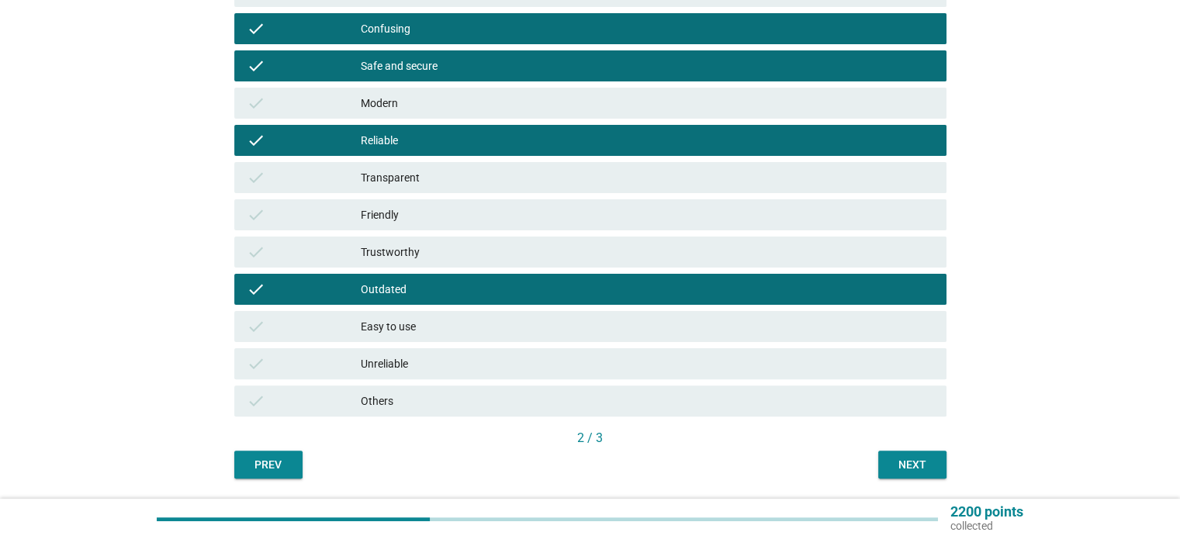
scroll to position [388, 0]
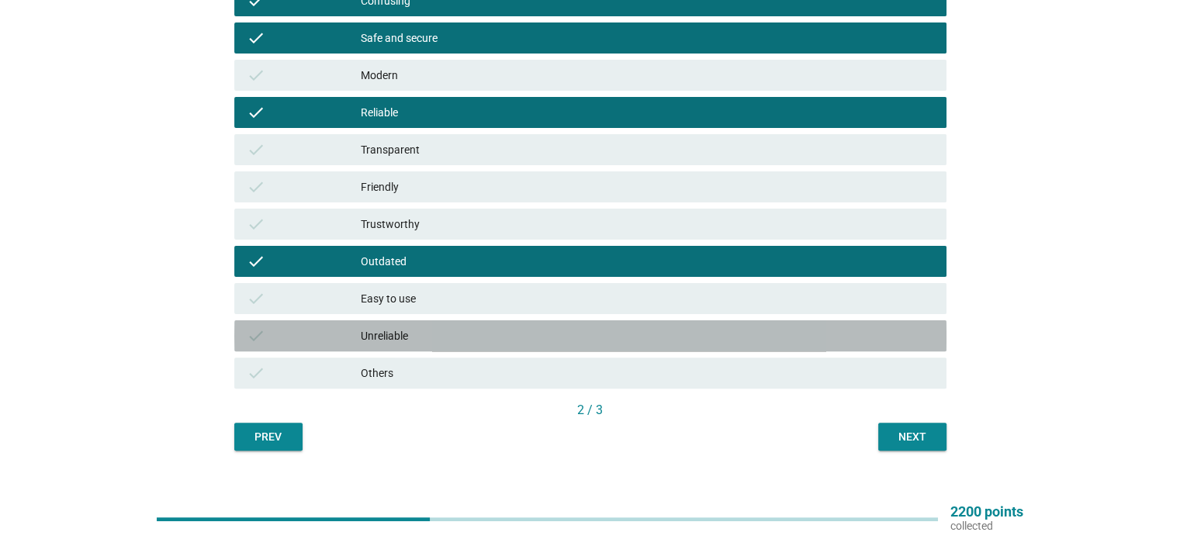
click at [417, 337] on div "Unreliable" at bounding box center [647, 336] width 572 height 19
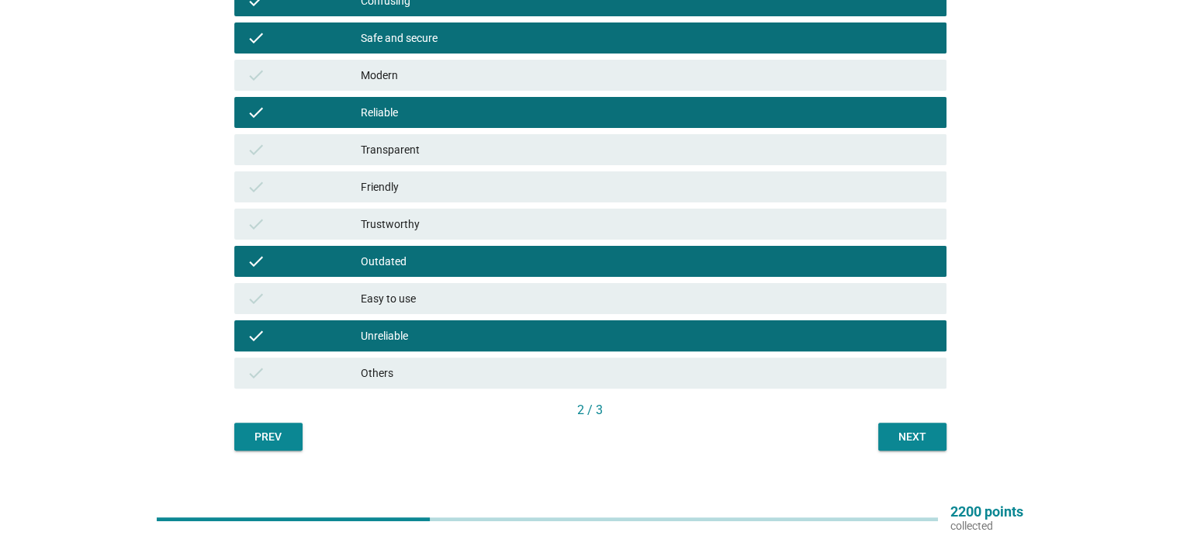
click at [417, 337] on div "Unreliable" at bounding box center [647, 336] width 572 height 19
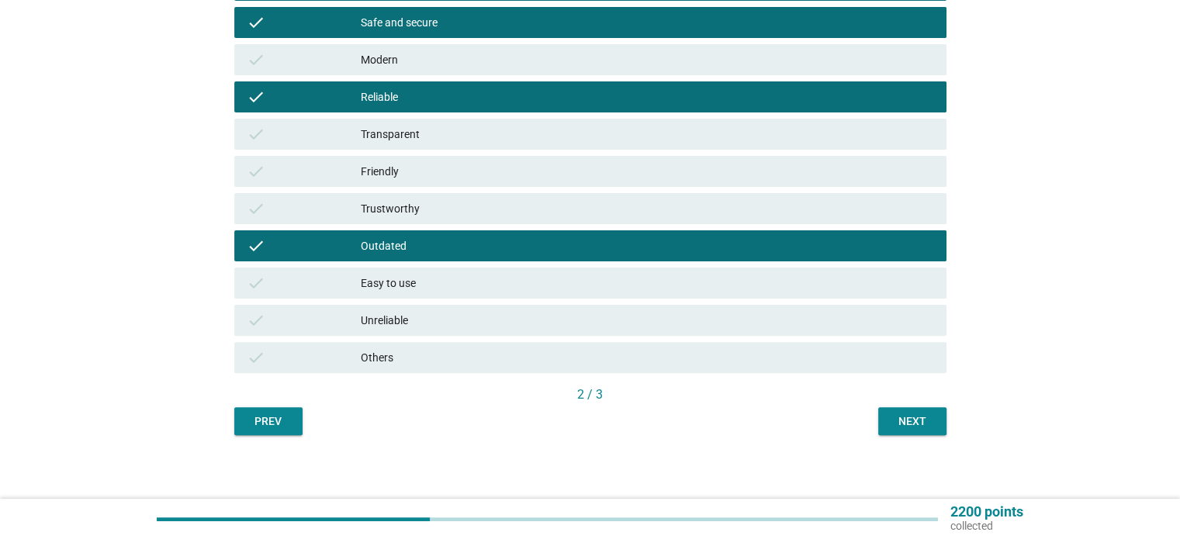
scroll to position [410, 0]
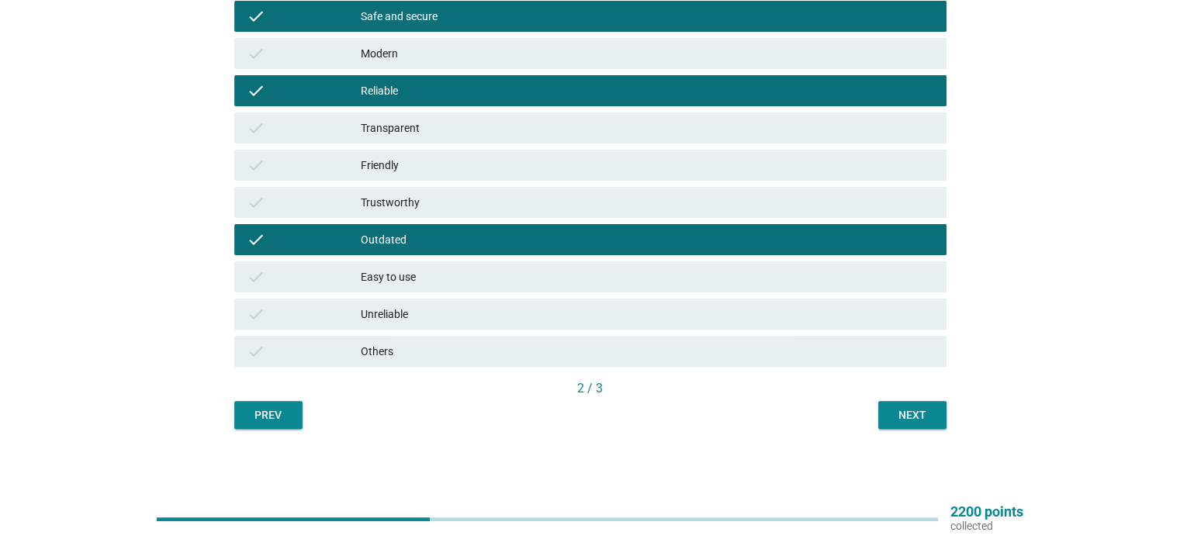
click at [912, 420] on div "Next" at bounding box center [912, 415] width 43 height 16
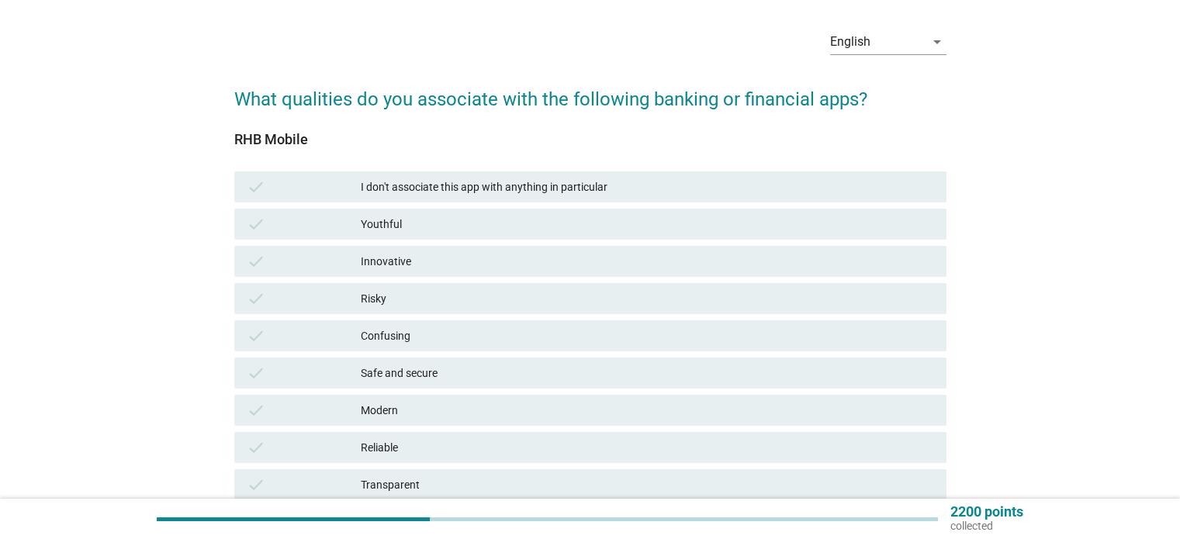
scroll to position [78, 0]
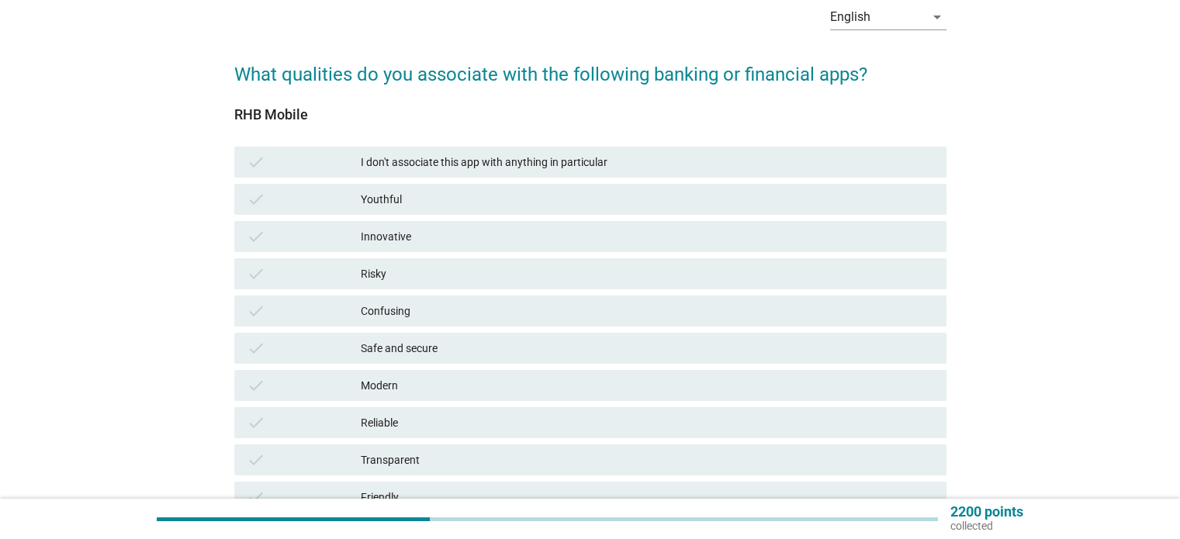
click at [307, 201] on div "check" at bounding box center [304, 199] width 115 height 19
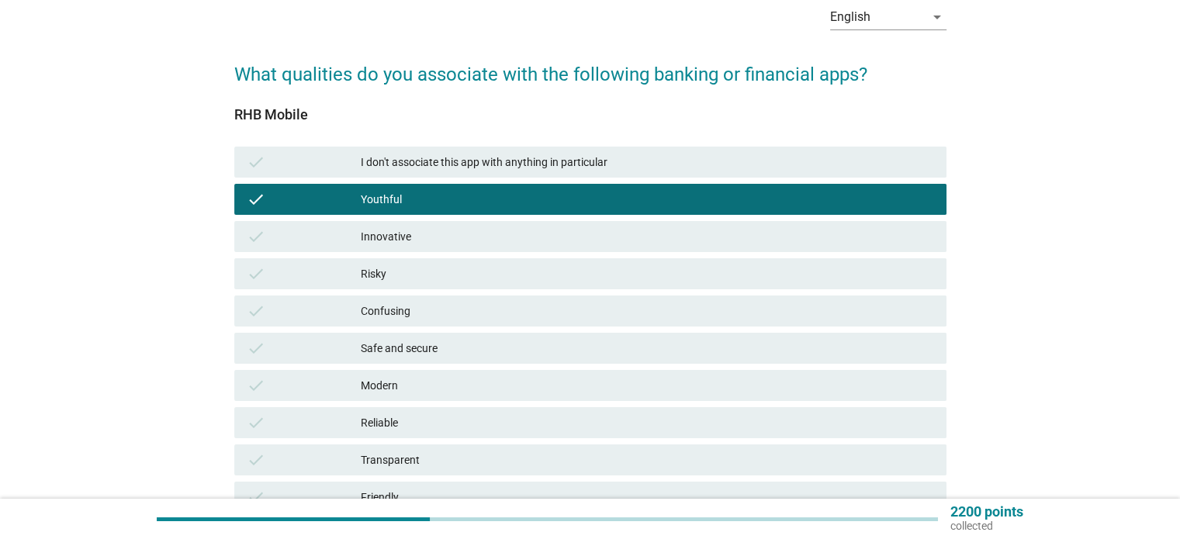
click at [305, 240] on div "check" at bounding box center [304, 236] width 115 height 19
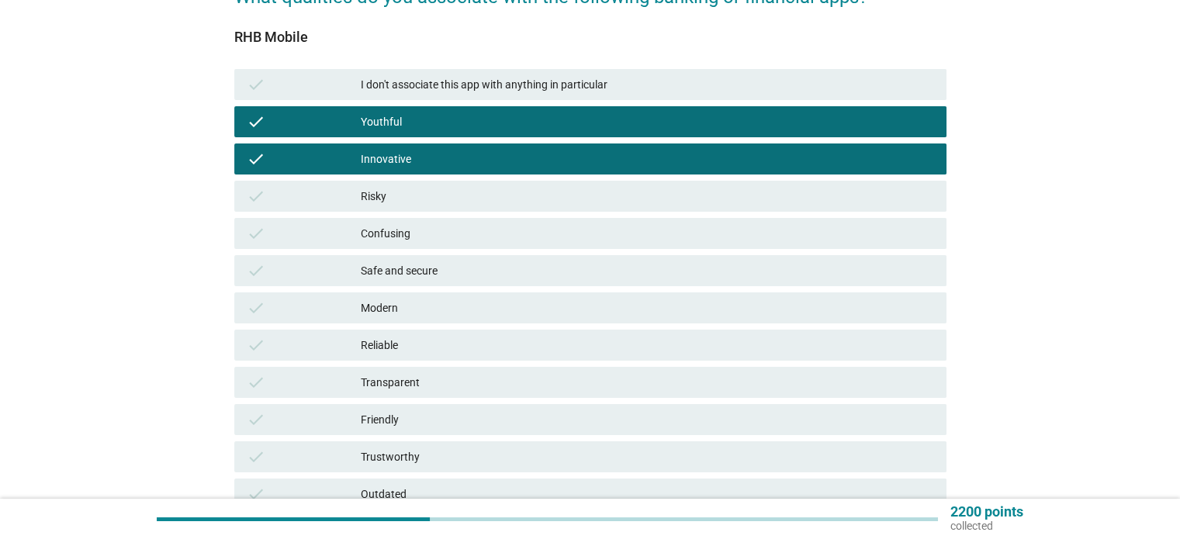
scroll to position [233, 0]
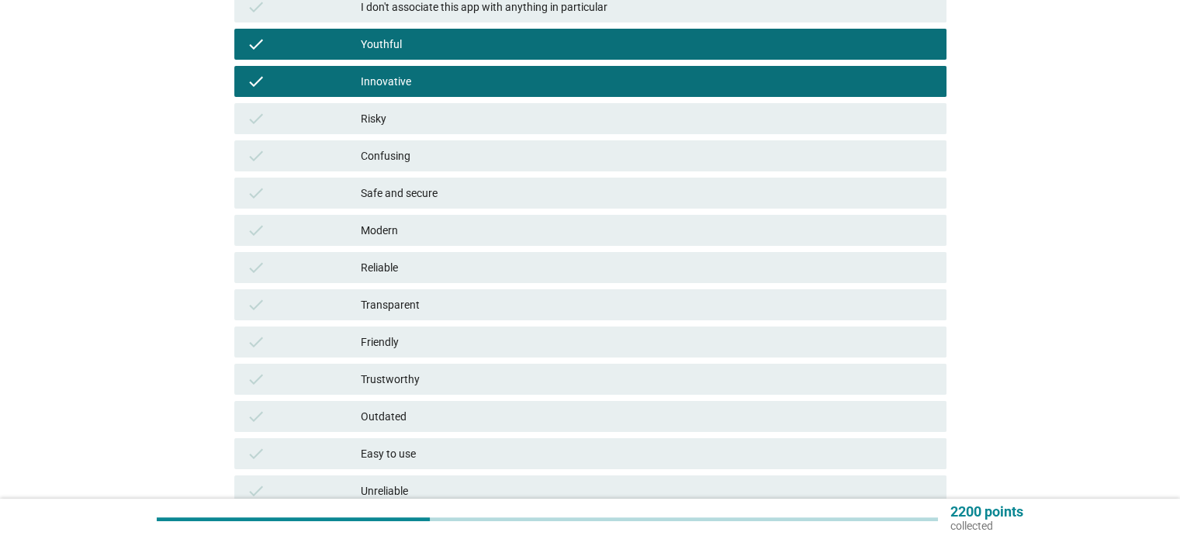
click at [372, 219] on div "check Modern" at bounding box center [590, 230] width 712 height 31
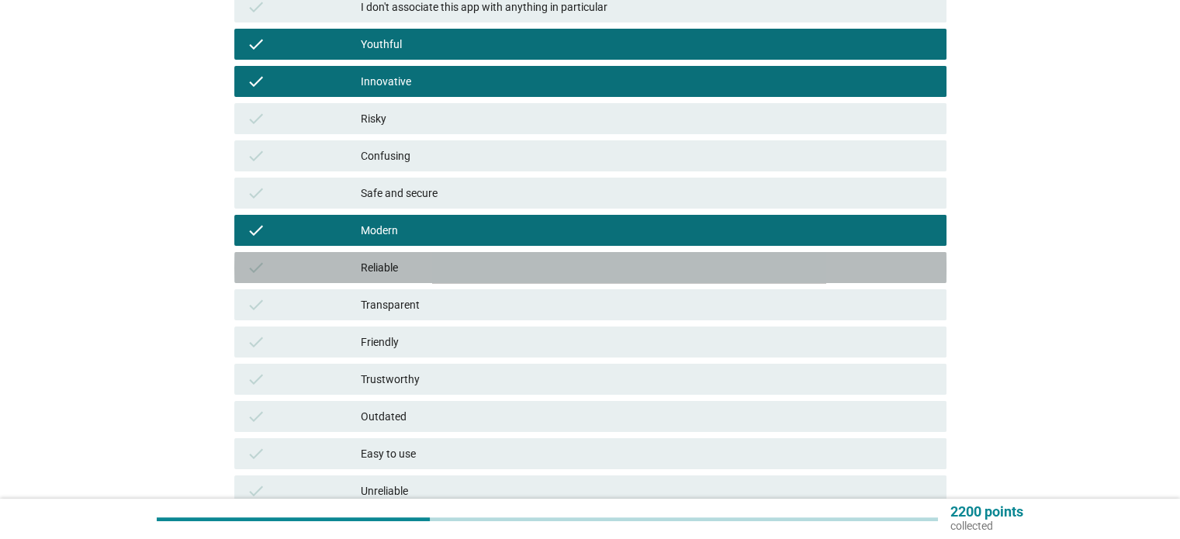
click at [327, 269] on div "check" at bounding box center [304, 267] width 115 height 19
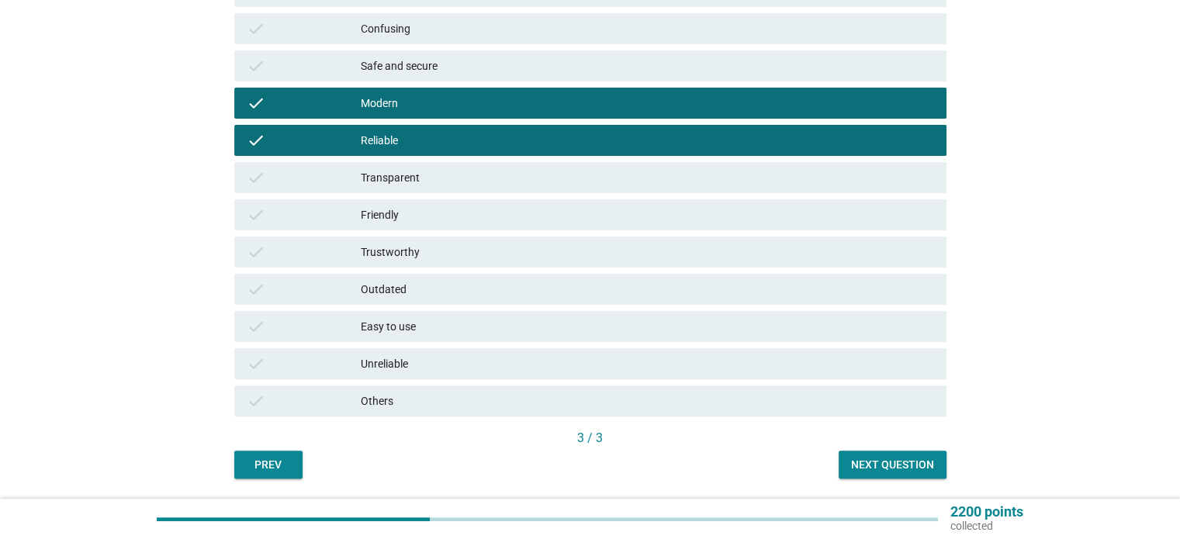
scroll to position [388, 0]
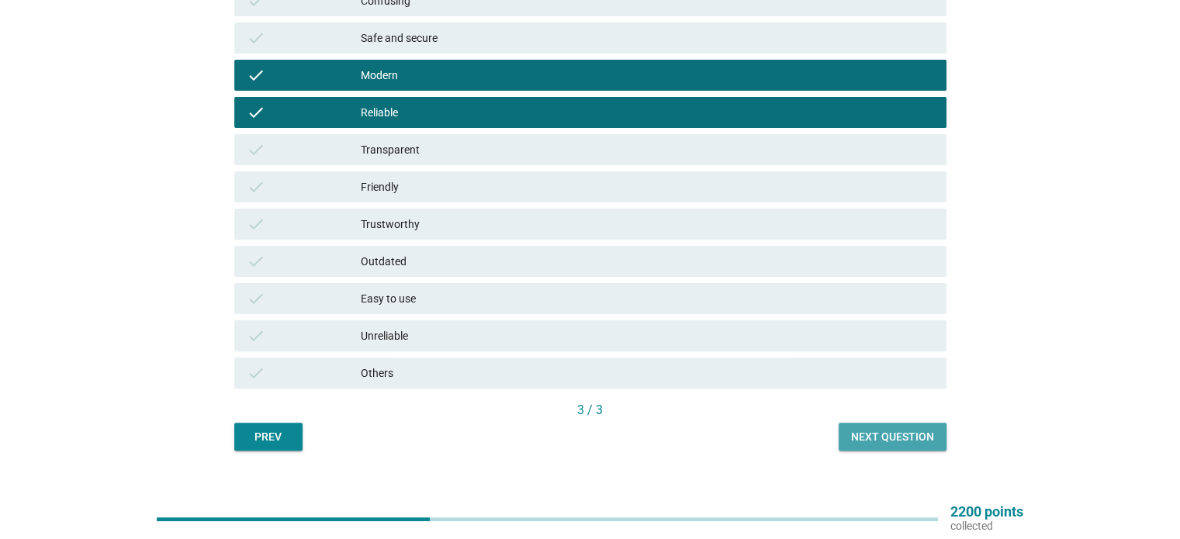
click at [872, 434] on div "Next question" at bounding box center [892, 437] width 83 height 16
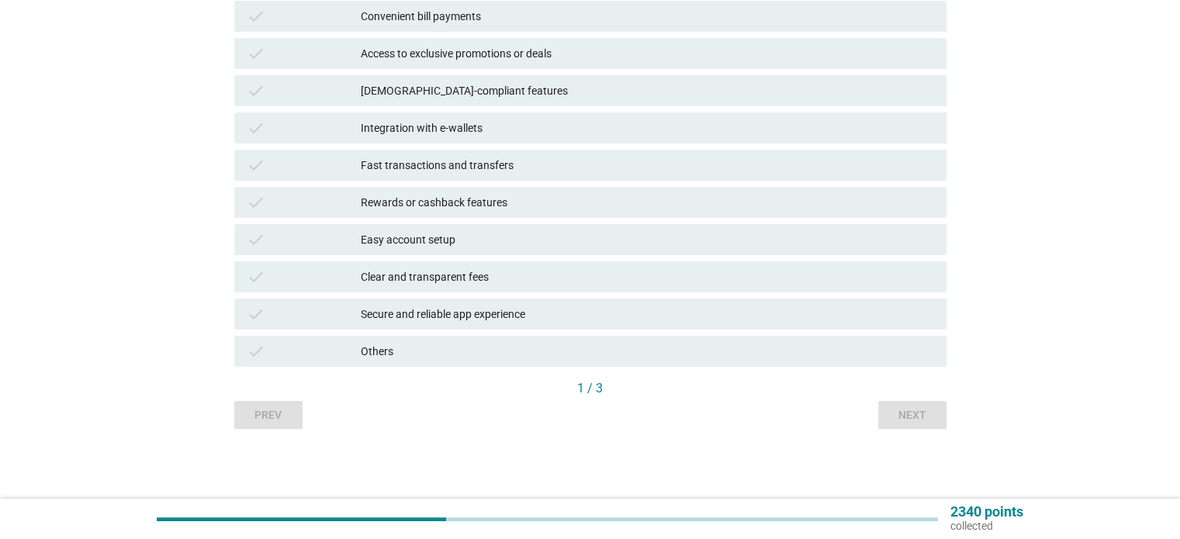
scroll to position [0, 0]
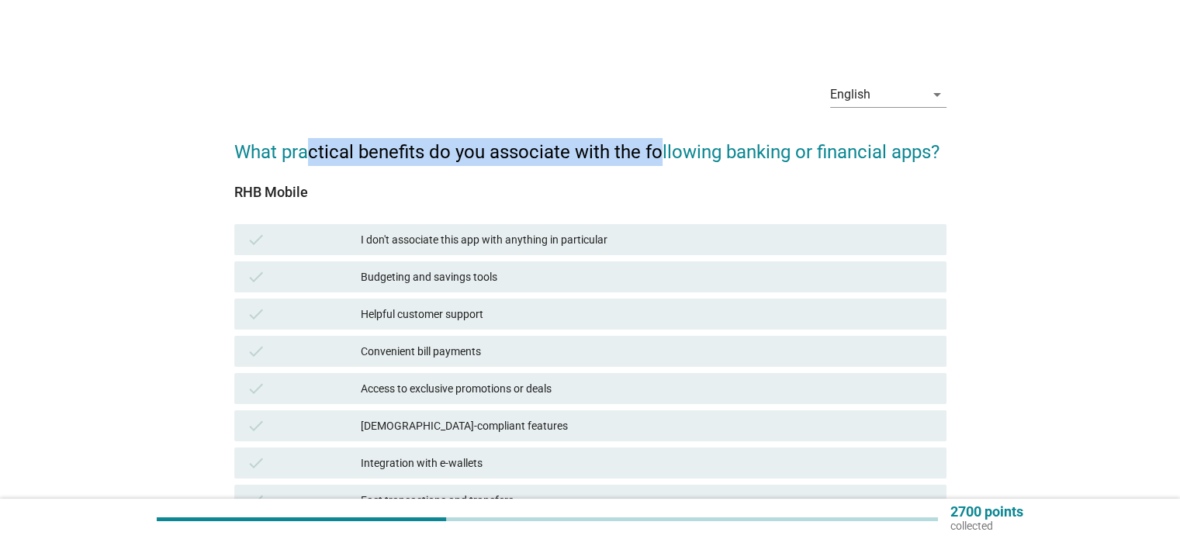
drag, startPoint x: 307, startPoint y: 160, endPoint x: 655, endPoint y: 150, distance: 348.4
click at [655, 150] on h2 "What practical benefits do you associate with the following banking or financia…" at bounding box center [590, 144] width 712 height 43
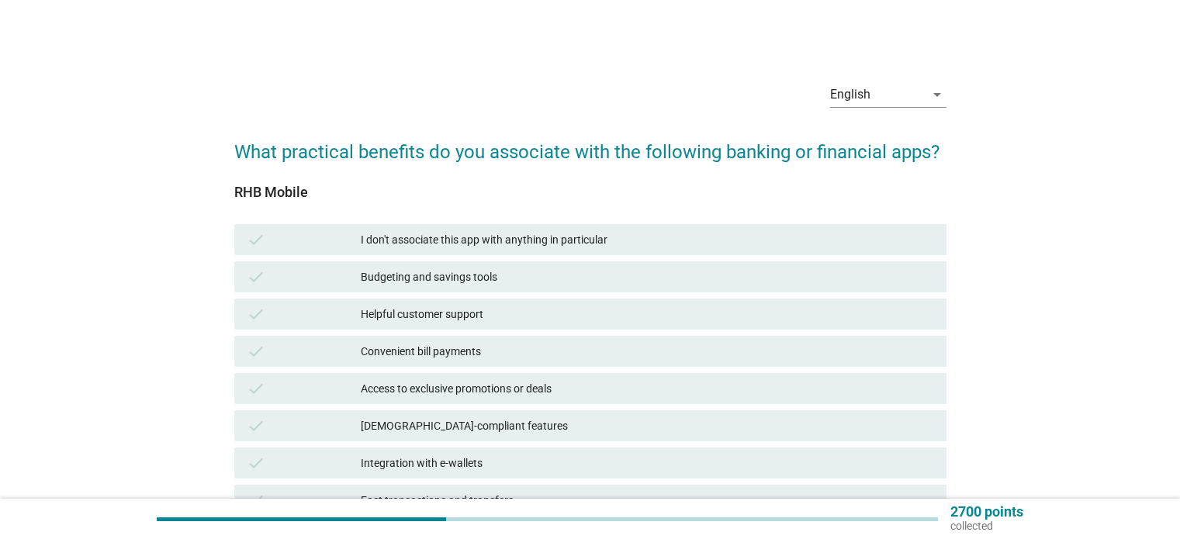
scroll to position [78, 0]
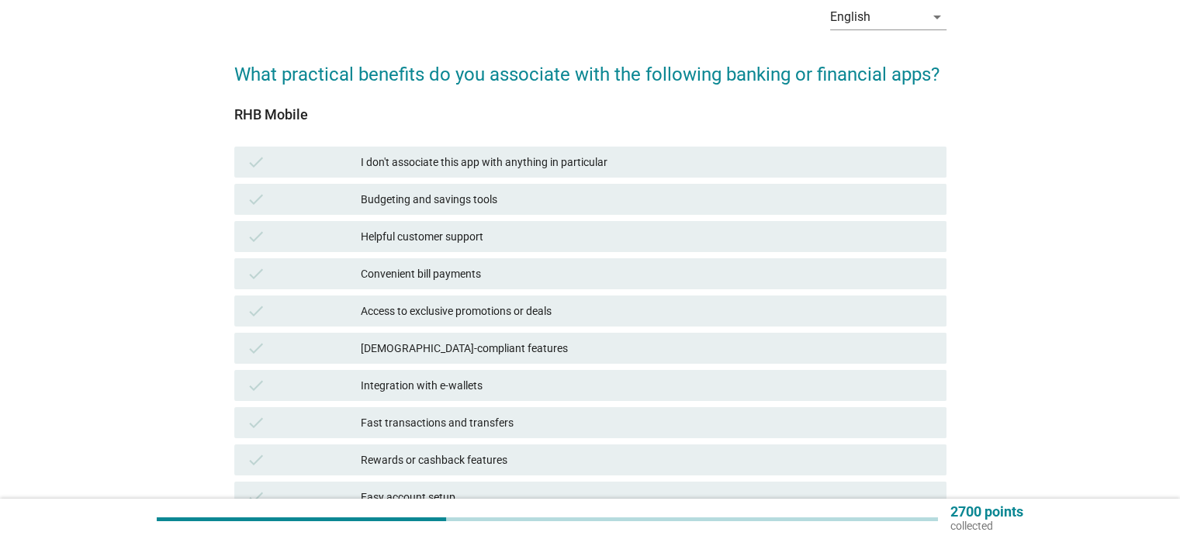
click at [341, 247] on div "check Helpful customer support" at bounding box center [590, 236] width 712 height 31
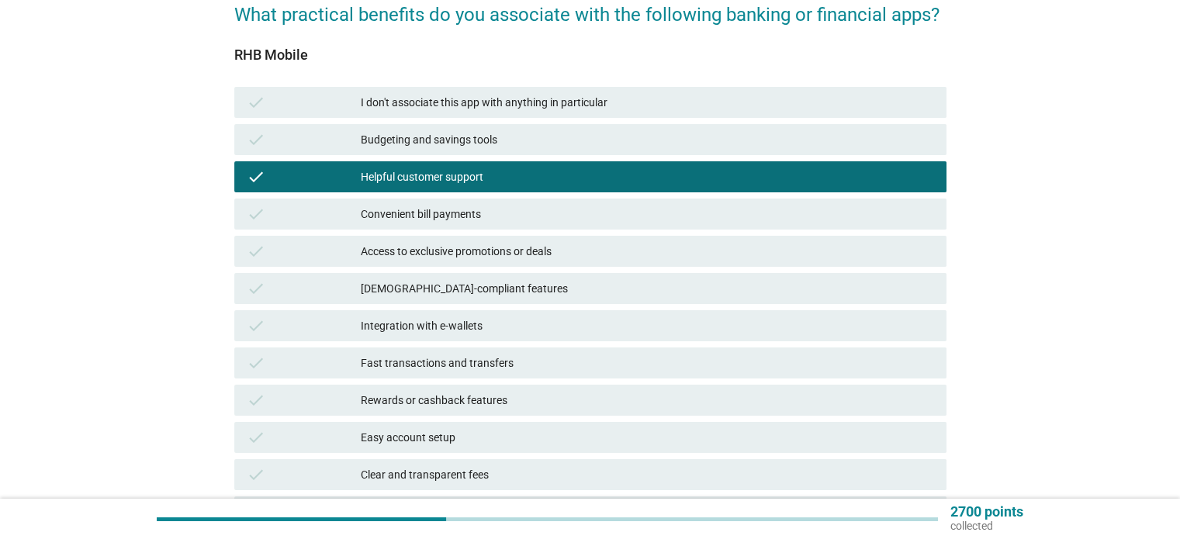
scroll to position [155, 0]
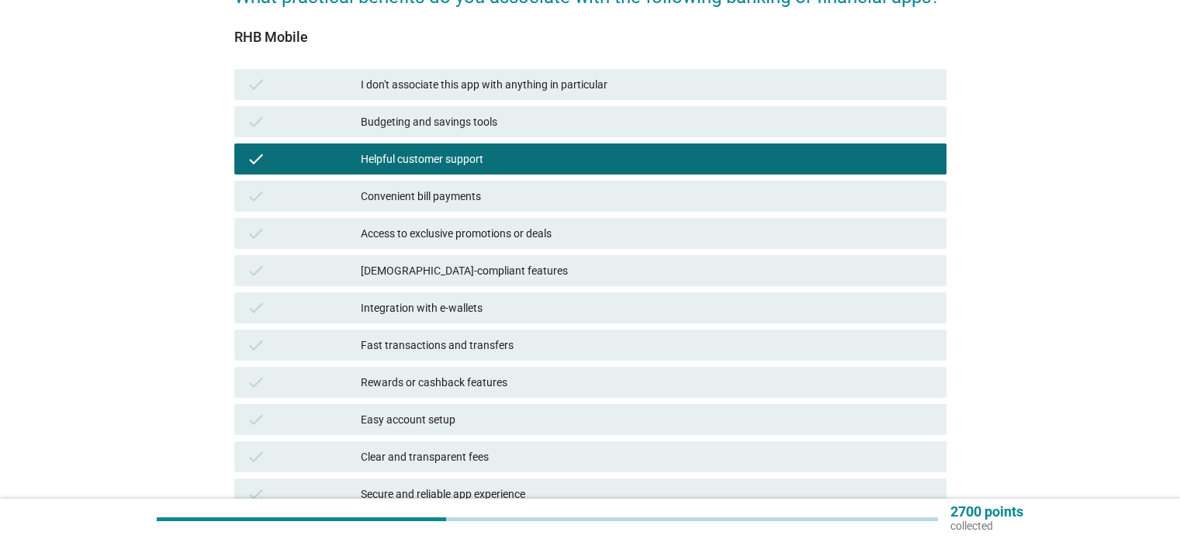
click at [368, 208] on div "check Convenient bill payments" at bounding box center [590, 196] width 712 height 31
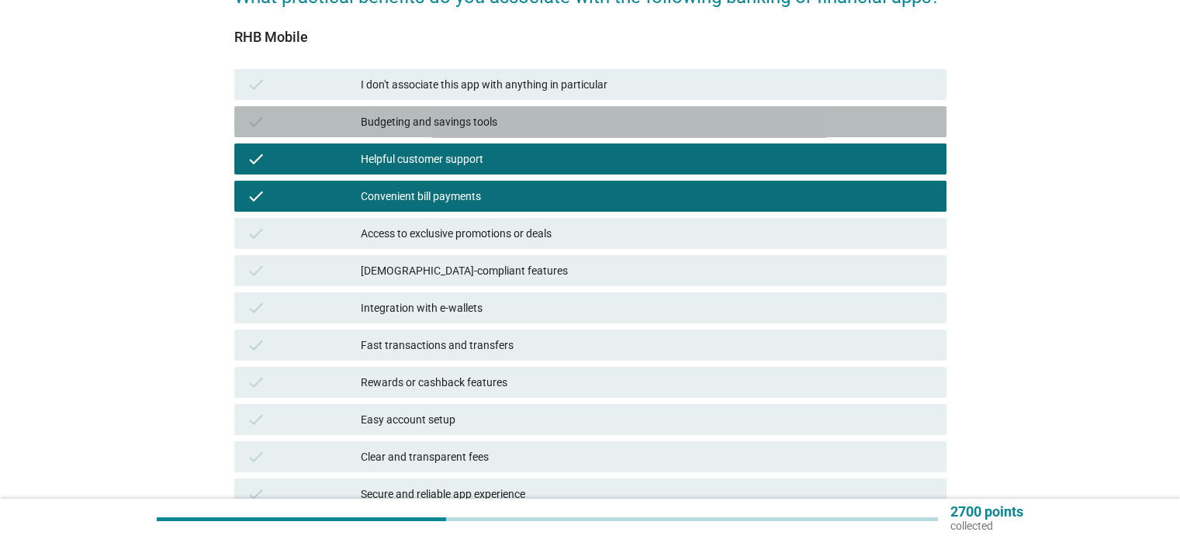
click at [398, 127] on div "Budgeting and savings tools" at bounding box center [647, 121] width 572 height 19
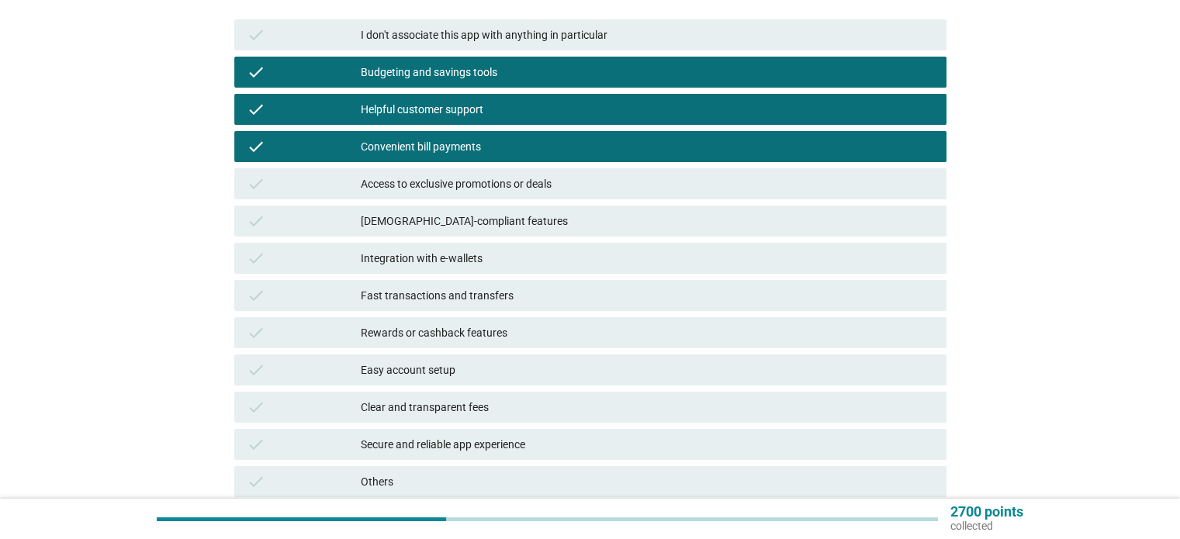
scroll to position [233, 0]
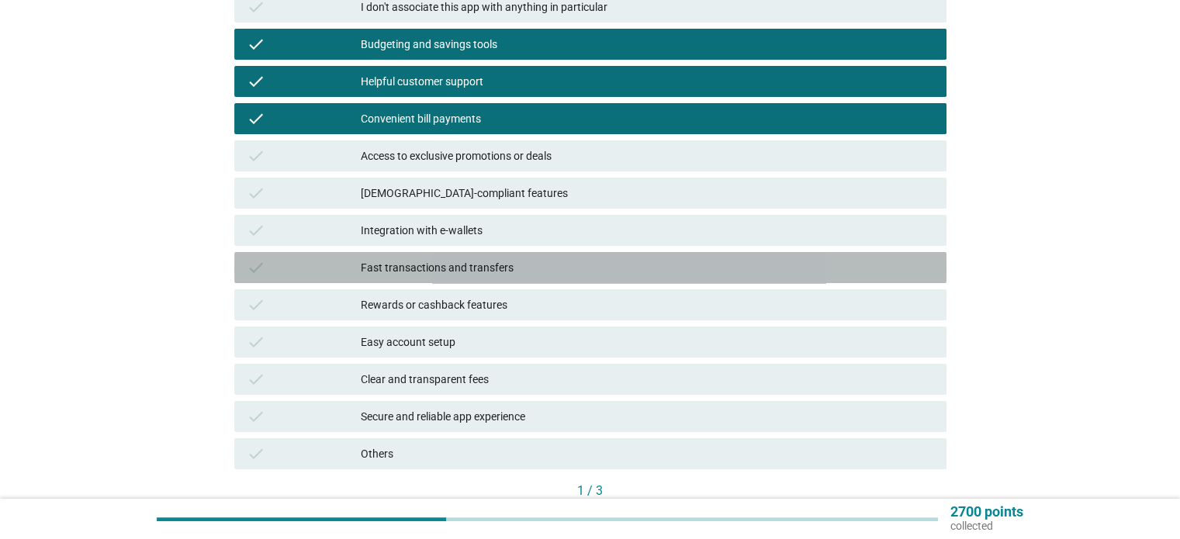
click at [346, 267] on div "check" at bounding box center [304, 267] width 115 height 19
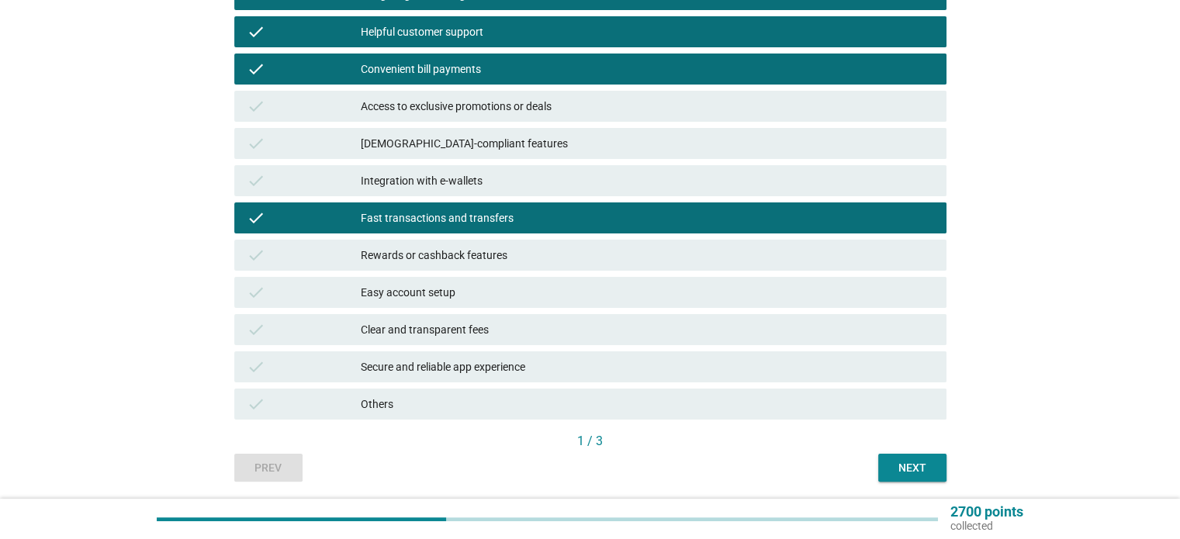
scroll to position [310, 0]
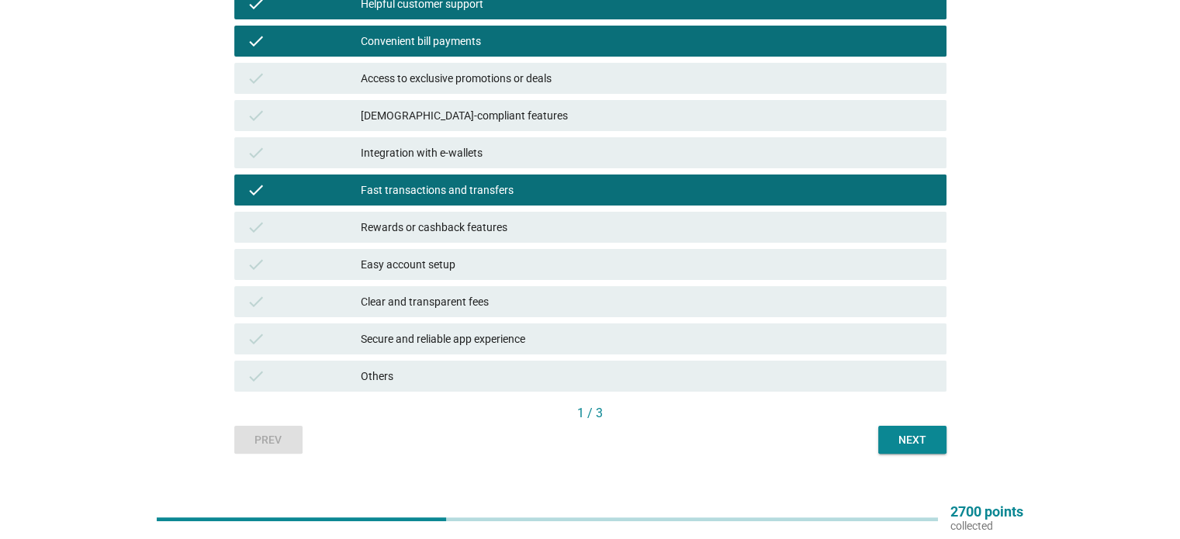
click at [884, 449] on button "Next" at bounding box center [912, 440] width 68 height 28
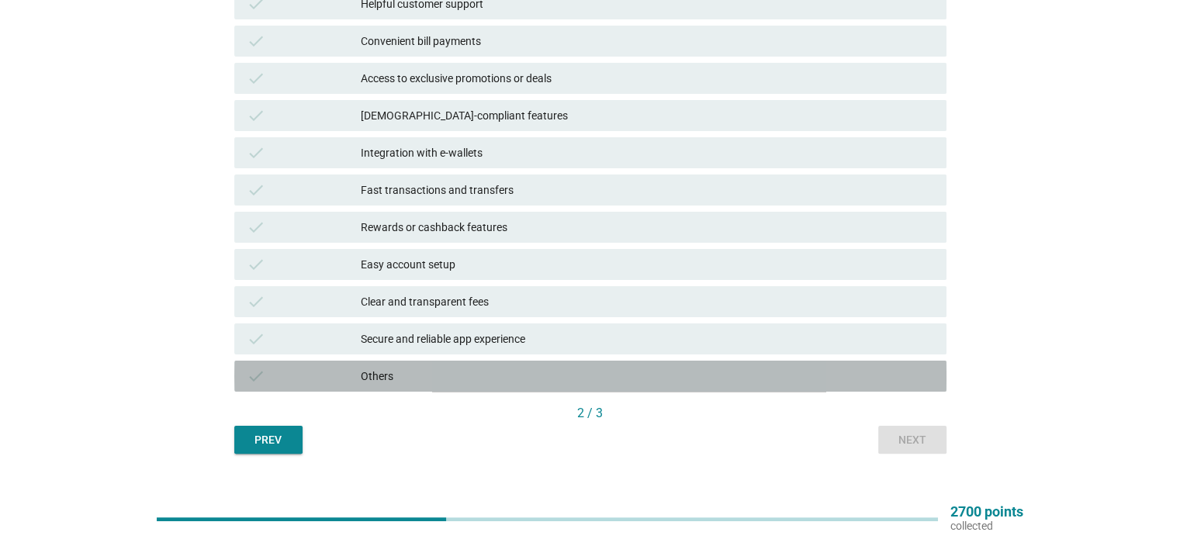
click at [432, 378] on div "Others" at bounding box center [647, 376] width 572 height 19
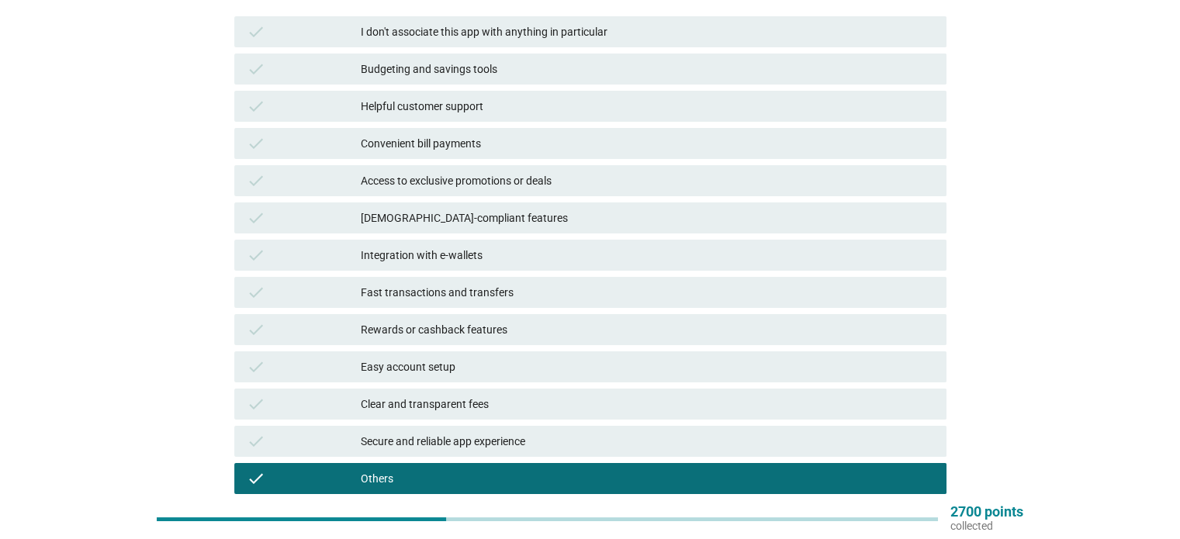
scroll to position [78, 0]
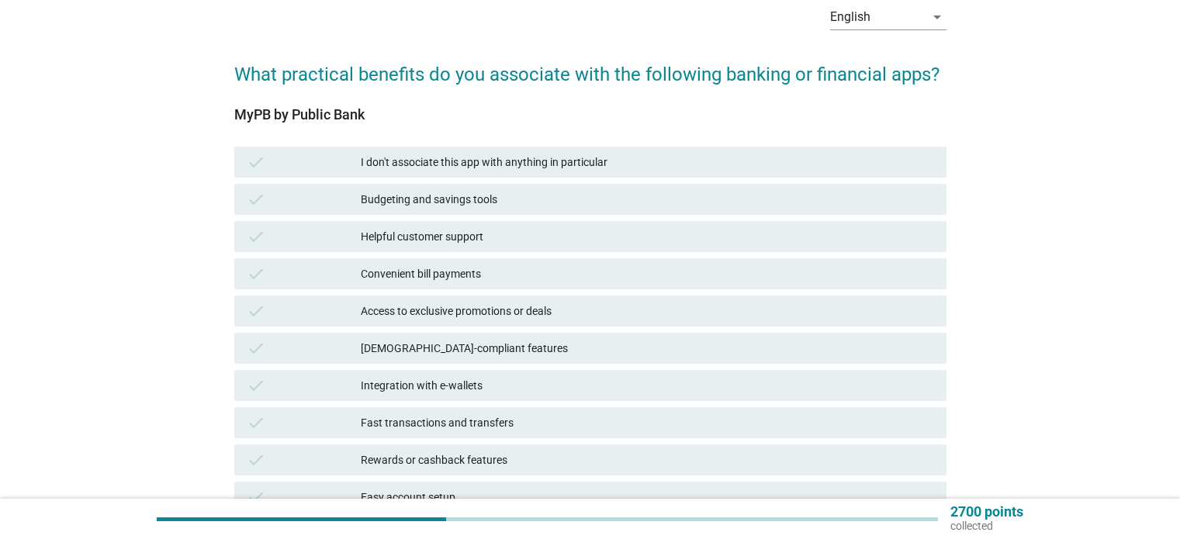
click at [502, 150] on div "check I don't associate this app with anything in particular" at bounding box center [590, 162] width 712 height 31
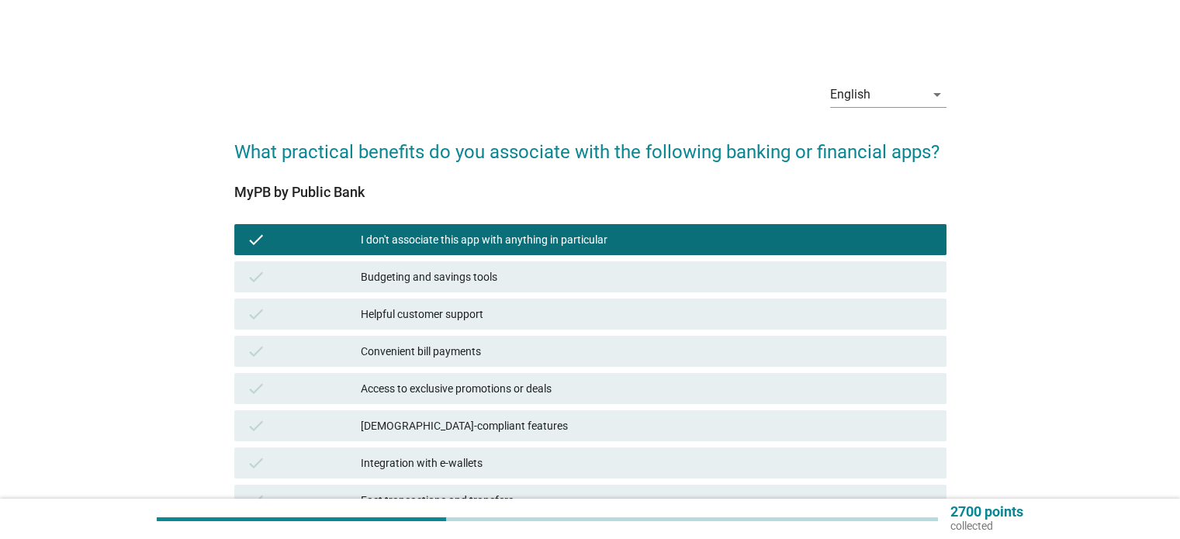
scroll to position [310, 0]
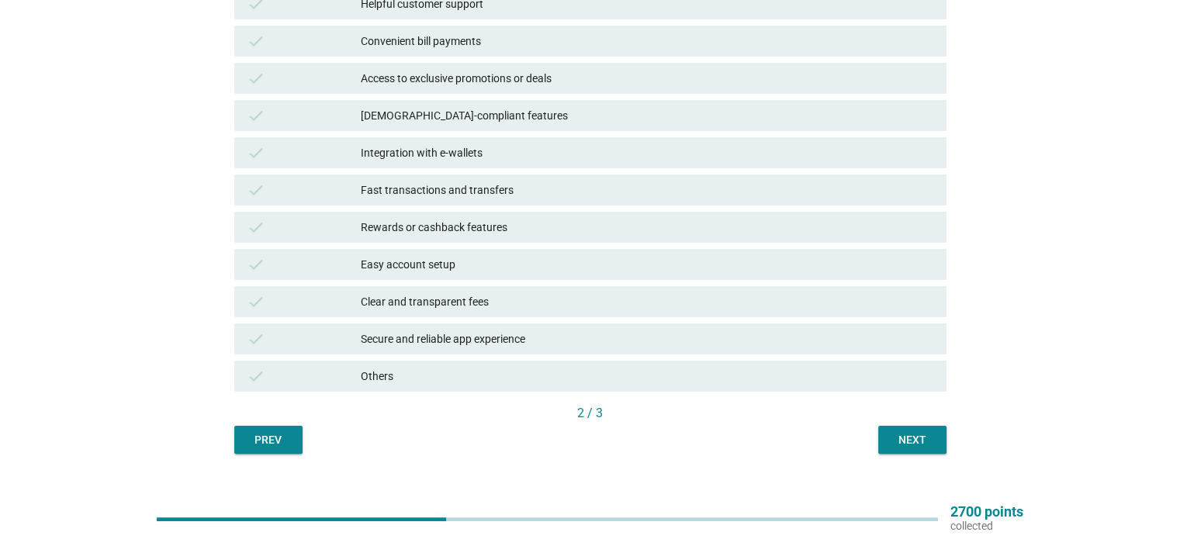
click at [918, 449] on button "Next" at bounding box center [912, 440] width 68 height 28
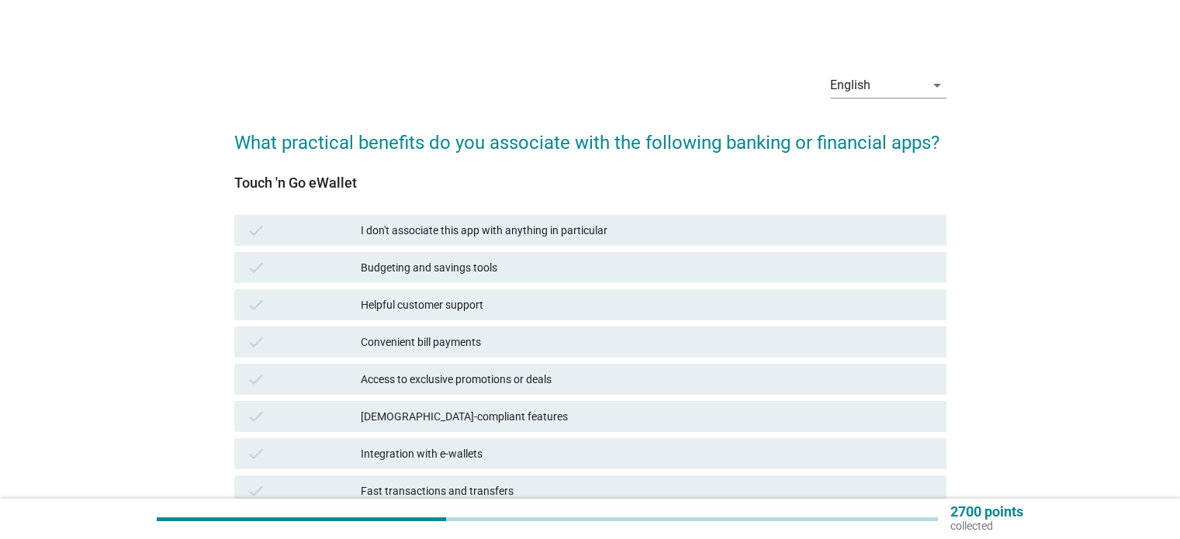
scroll to position [78, 0]
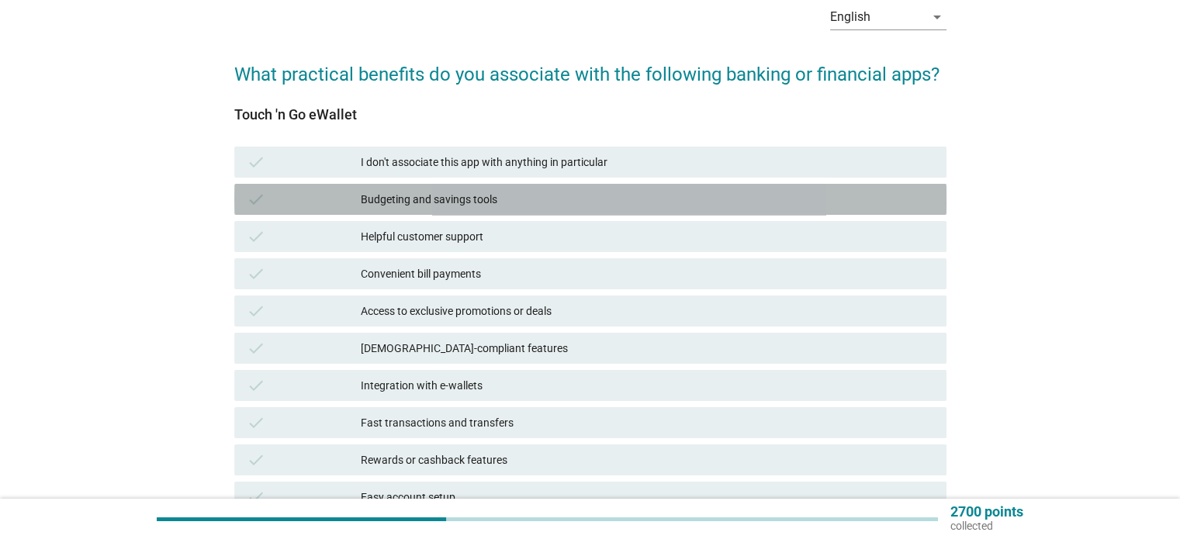
click at [343, 200] on div "check" at bounding box center [304, 199] width 115 height 19
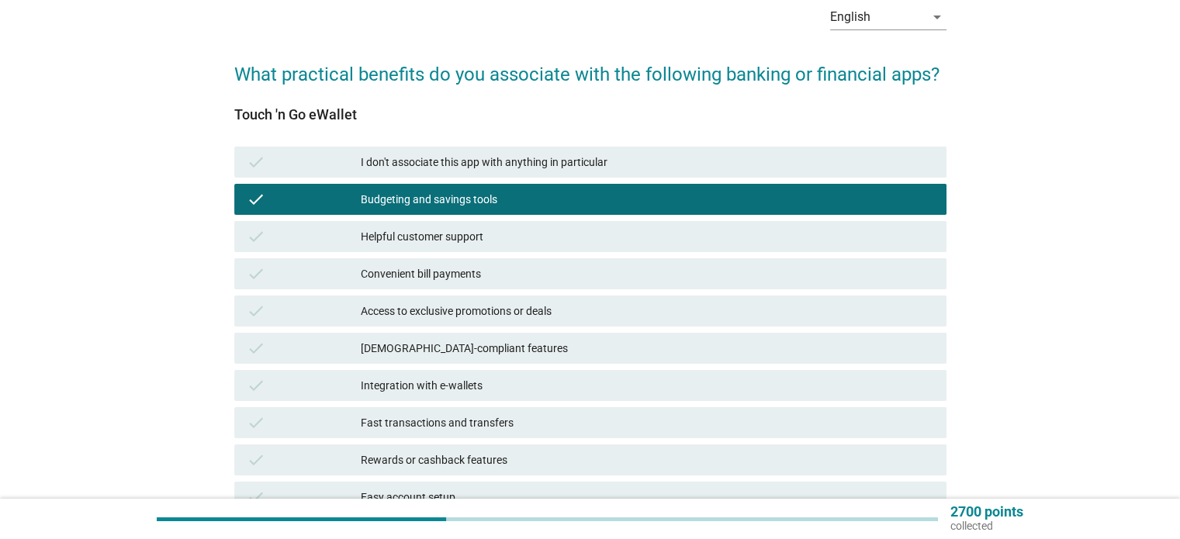
click at [329, 192] on div "check" at bounding box center [304, 199] width 115 height 19
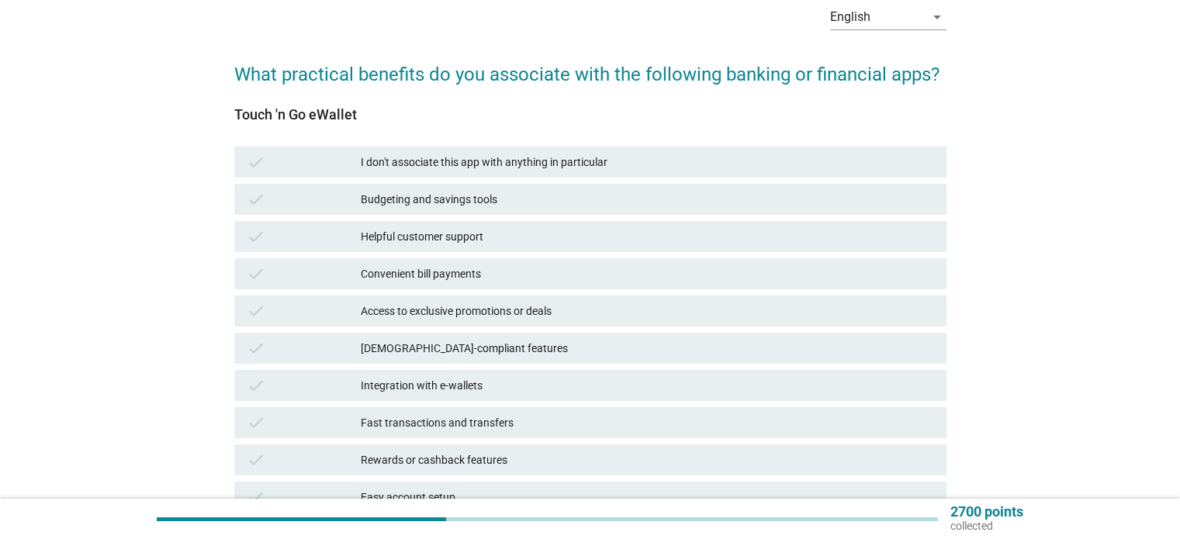
scroll to position [155, 0]
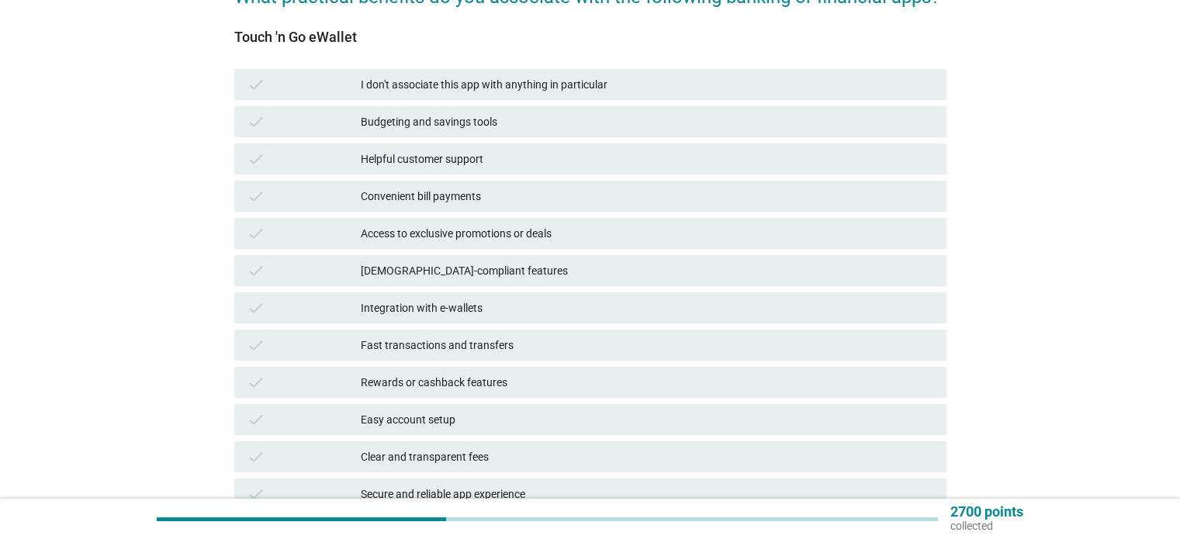
click at [386, 154] on div "Helpful customer support" at bounding box center [647, 159] width 572 height 19
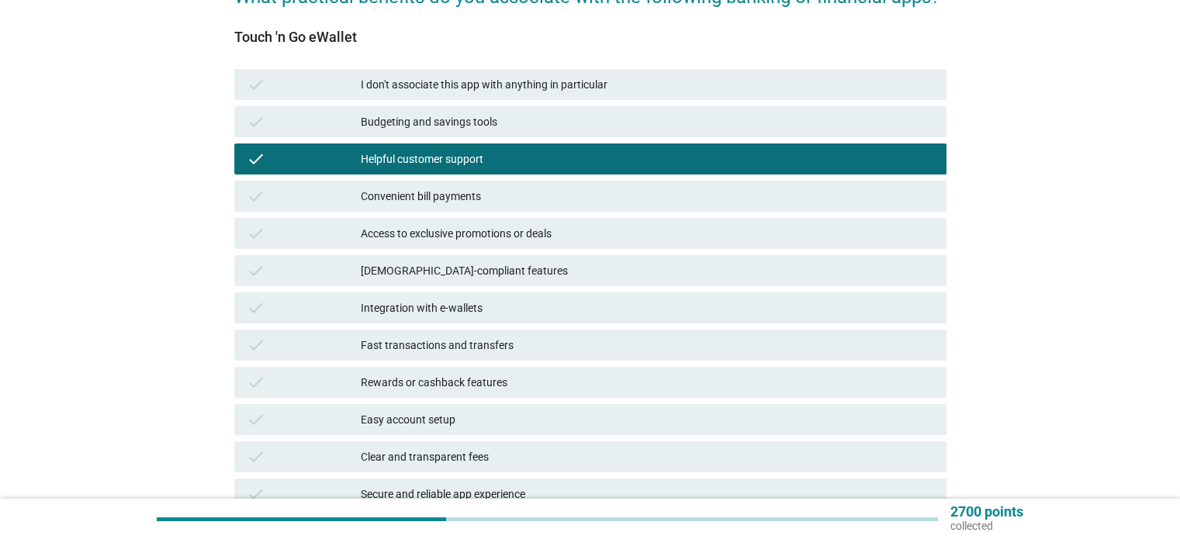
scroll to position [233, 0]
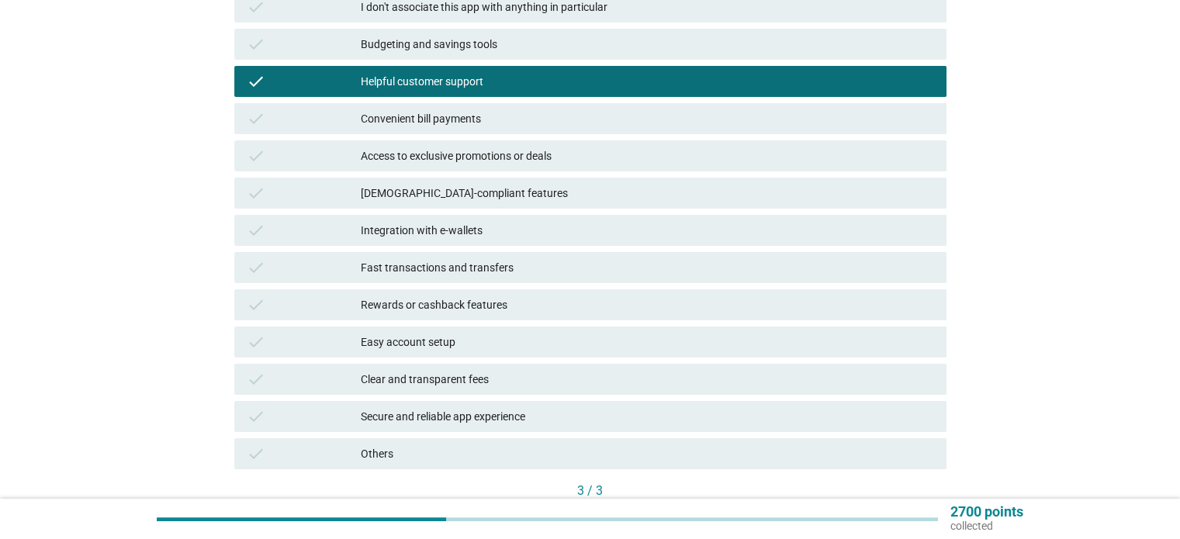
click at [413, 143] on div "check Access to exclusive promotions or deals" at bounding box center [590, 155] width 712 height 31
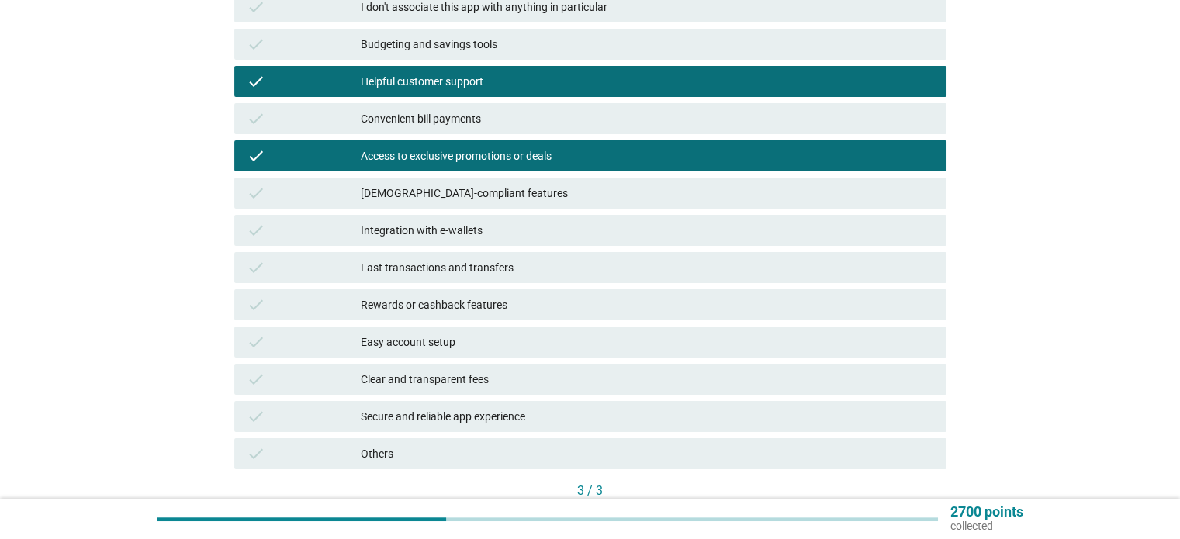
scroll to position [310, 0]
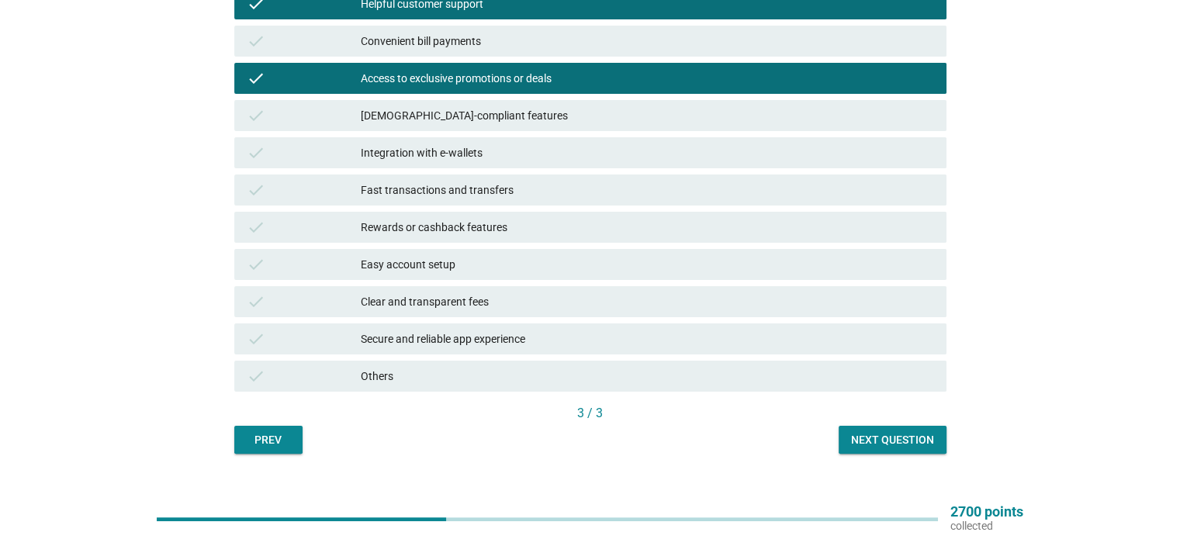
click at [393, 154] on div "Integration with e-wallets" at bounding box center [647, 153] width 572 height 19
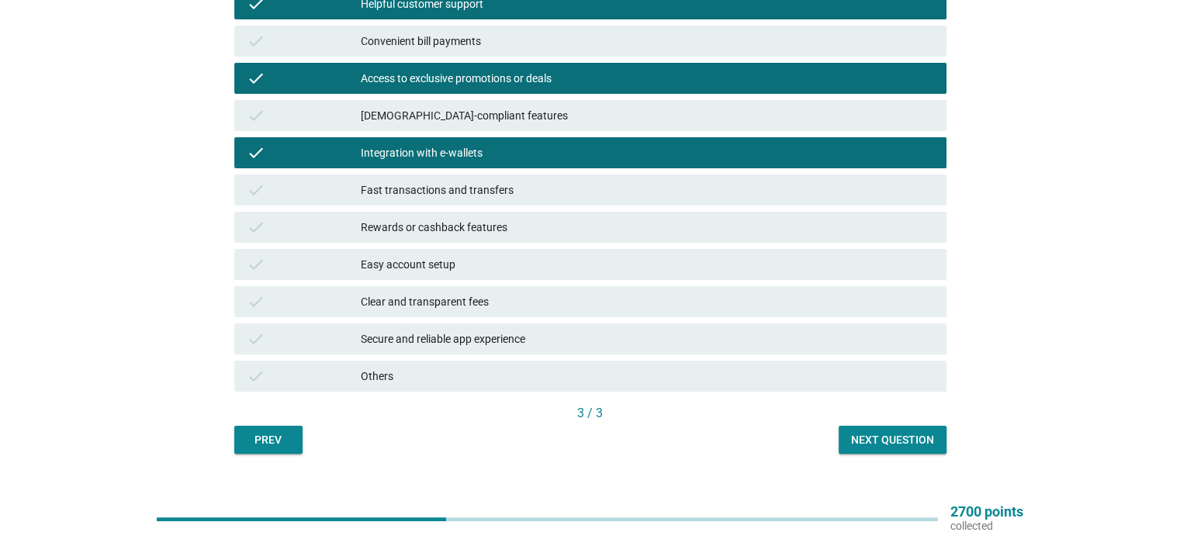
click at [395, 191] on div "Fast transactions and transfers" at bounding box center [647, 190] width 572 height 19
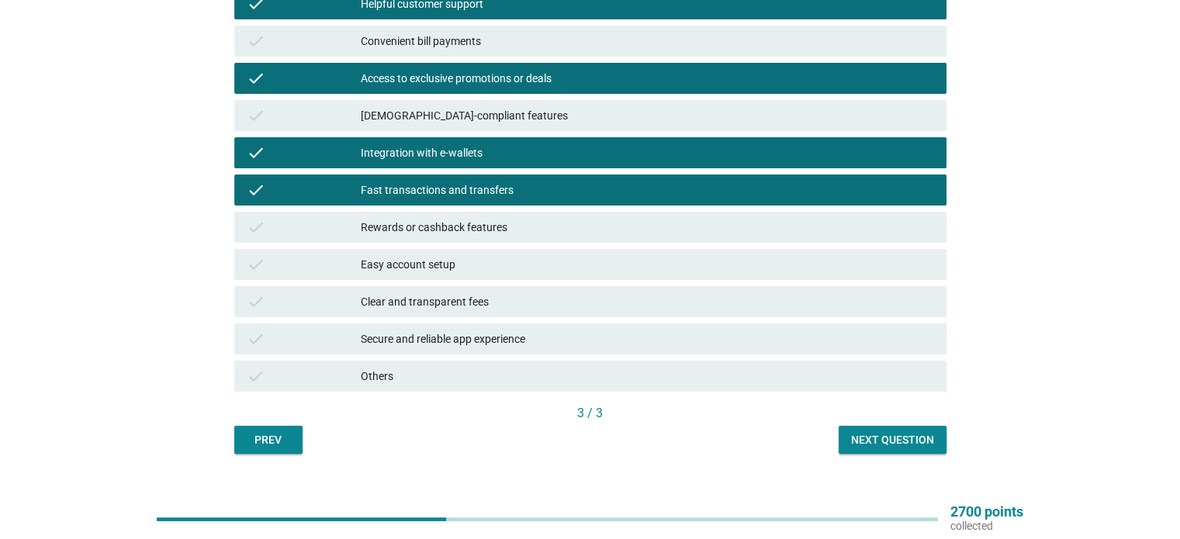
click at [420, 273] on div "Easy account setup" at bounding box center [647, 264] width 572 height 19
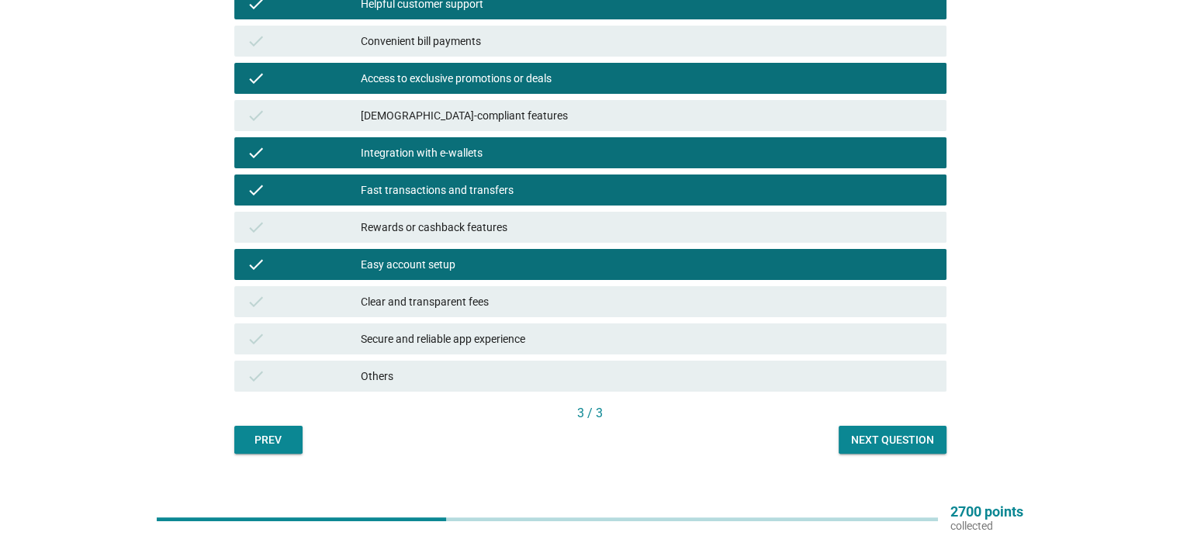
click at [427, 305] on div "Clear and transparent fees" at bounding box center [647, 301] width 572 height 19
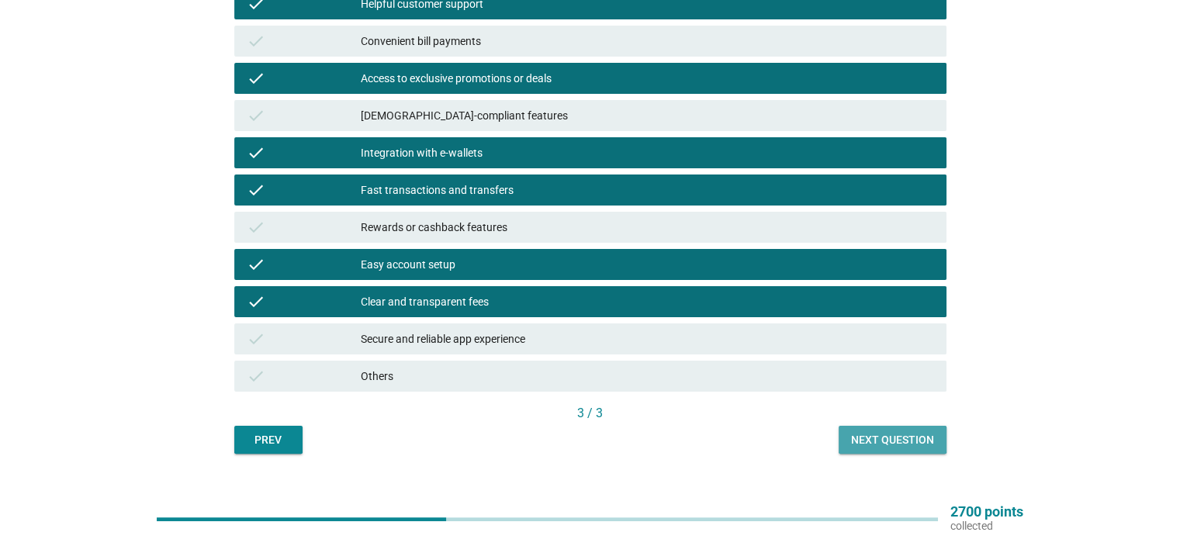
click at [861, 438] on div "Next question" at bounding box center [892, 440] width 83 height 16
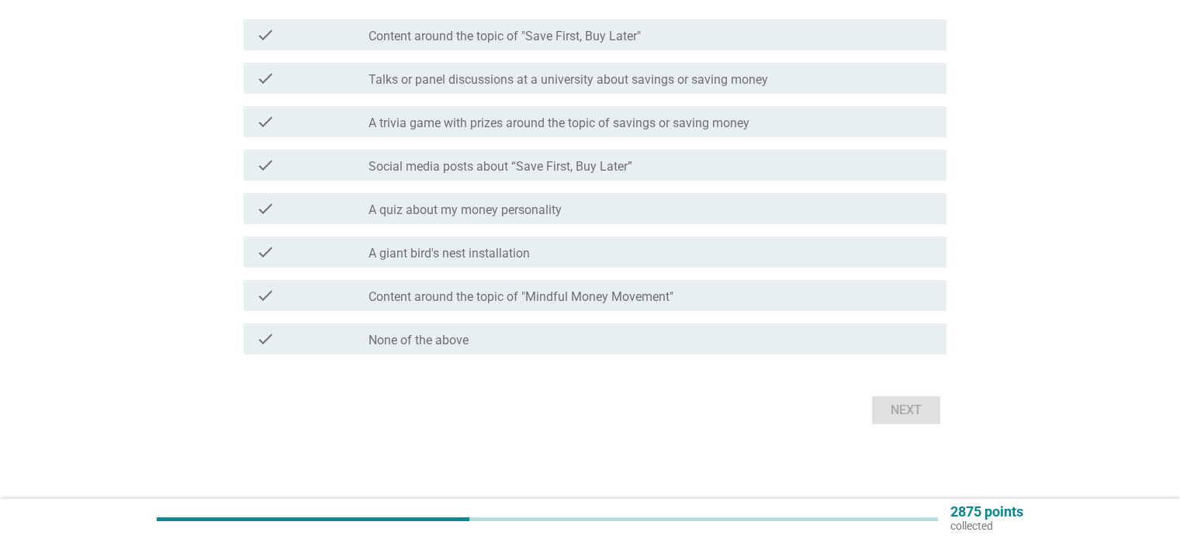
scroll to position [0, 0]
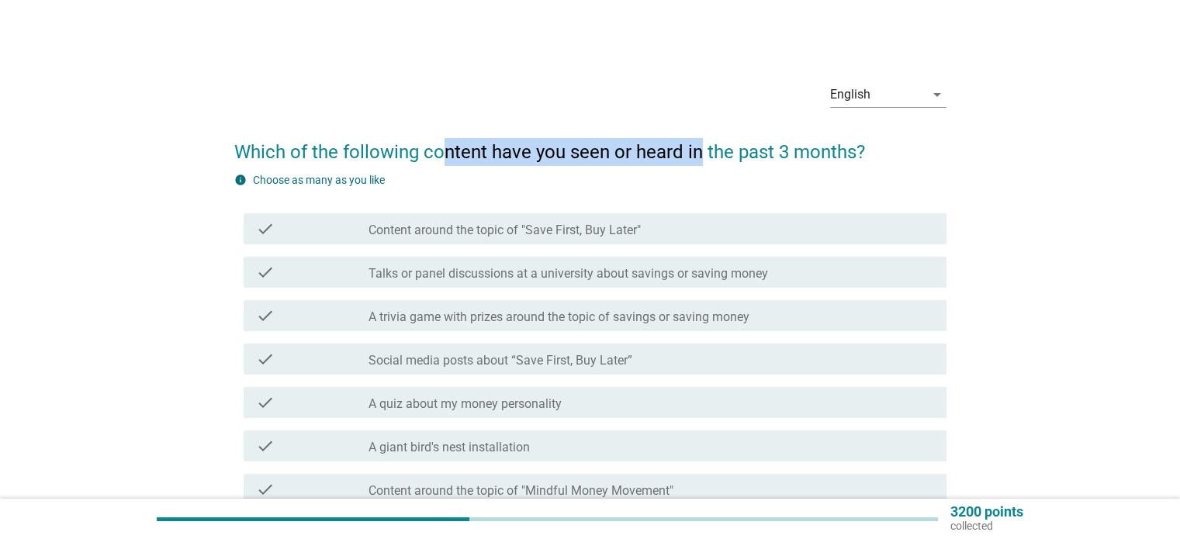
drag, startPoint x: 443, startPoint y: 155, endPoint x: 697, endPoint y: 161, distance: 253.7
click at [697, 161] on h2 "Which of the following content have you seen or heard in the past 3 months?" at bounding box center [590, 144] width 712 height 43
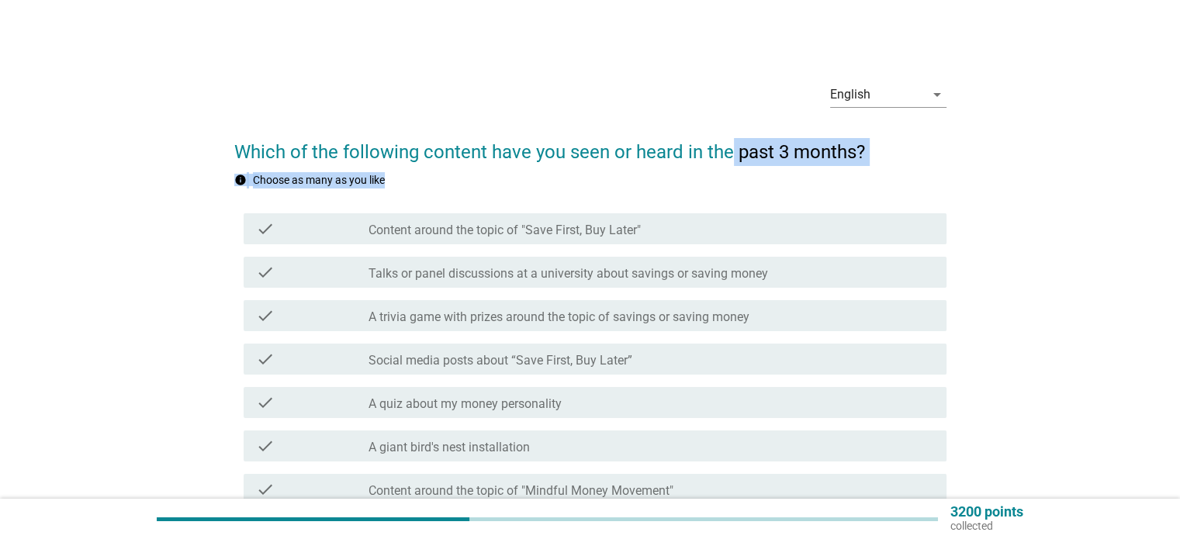
drag, startPoint x: 600, startPoint y: 169, endPoint x: 726, endPoint y: 161, distance: 125.9
click at [726, 161] on form "Which of the following content have you seen or heard in the past 3 months? inf…" at bounding box center [590, 373] width 712 height 500
click at [726, 161] on h2 "Which of the following content have you seen or heard in the past 3 months?" at bounding box center [590, 144] width 712 height 43
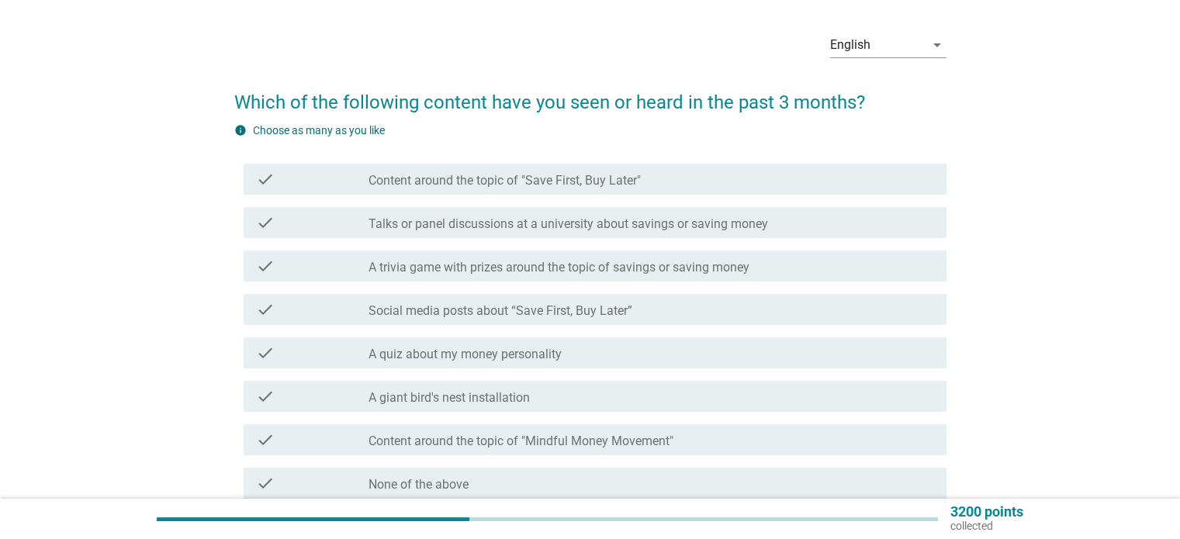
scroll to position [78, 0]
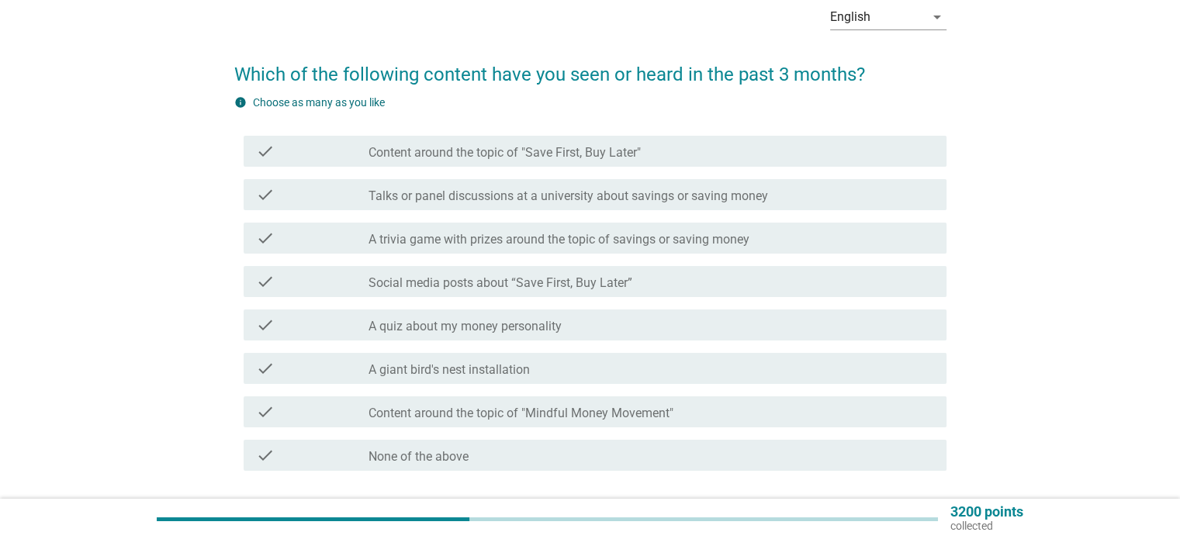
click at [430, 152] on label "Content around the topic of "Save First, Buy Later"" at bounding box center [504, 153] width 272 height 16
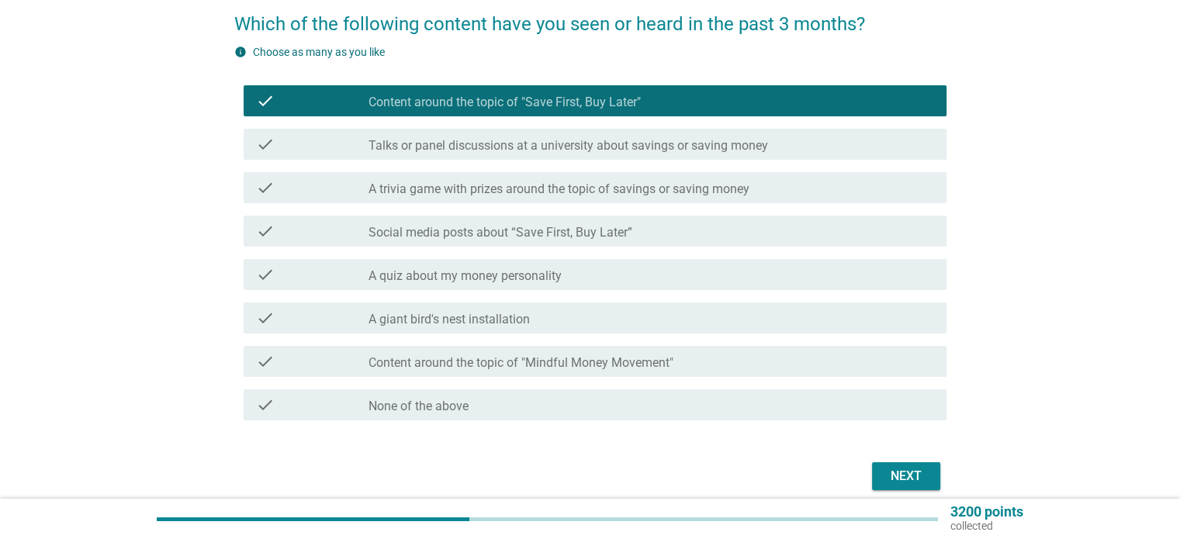
scroll to position [155, 0]
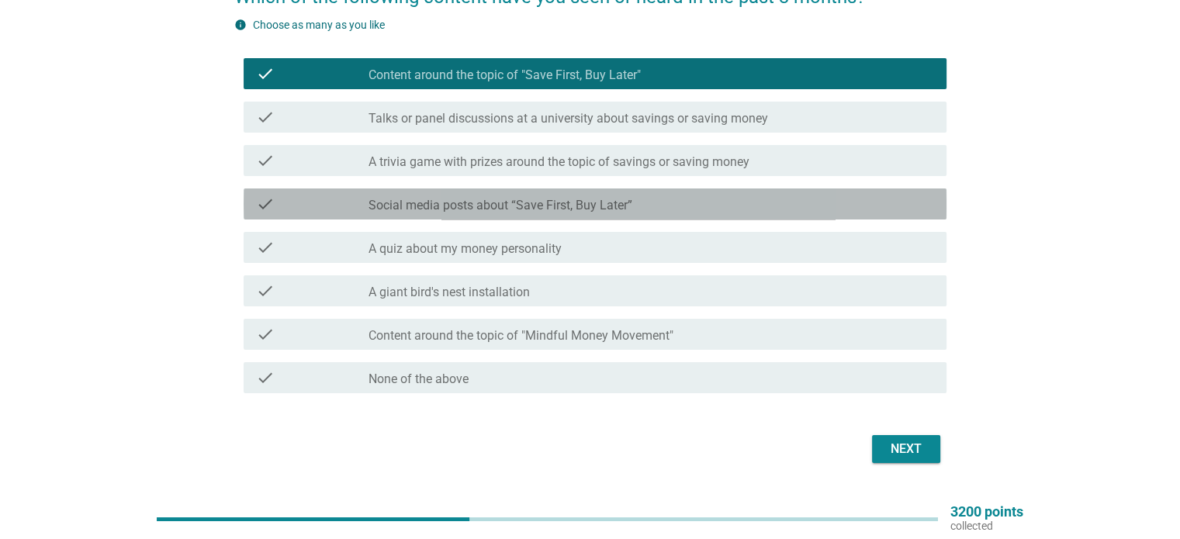
click at [483, 213] on div "check check_box_outline_blank Social media posts about “Save First, Buy Later”" at bounding box center [595, 204] width 703 height 31
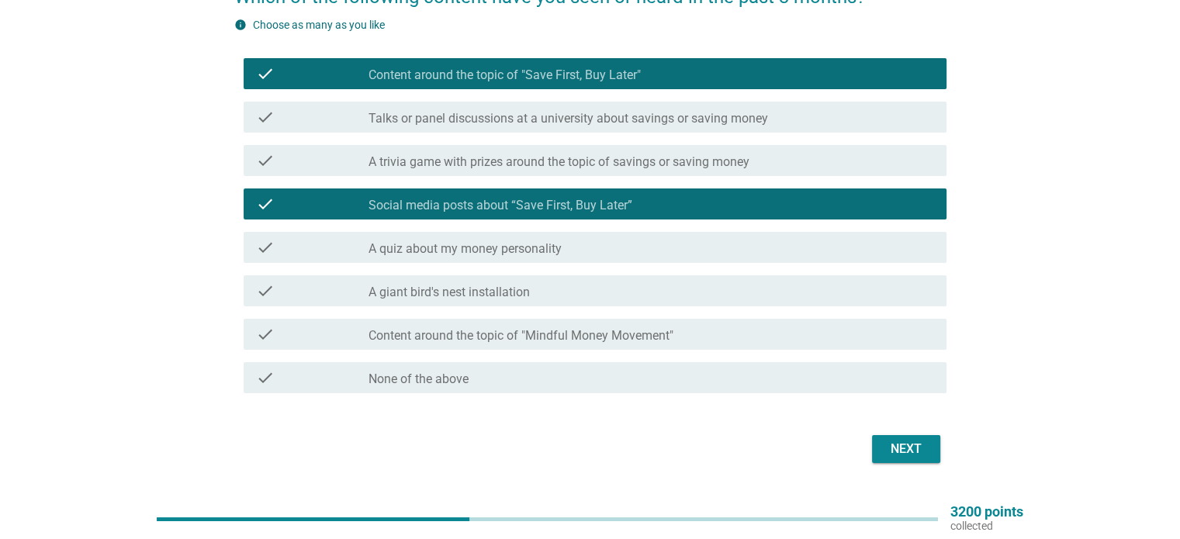
click at [876, 449] on button "Next" at bounding box center [906, 449] width 68 height 28
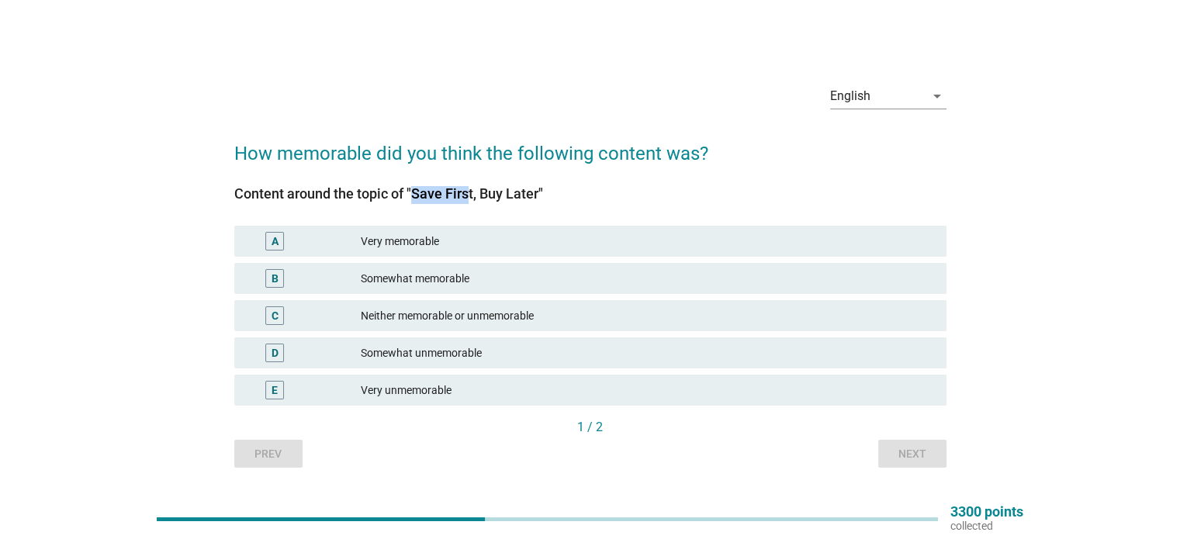
drag, startPoint x: 355, startPoint y: 195, endPoint x: 406, endPoint y: 195, distance: 51.2
click at [406, 195] on div "Content around the topic of "Save First, Buy Later"" at bounding box center [590, 193] width 712 height 21
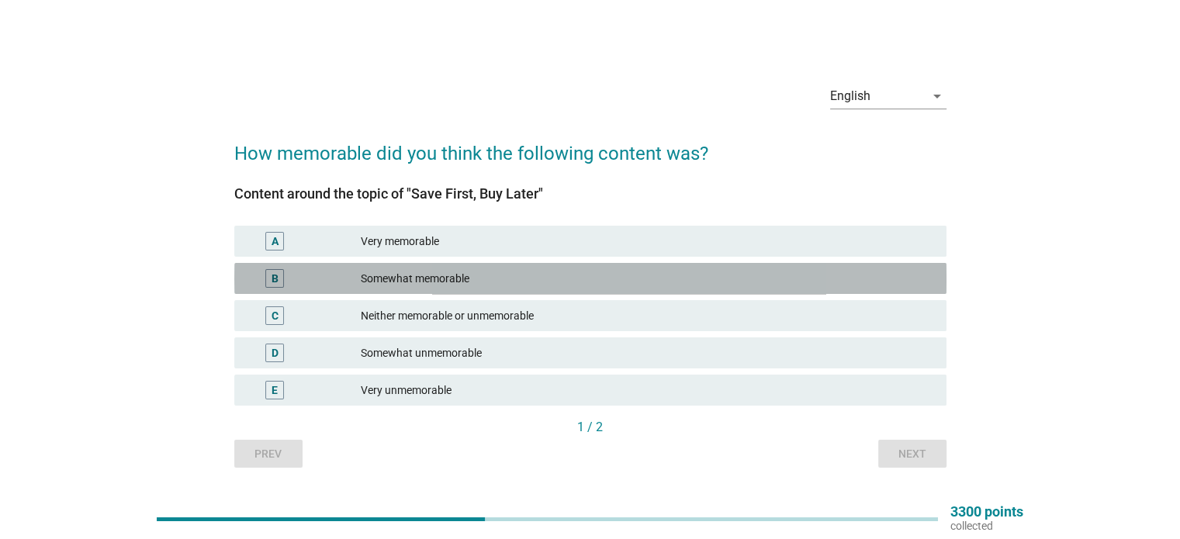
click at [489, 280] on div "Somewhat memorable" at bounding box center [647, 278] width 572 height 19
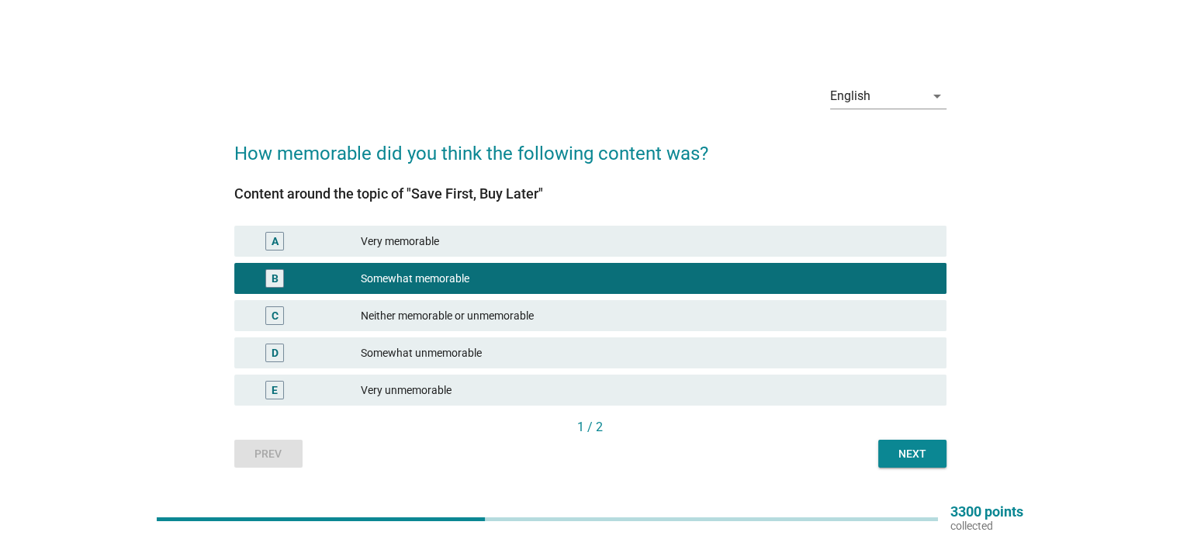
click at [905, 461] on div "Next" at bounding box center [912, 454] width 43 height 16
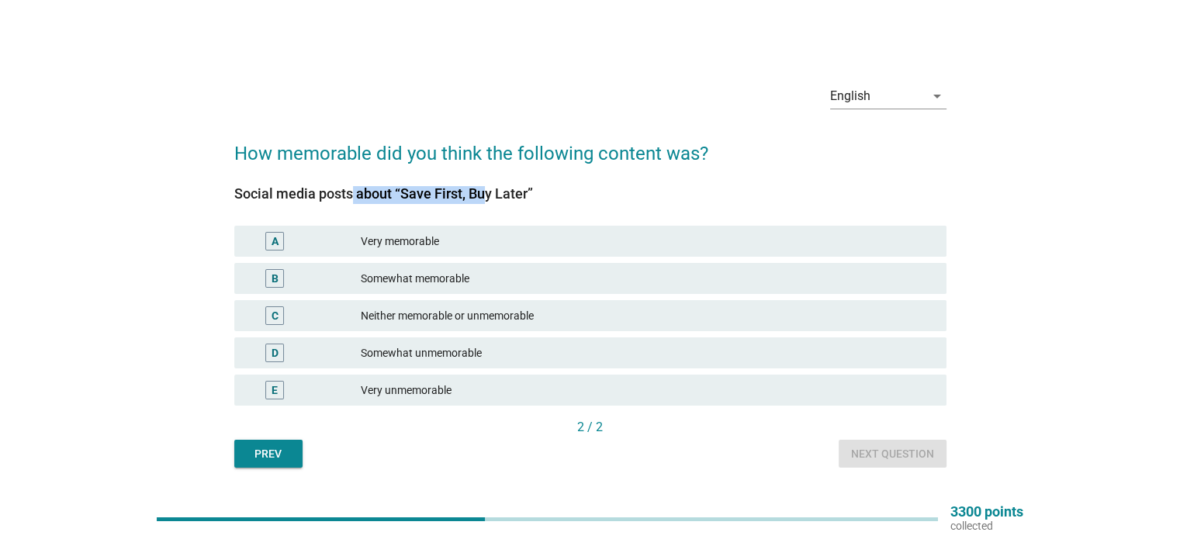
drag, startPoint x: 274, startPoint y: 196, endPoint x: 423, endPoint y: 189, distance: 149.1
click at [423, 189] on div "Social media posts about “Save First, Buy Later”" at bounding box center [590, 193] width 712 height 21
click at [427, 272] on div "Somewhat memorable" at bounding box center [647, 278] width 572 height 19
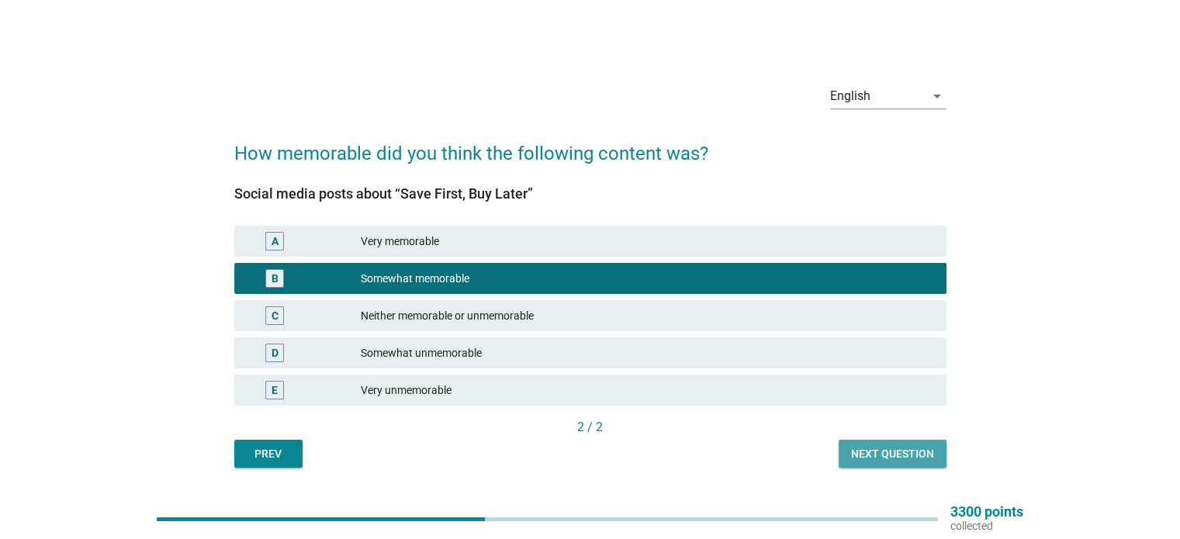
click at [891, 465] on button "Next question" at bounding box center [893, 454] width 108 height 28
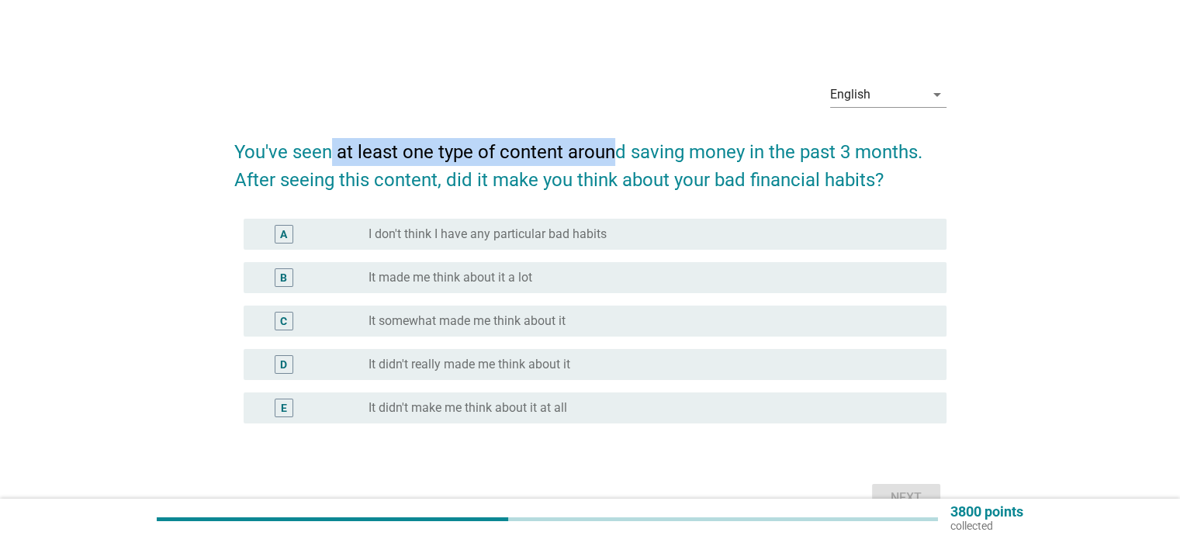
drag, startPoint x: 414, startPoint y: 154, endPoint x: 609, endPoint y: 154, distance: 194.7
click at [609, 154] on h2 "You've seen at least one type of content around saving money in the past 3 mont…" at bounding box center [590, 158] width 712 height 71
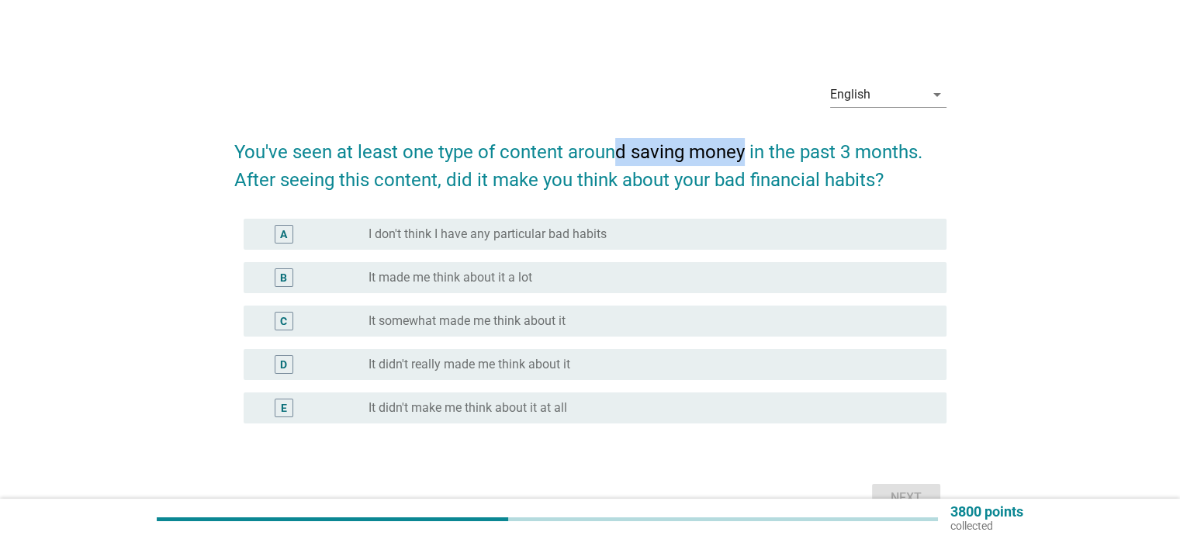
drag, startPoint x: 642, startPoint y: 157, endPoint x: 745, endPoint y: 161, distance: 103.2
click at [745, 161] on h2 "You've seen at least one type of content around saving money in the past 3 mont…" at bounding box center [590, 158] width 712 height 71
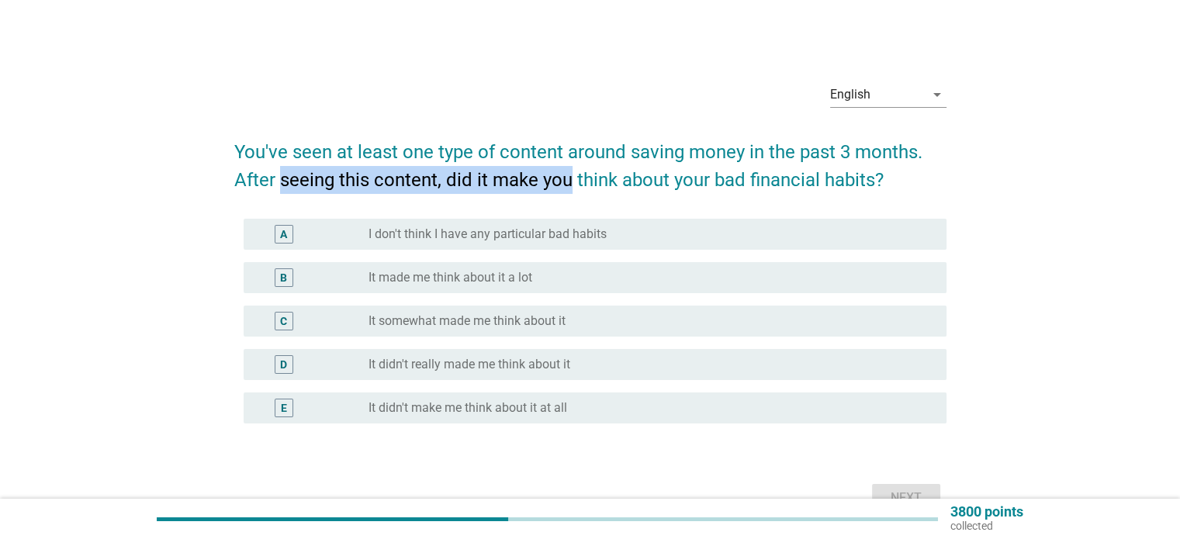
drag, startPoint x: 281, startPoint y: 187, endPoint x: 569, endPoint y: 189, distance: 287.8
click at [569, 189] on h2 "You've seen at least one type of content around saving money in the past 3 mont…" at bounding box center [590, 158] width 712 height 71
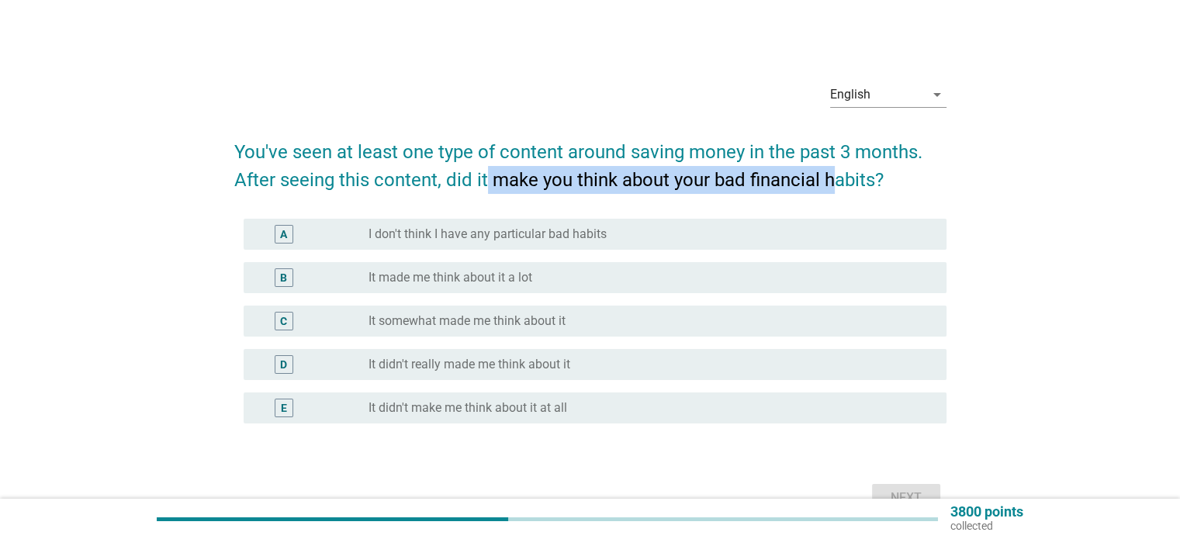
drag, startPoint x: 484, startPoint y: 181, endPoint x: 828, endPoint y: 189, distance: 344.5
click at [828, 189] on h2 "You've seen at least one type of content around saving money in the past 3 mont…" at bounding box center [590, 158] width 712 height 71
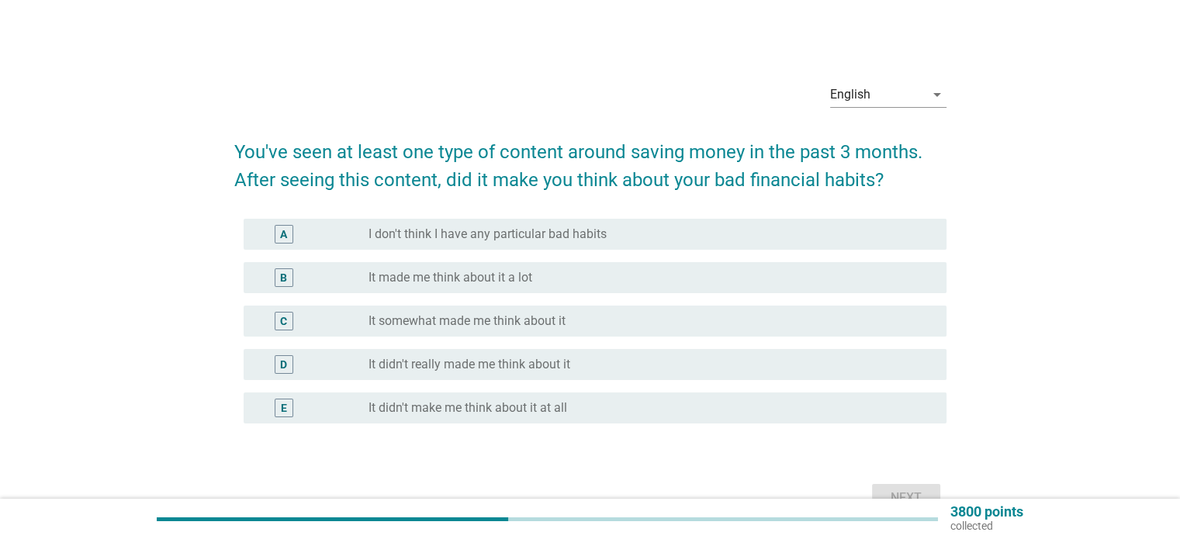
click at [402, 240] on label "I don't think I have any particular bad habits" at bounding box center [487, 235] width 238 height 16
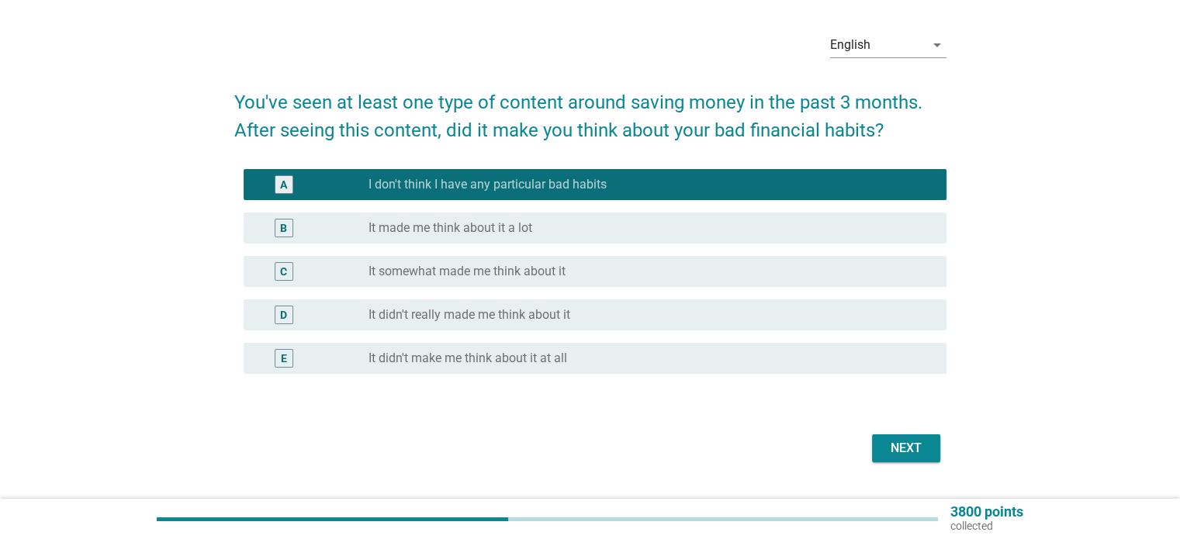
scroll to position [78, 0]
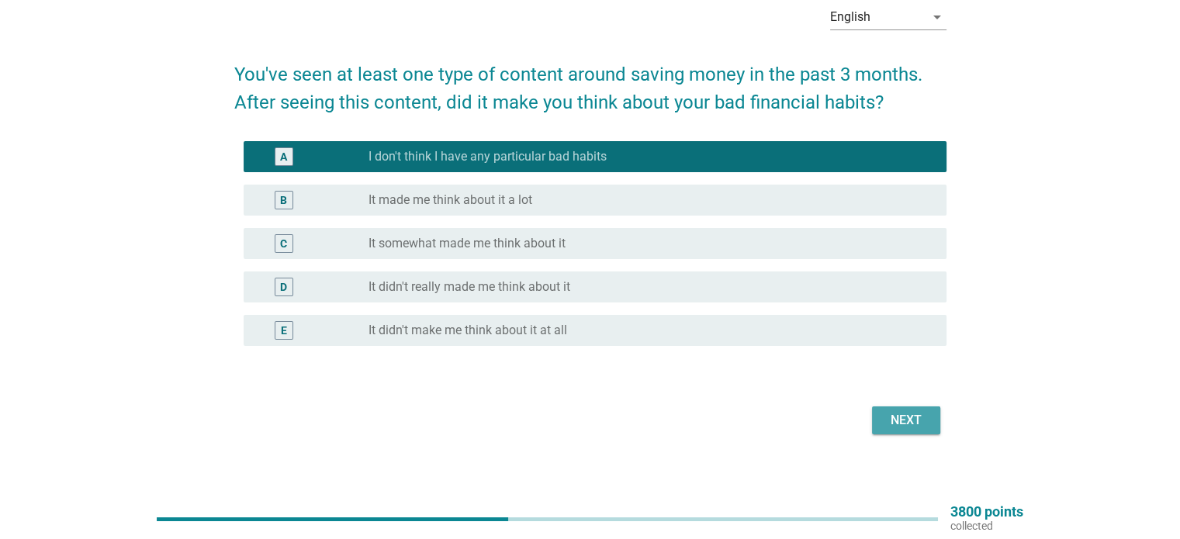
click at [907, 415] on div "Next" at bounding box center [905, 420] width 43 height 19
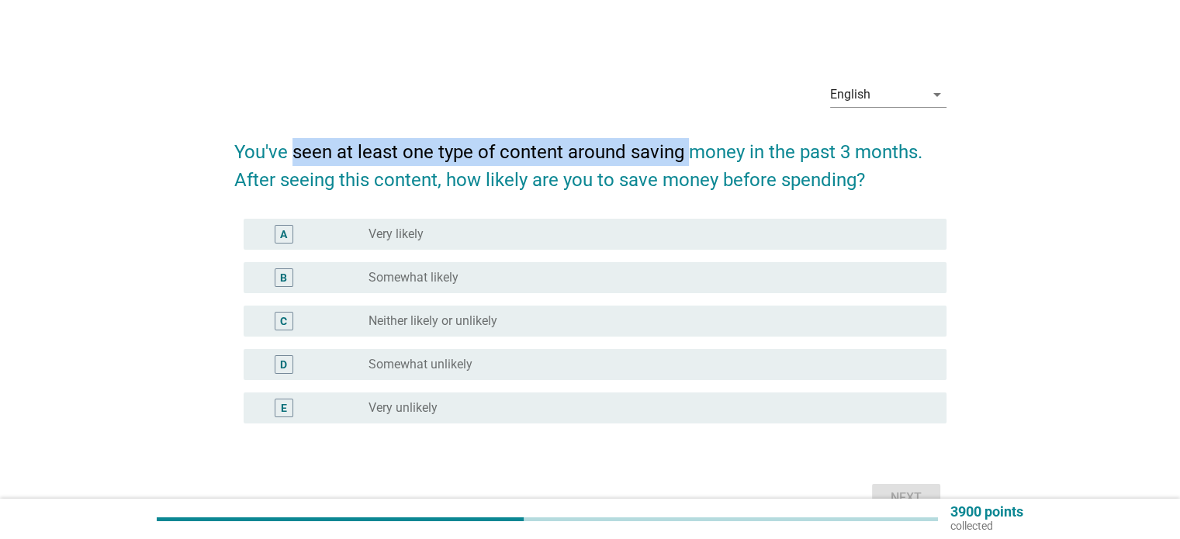
drag, startPoint x: 296, startPoint y: 156, endPoint x: 692, endPoint y: 157, distance: 396.4
click at [692, 157] on h2 "You've seen at least one type of content around saving money in the past 3 mont…" at bounding box center [590, 158] width 712 height 71
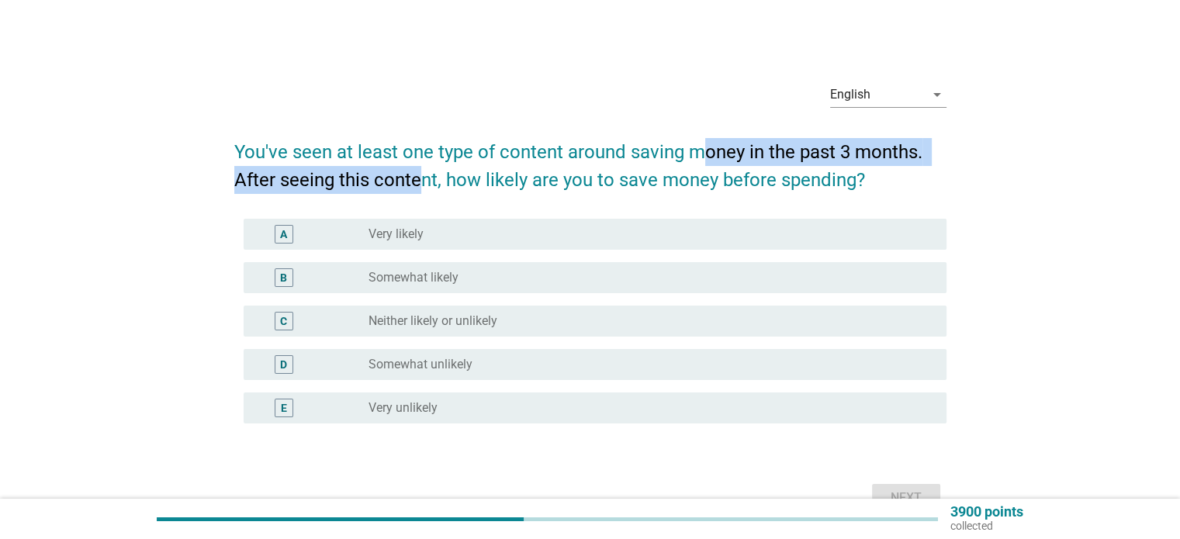
drag, startPoint x: 422, startPoint y: 180, endPoint x: 704, endPoint y: 161, distance: 283.0
click at [704, 161] on h2 "You've seen at least one type of content around saving money in the past 3 mont…" at bounding box center [590, 158] width 712 height 71
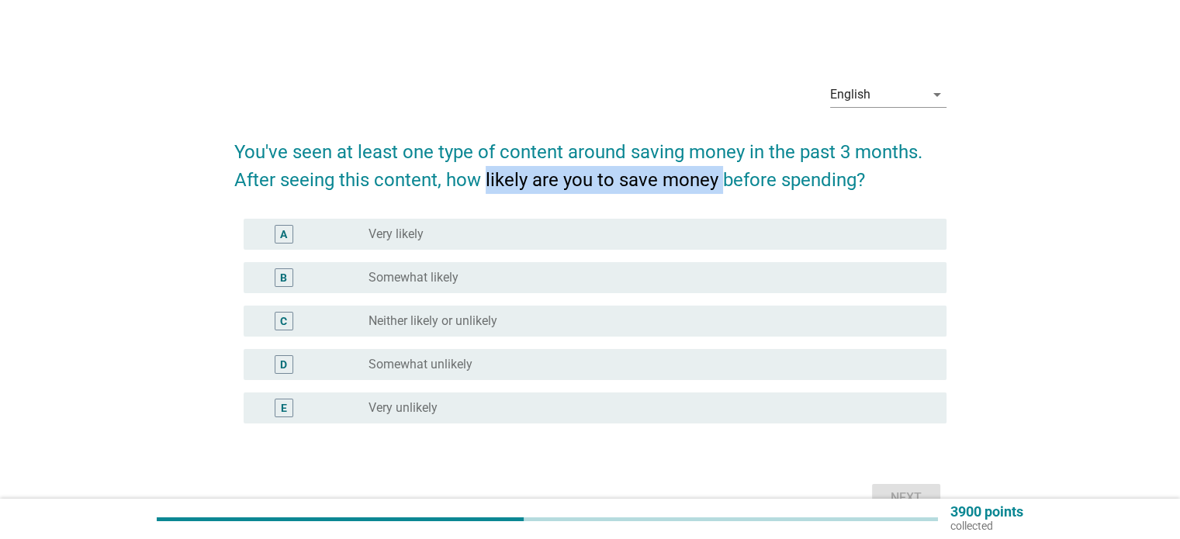
drag, startPoint x: 485, startPoint y: 189, endPoint x: 718, endPoint y: 189, distance: 233.5
click at [718, 189] on h2 "You've seen at least one type of content around saving money in the past 3 mont…" at bounding box center [590, 158] width 712 height 71
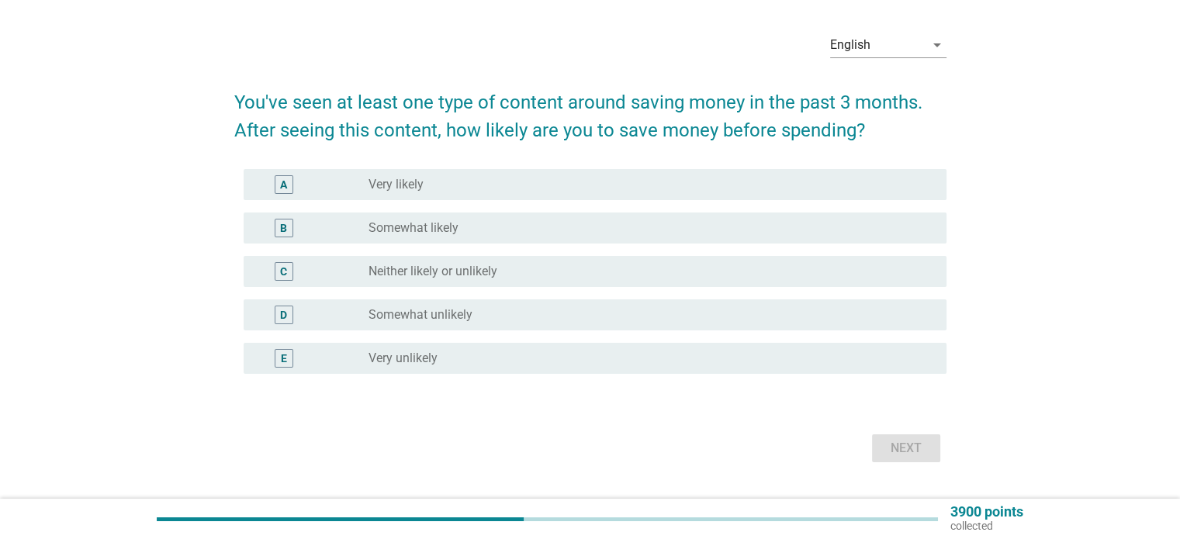
scroll to position [78, 0]
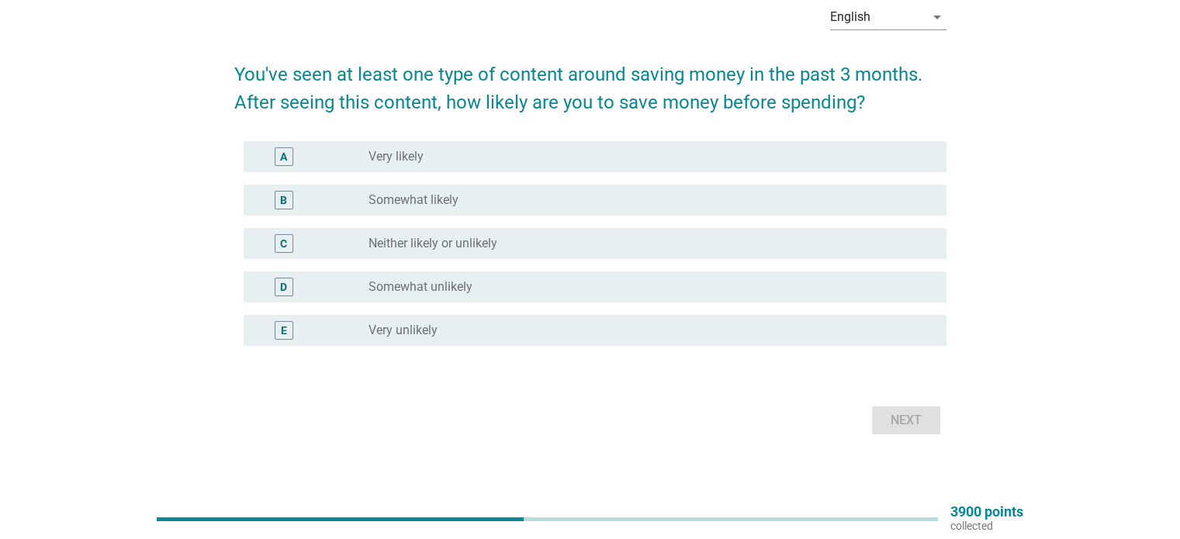
click at [394, 160] on label "Very likely" at bounding box center [395, 157] width 55 height 16
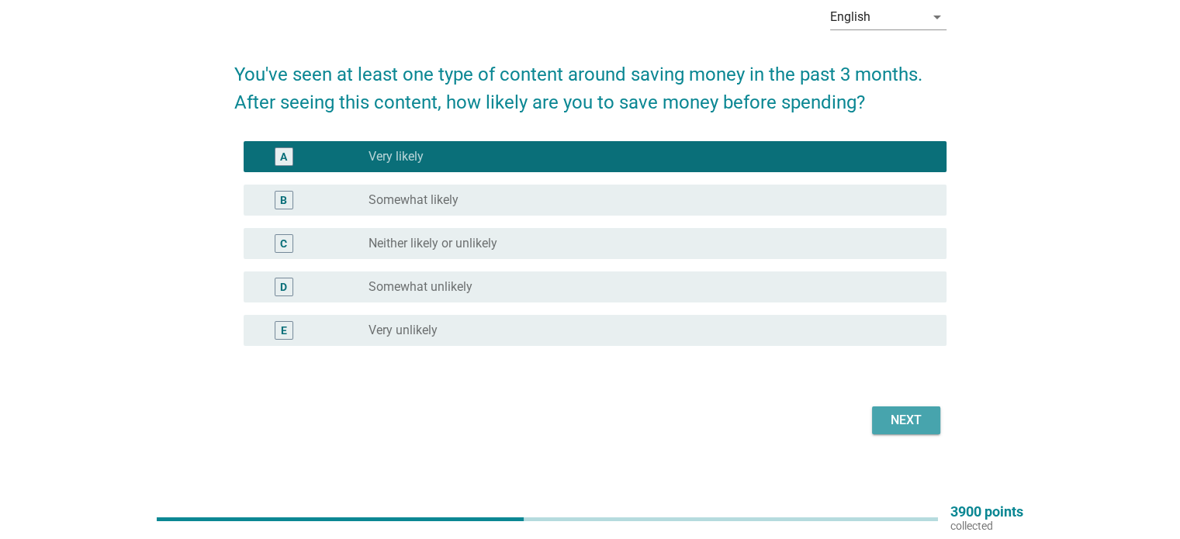
click at [925, 419] on div "Next" at bounding box center [905, 420] width 43 height 19
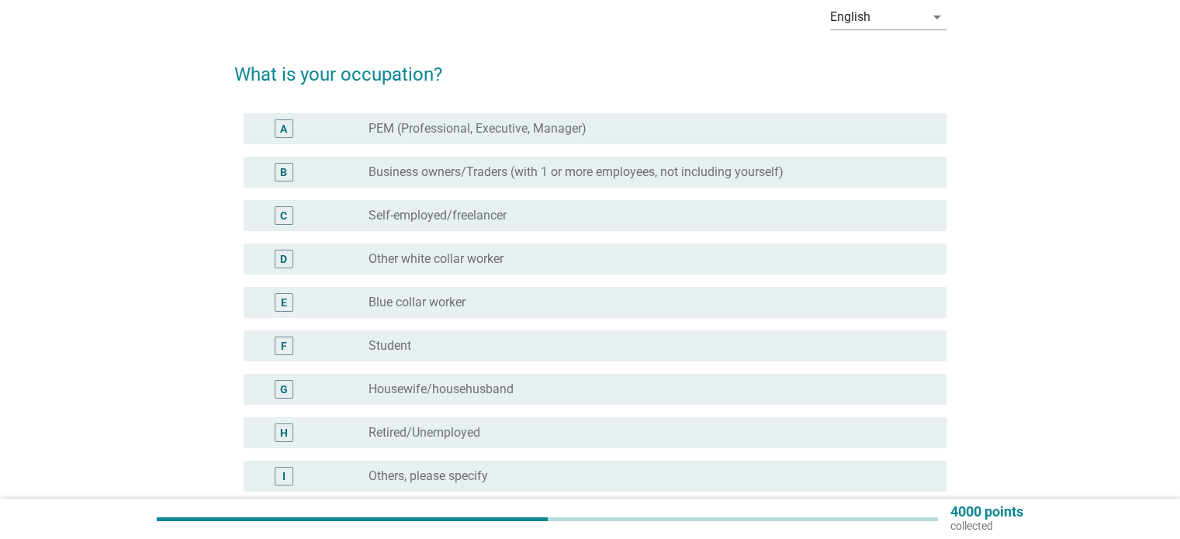
click at [425, 260] on label "Other white collar worker" at bounding box center [435, 259] width 135 height 16
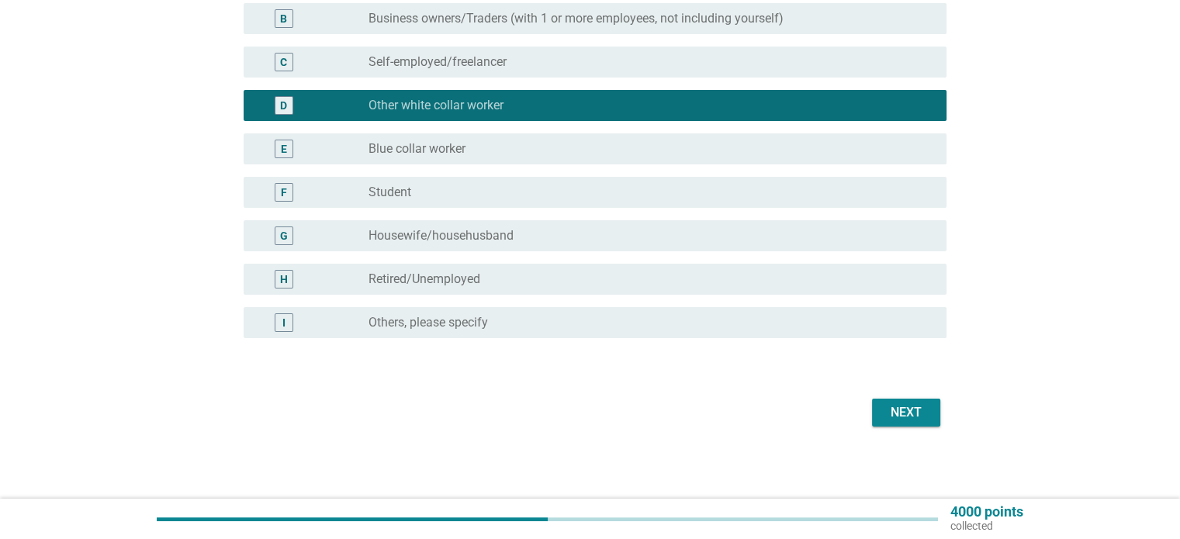
scroll to position [233, 0]
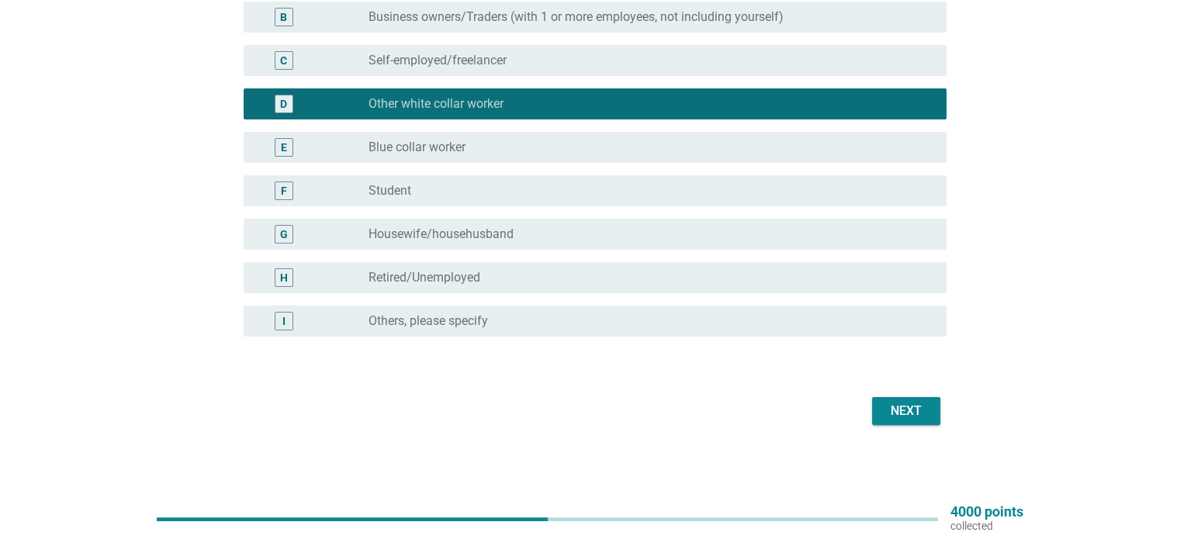
click at [920, 440] on div "English arrow_drop_down What is your occupation? A radio_button_unchecked PEM (…" at bounding box center [590, 133] width 737 height 617
click at [910, 419] on div "Next" at bounding box center [905, 411] width 43 height 19
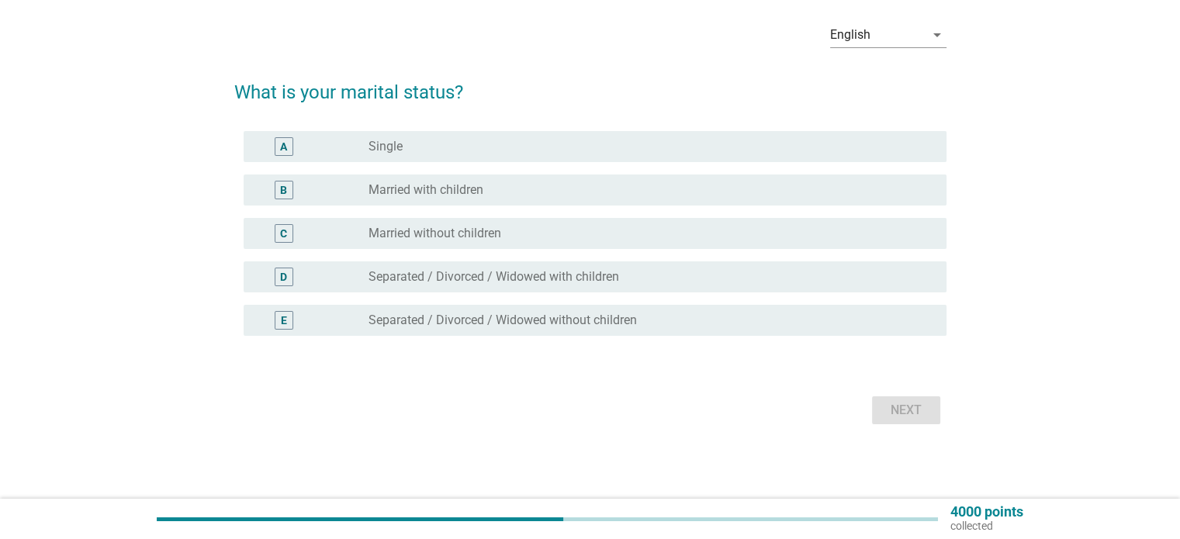
scroll to position [0, 0]
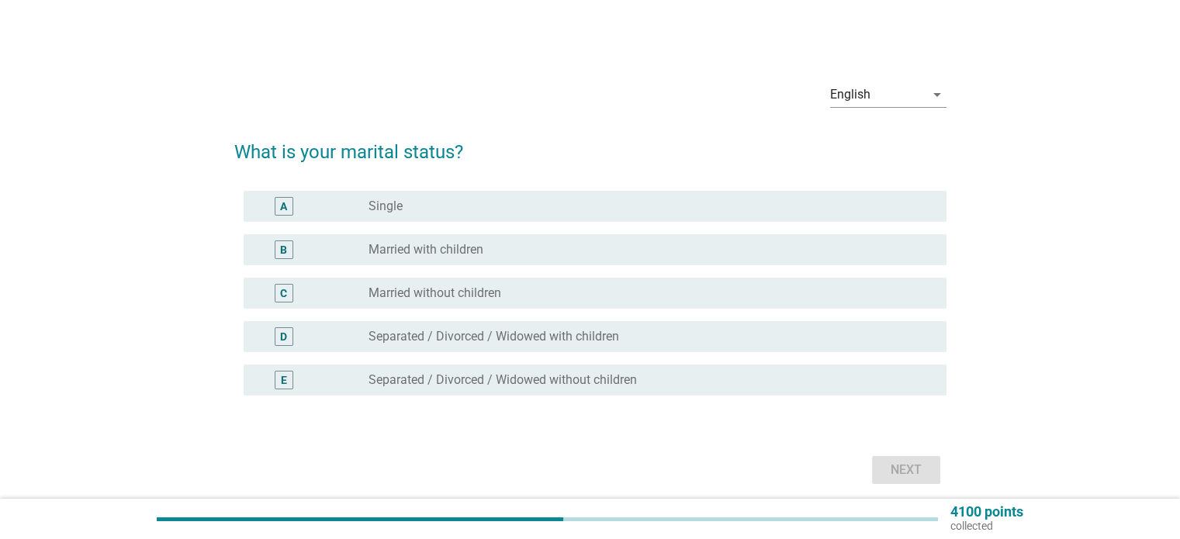
click at [420, 202] on div "radio_button_unchecked Single" at bounding box center [644, 207] width 552 height 16
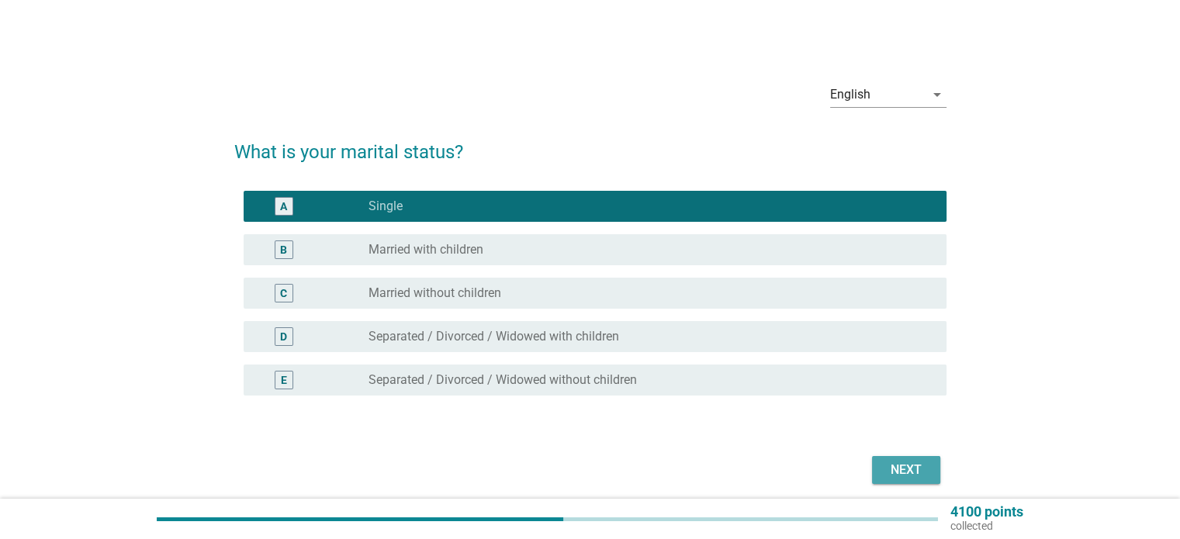
click at [893, 476] on div "Next" at bounding box center [905, 470] width 43 height 19
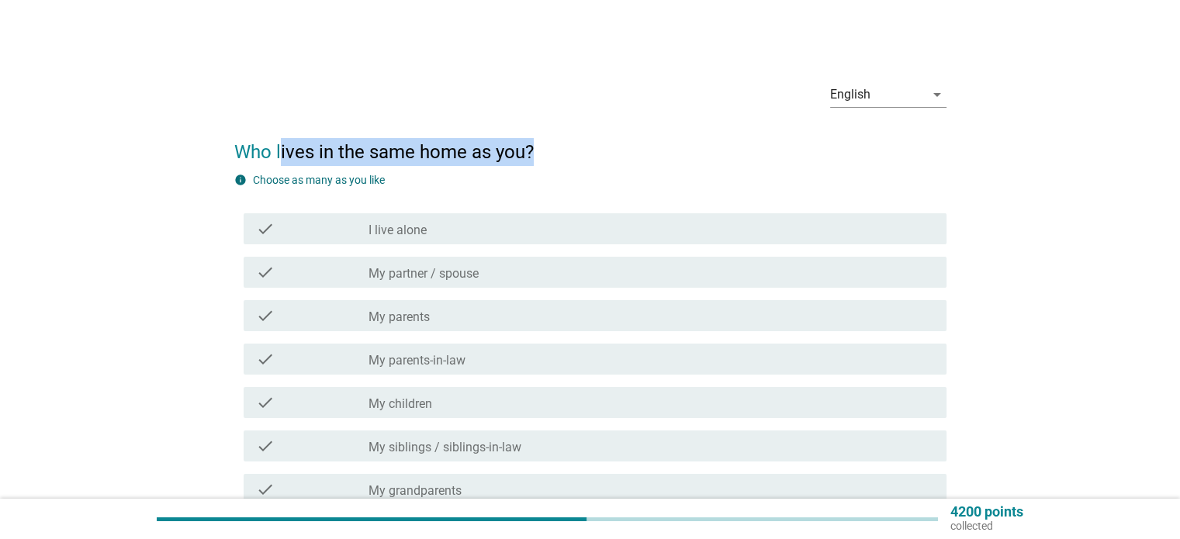
drag, startPoint x: 281, startPoint y: 145, endPoint x: 541, endPoint y: 142, distance: 259.9
click at [541, 142] on h2 "Who lives in the same home as you?" at bounding box center [590, 144] width 712 height 43
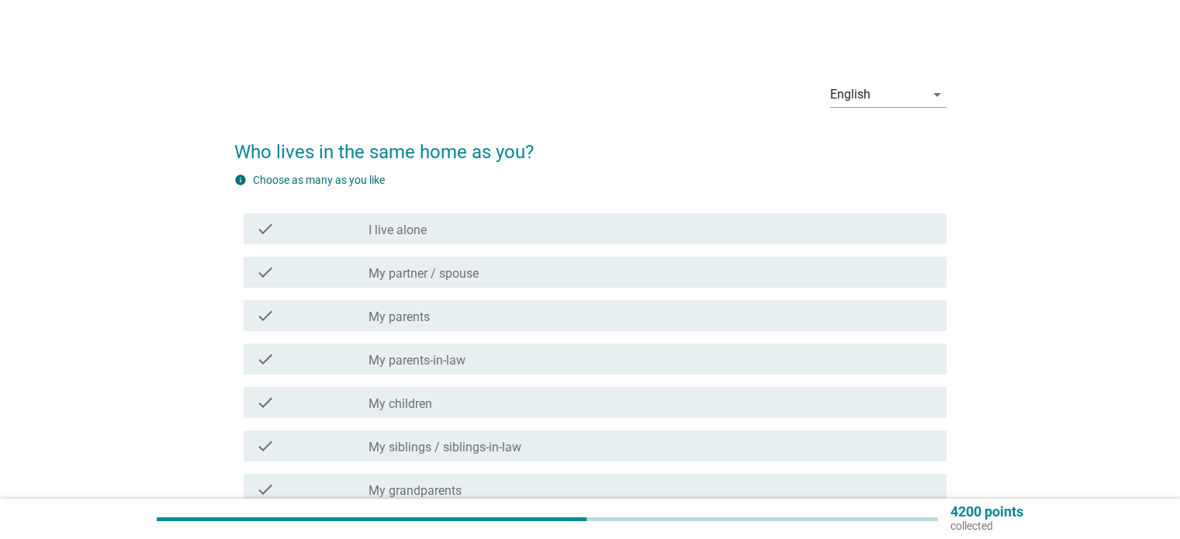
click at [372, 272] on label "My partner / spouse" at bounding box center [423, 274] width 110 height 16
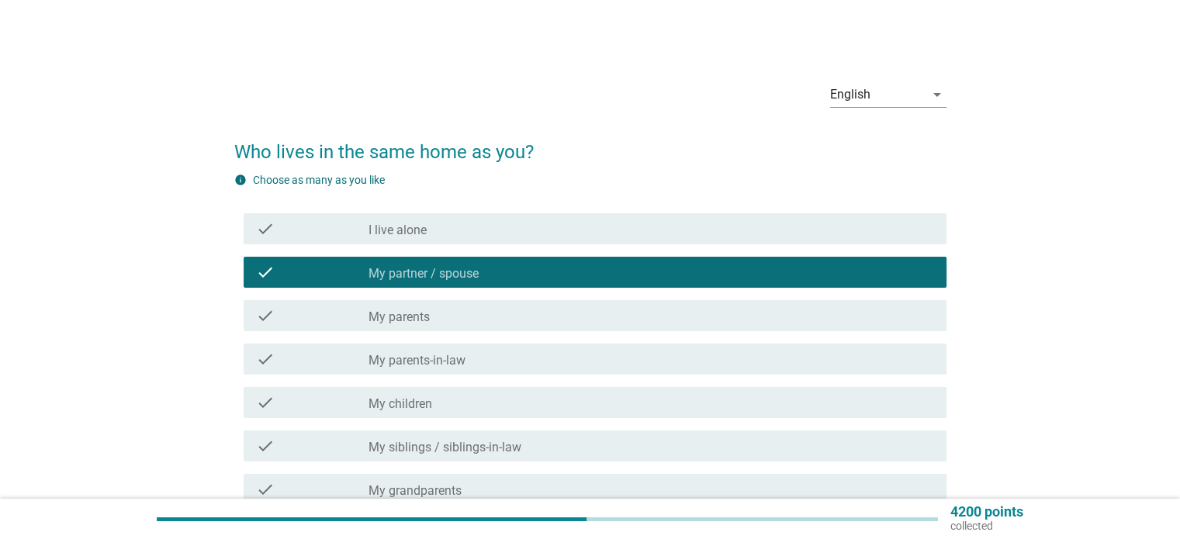
click at [384, 230] on label "I live alone" at bounding box center [397, 231] width 58 height 16
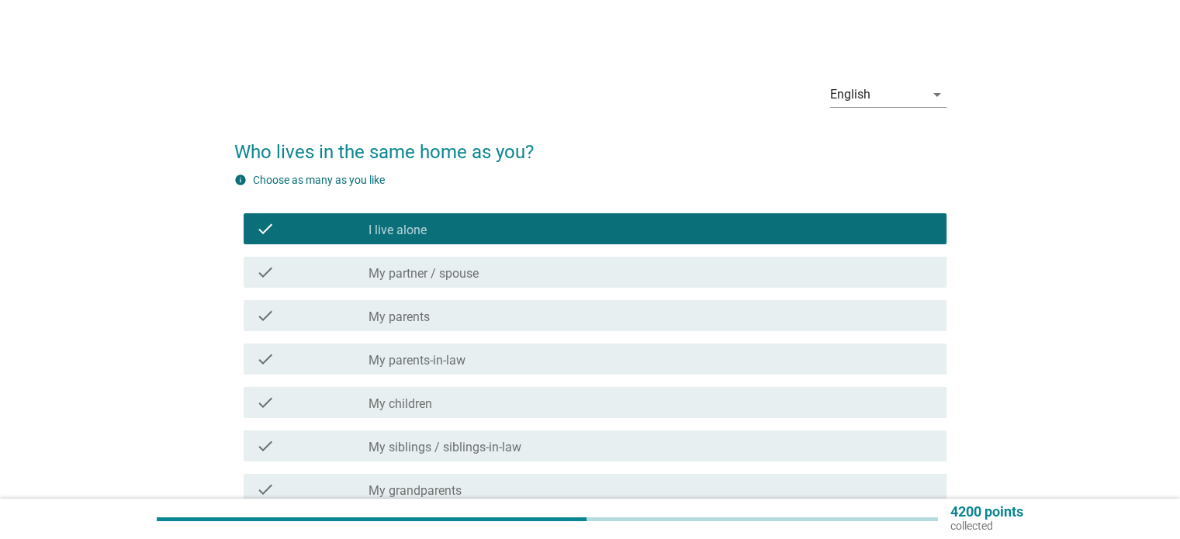
click at [352, 322] on div "check" at bounding box center [312, 315] width 113 height 19
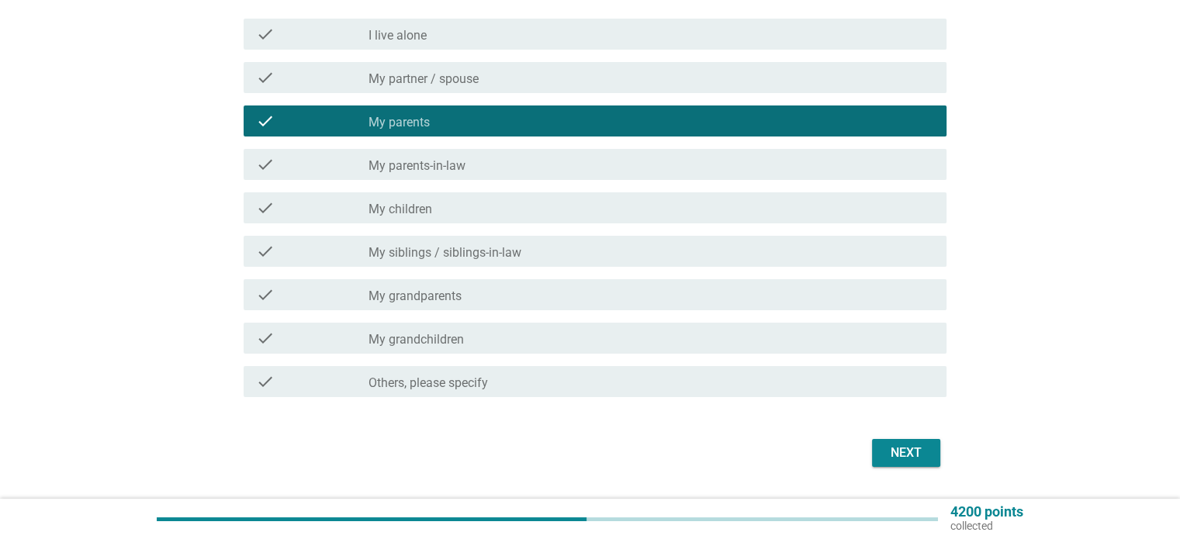
scroll to position [233, 0]
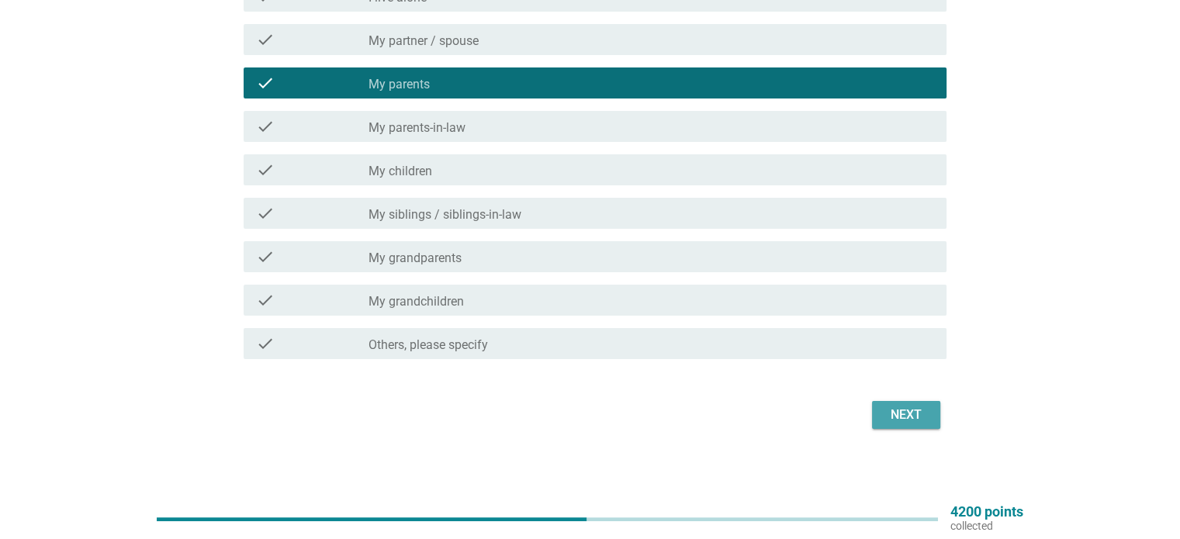
click at [884, 407] on div "Next" at bounding box center [905, 415] width 43 height 19
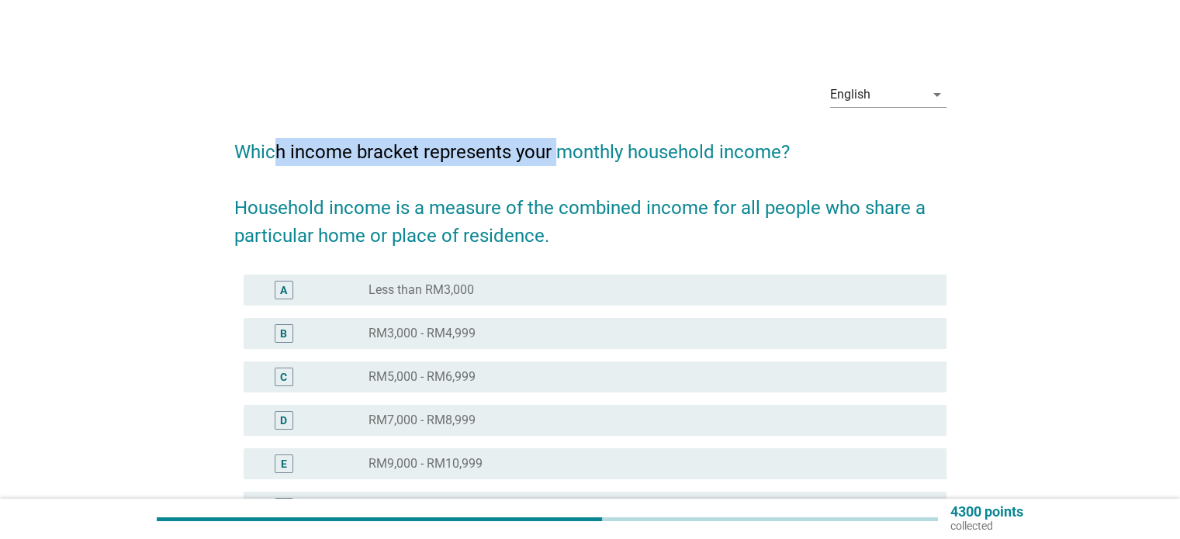
drag, startPoint x: 278, startPoint y: 150, endPoint x: 555, endPoint y: 151, distance: 277.7
click at [555, 151] on h2 "Which income bracket represents your monthly household income? Household income…" at bounding box center [590, 186] width 712 height 127
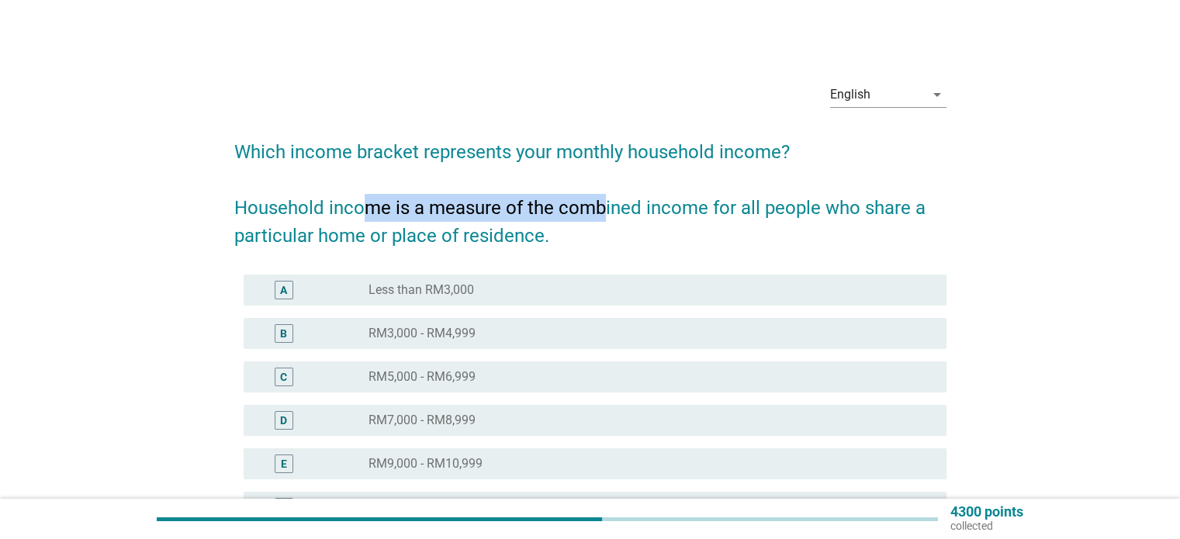
drag, startPoint x: 368, startPoint y: 206, endPoint x: 599, endPoint y: 210, distance: 230.4
click at [599, 210] on h2 "Which income bracket represents your monthly household income? Household income…" at bounding box center [590, 186] width 712 height 127
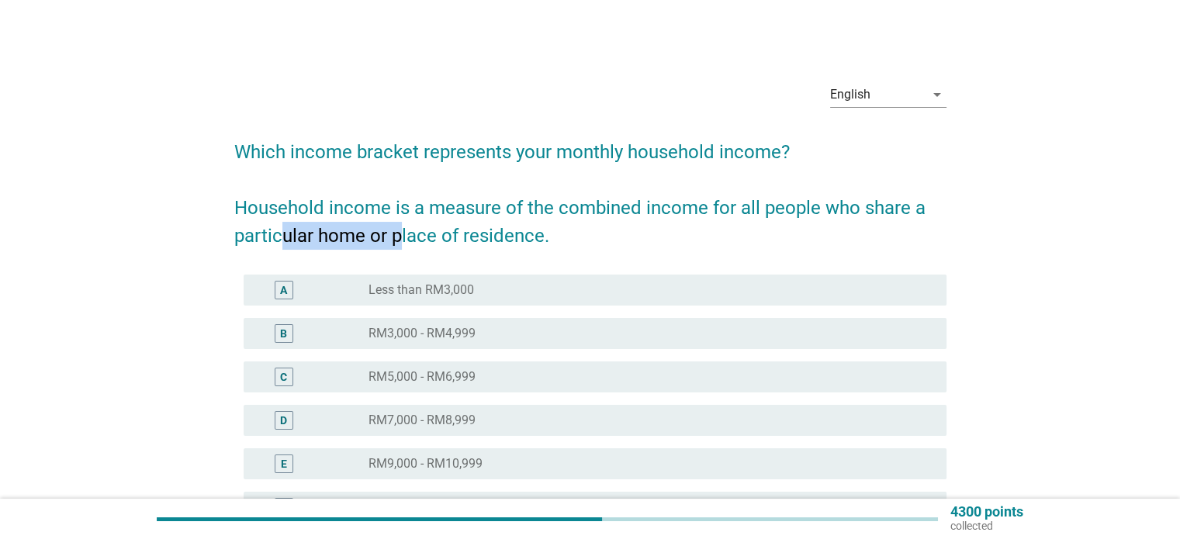
drag, startPoint x: 313, startPoint y: 238, endPoint x: 460, endPoint y: 245, distance: 146.8
click at [448, 238] on h2 "Which income bracket represents your monthly household income? Household income…" at bounding box center [590, 186] width 712 height 127
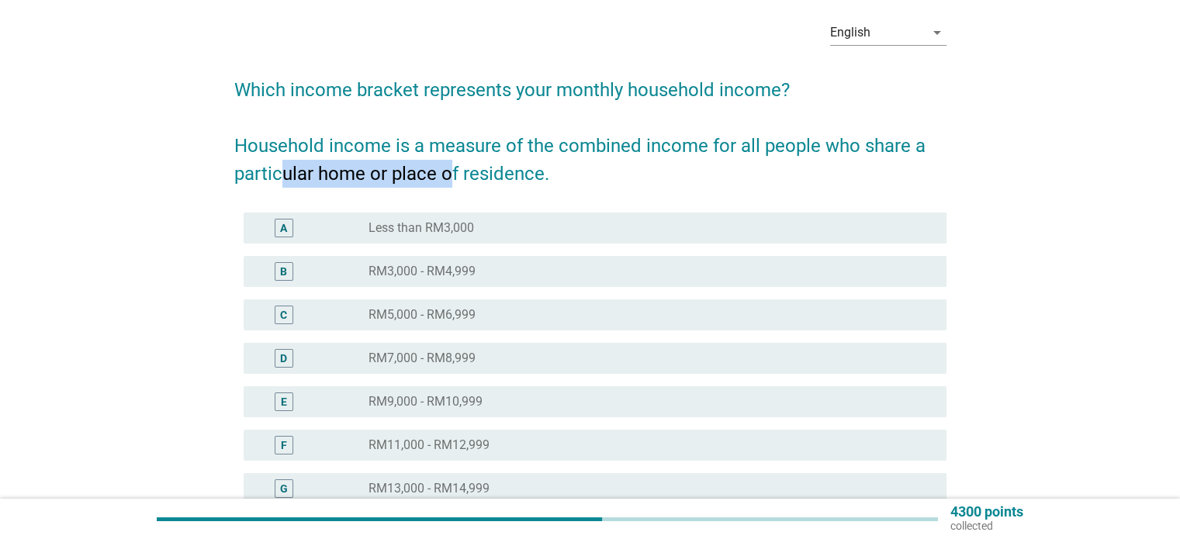
scroll to position [155, 0]
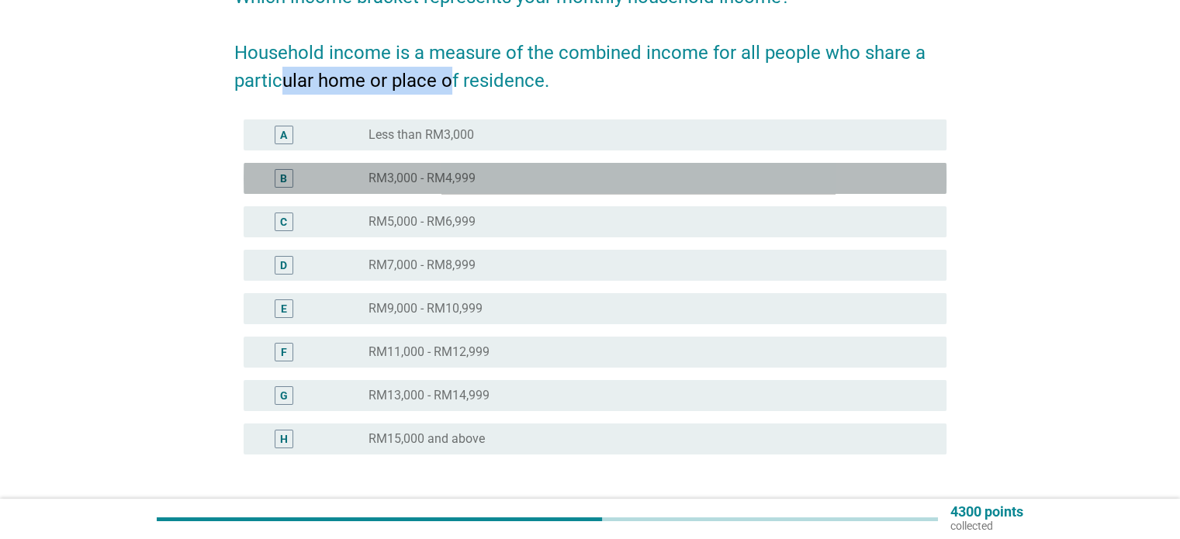
click at [387, 185] on label "RM3,000 - RM4,999" at bounding box center [421, 179] width 107 height 16
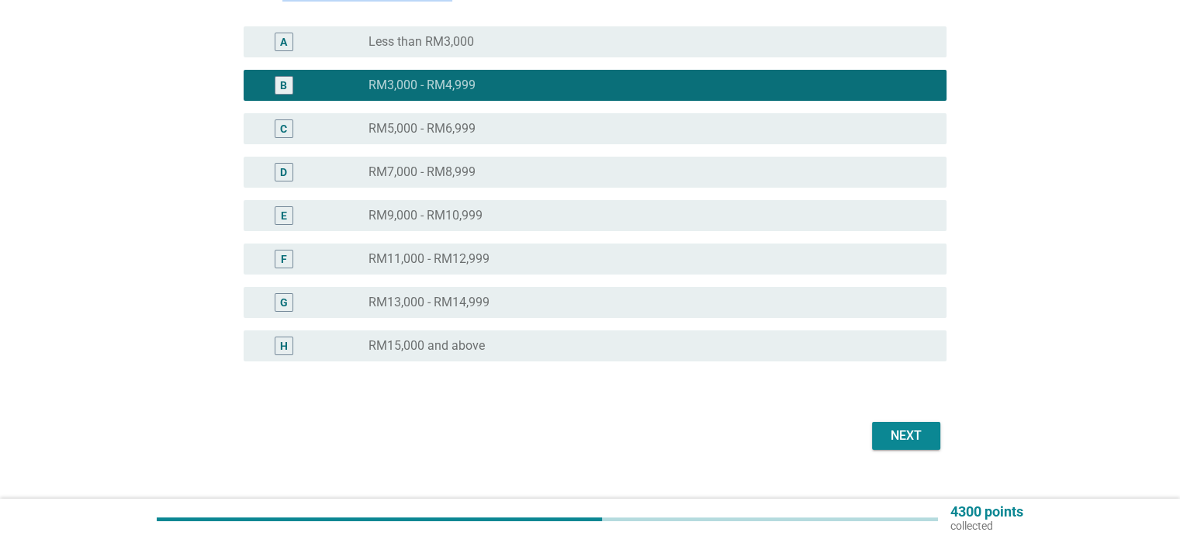
scroll to position [273, 0]
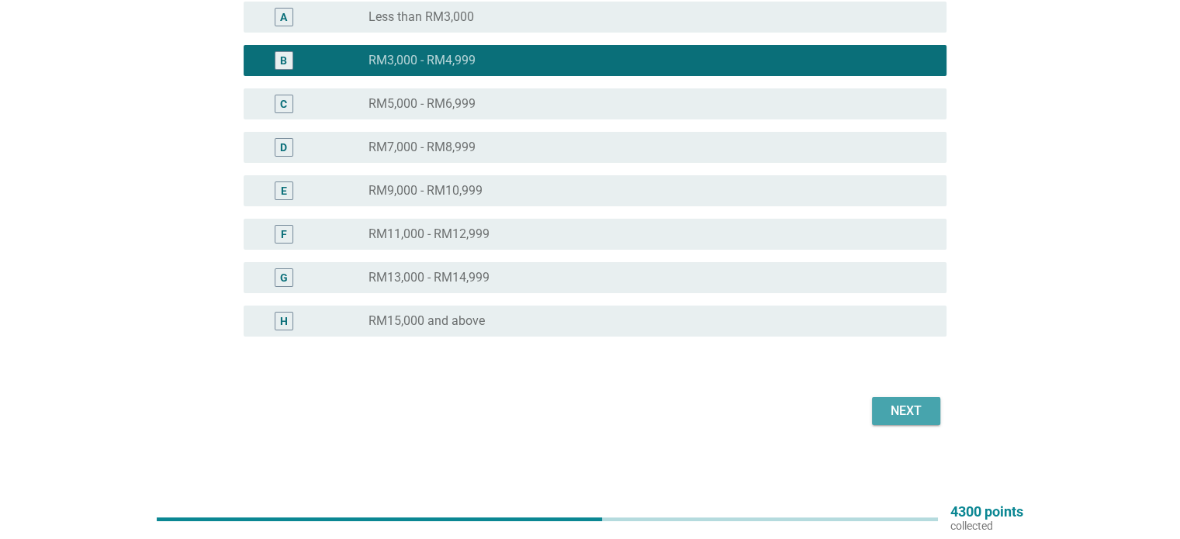
click at [910, 414] on div "Next" at bounding box center [905, 411] width 43 height 19
